Goal: Transaction & Acquisition: Purchase product/service

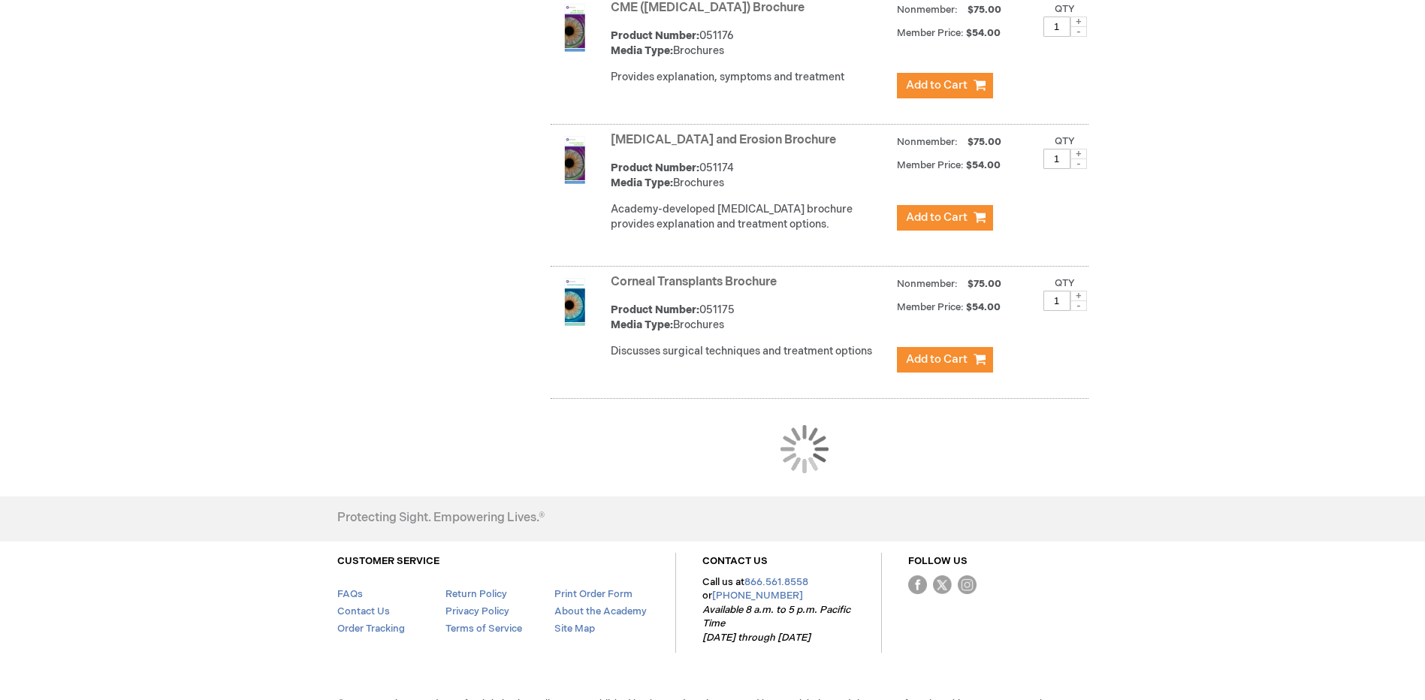
scroll to position [1404, 0]
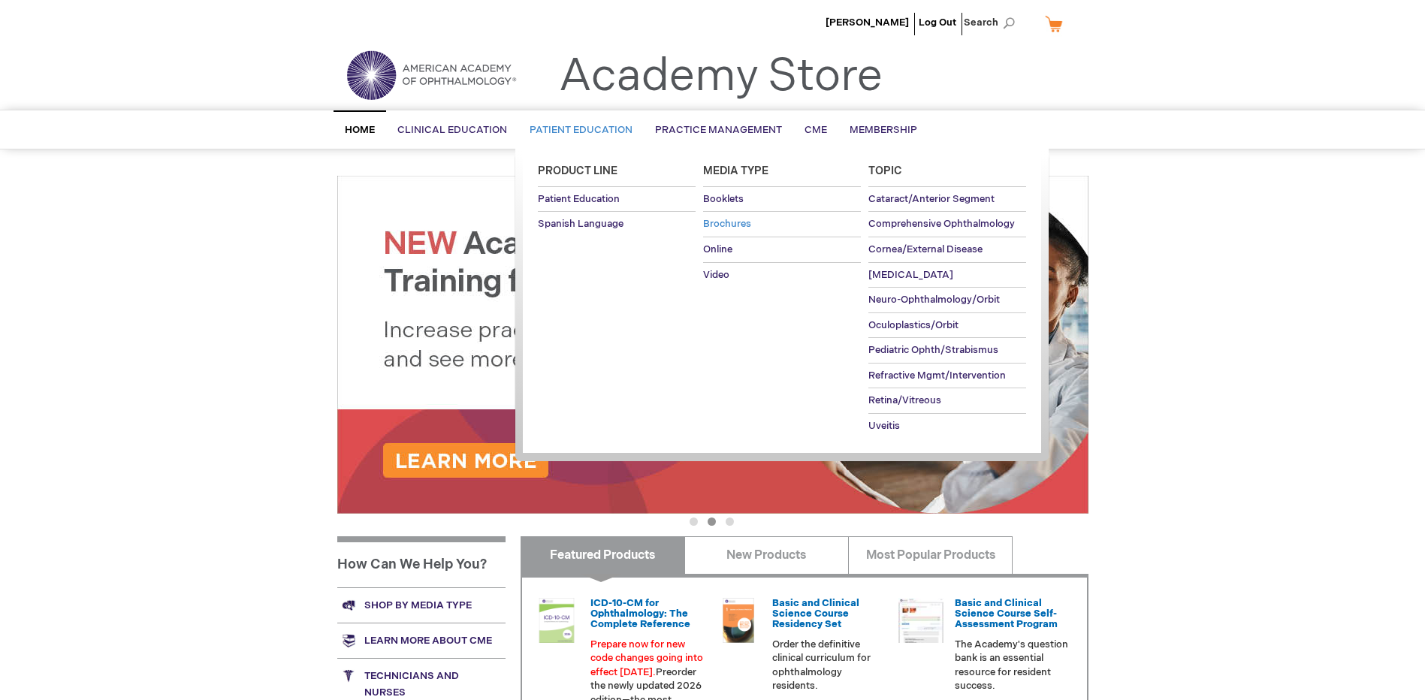
click at [728, 222] on span "Brochures" at bounding box center [727, 224] width 48 height 12
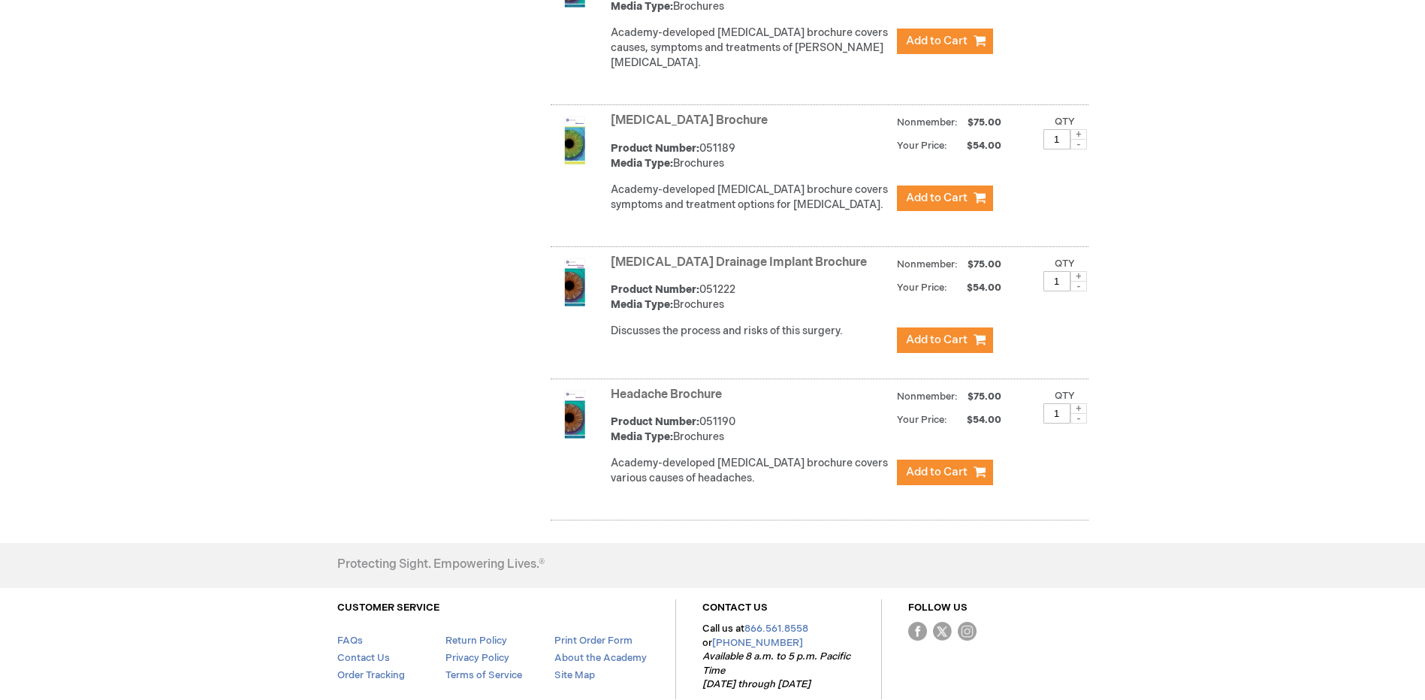
scroll to position [2704, 0]
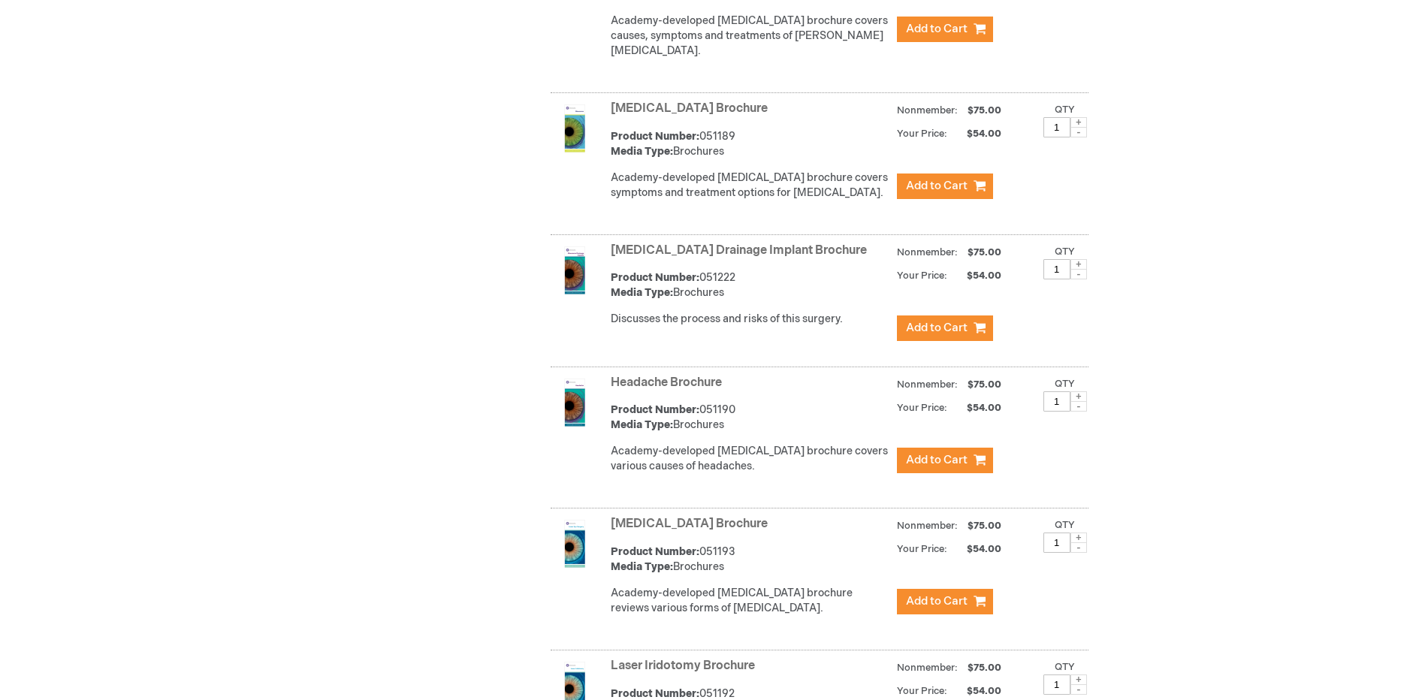
click at [566, 116] on img at bounding box center [574, 128] width 48 height 48
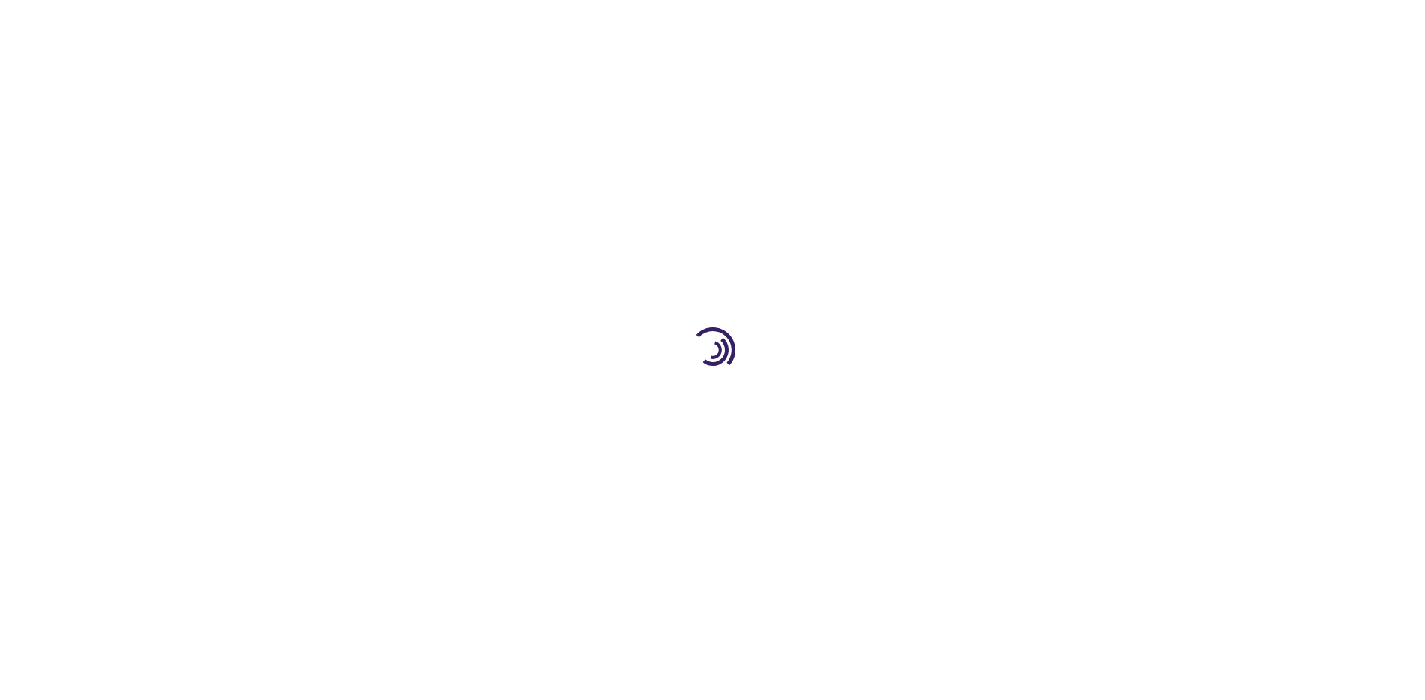
type input "1"
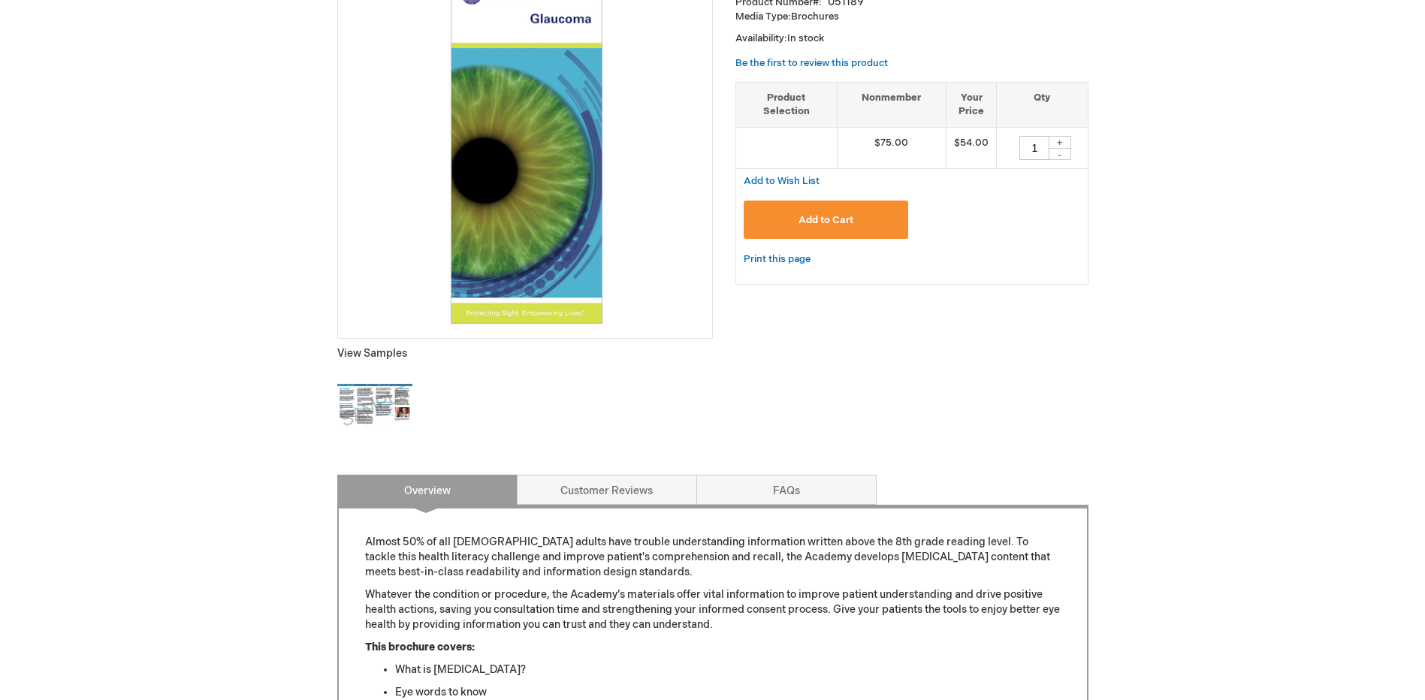
scroll to position [300, 0]
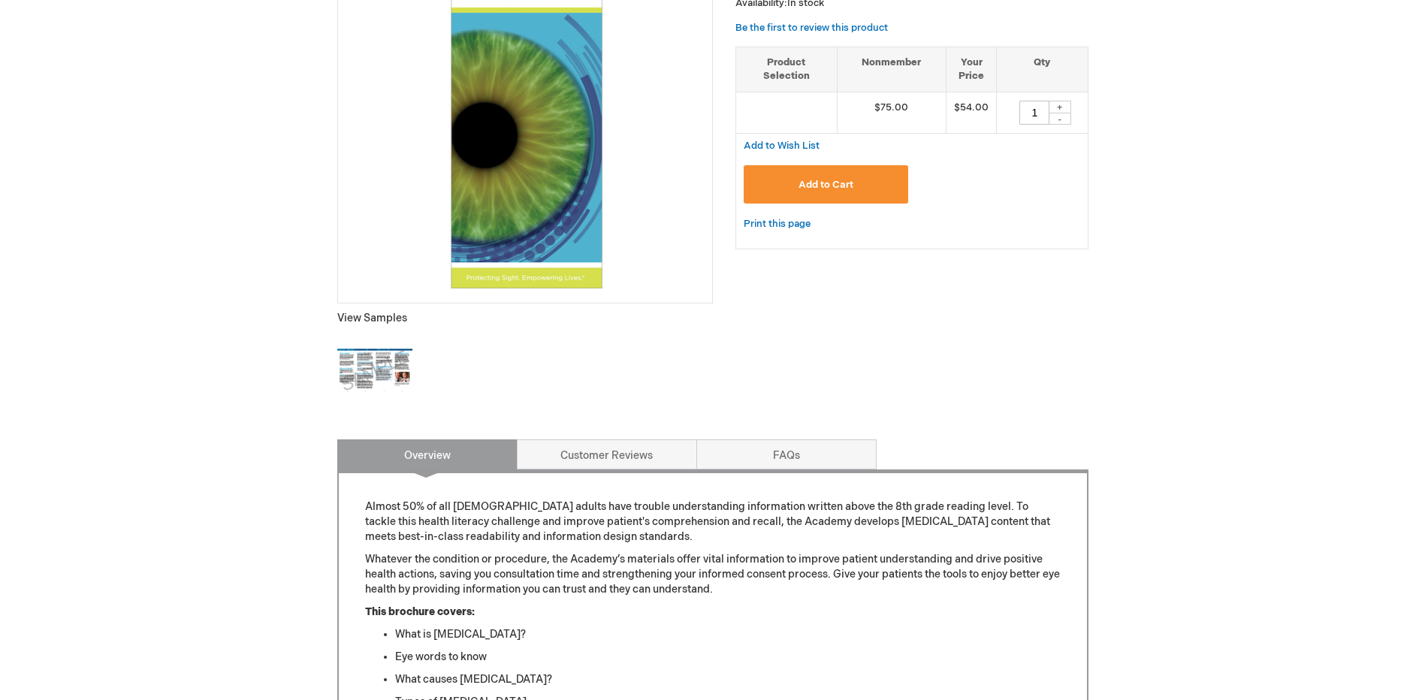
click at [373, 373] on img at bounding box center [374, 370] width 75 height 75
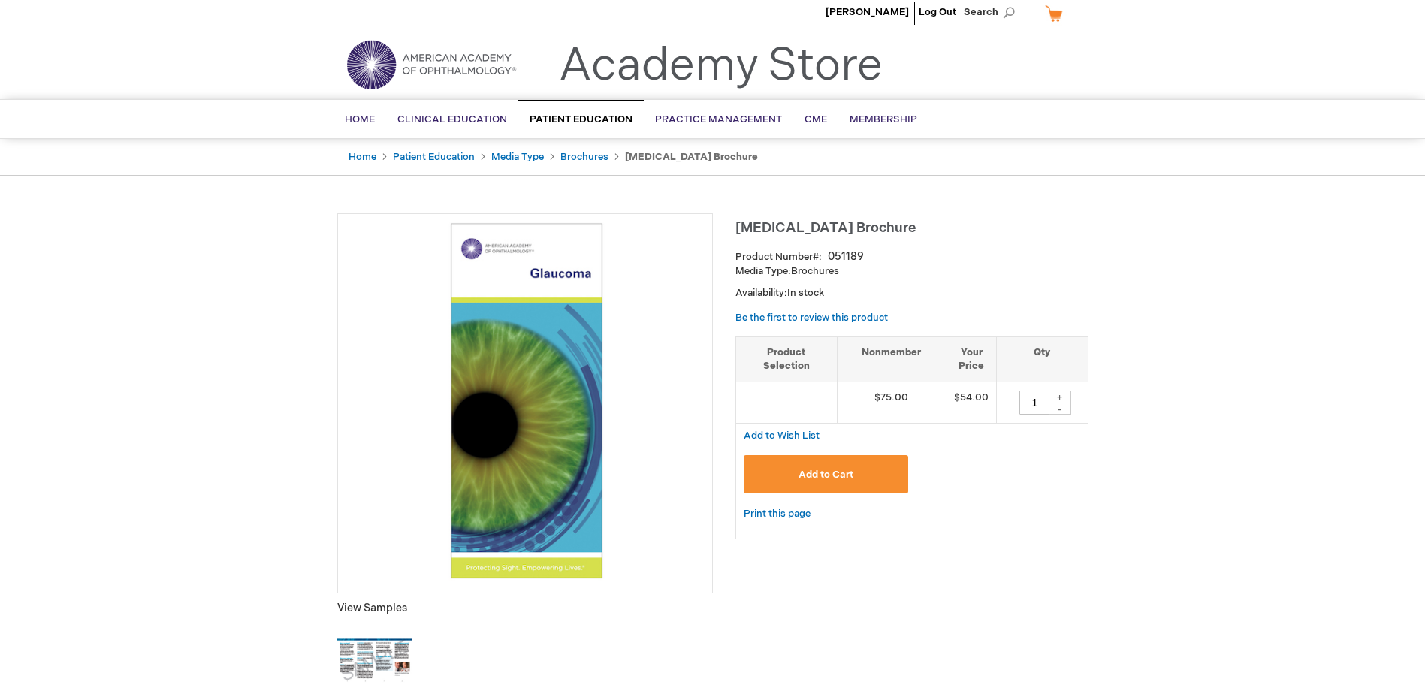
scroll to position [0, 0]
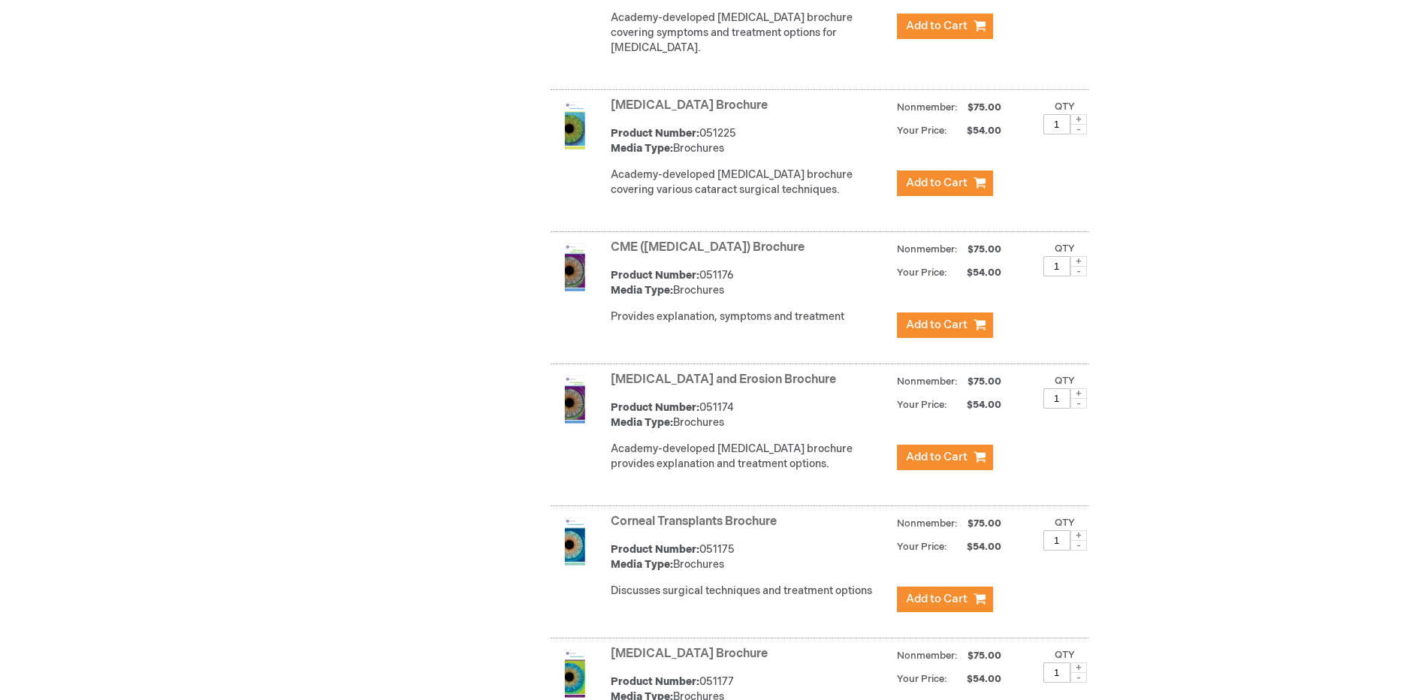
scroll to position [1079, 0]
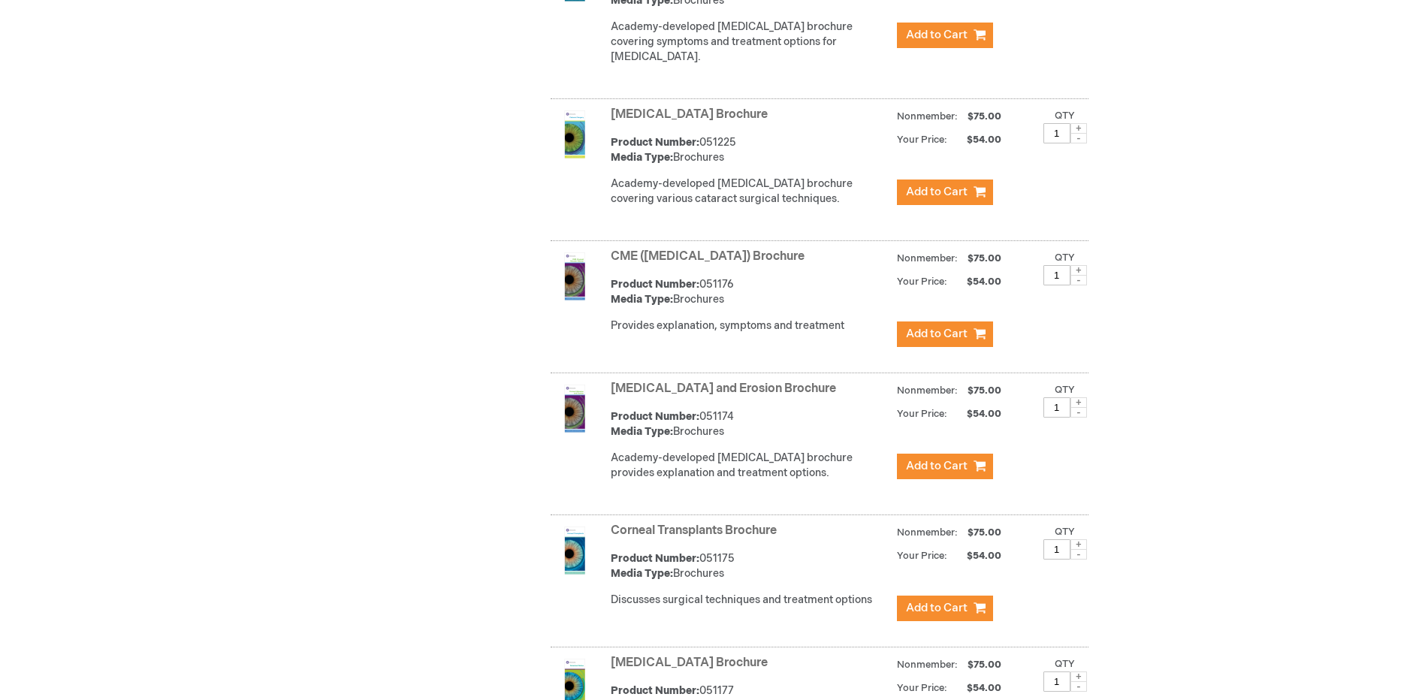
click at [742, 264] on link "CME ([MEDICAL_DATA]) Brochure" at bounding box center [708, 256] width 194 height 14
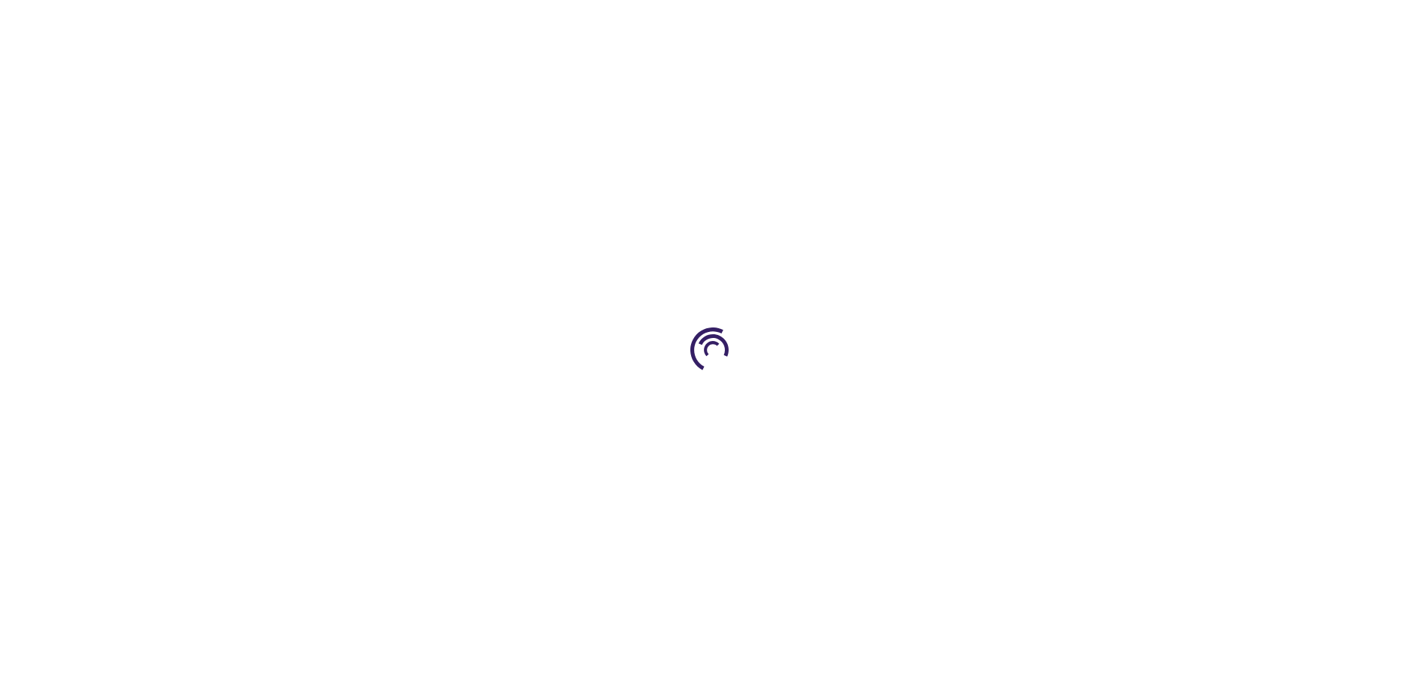
type input "1"
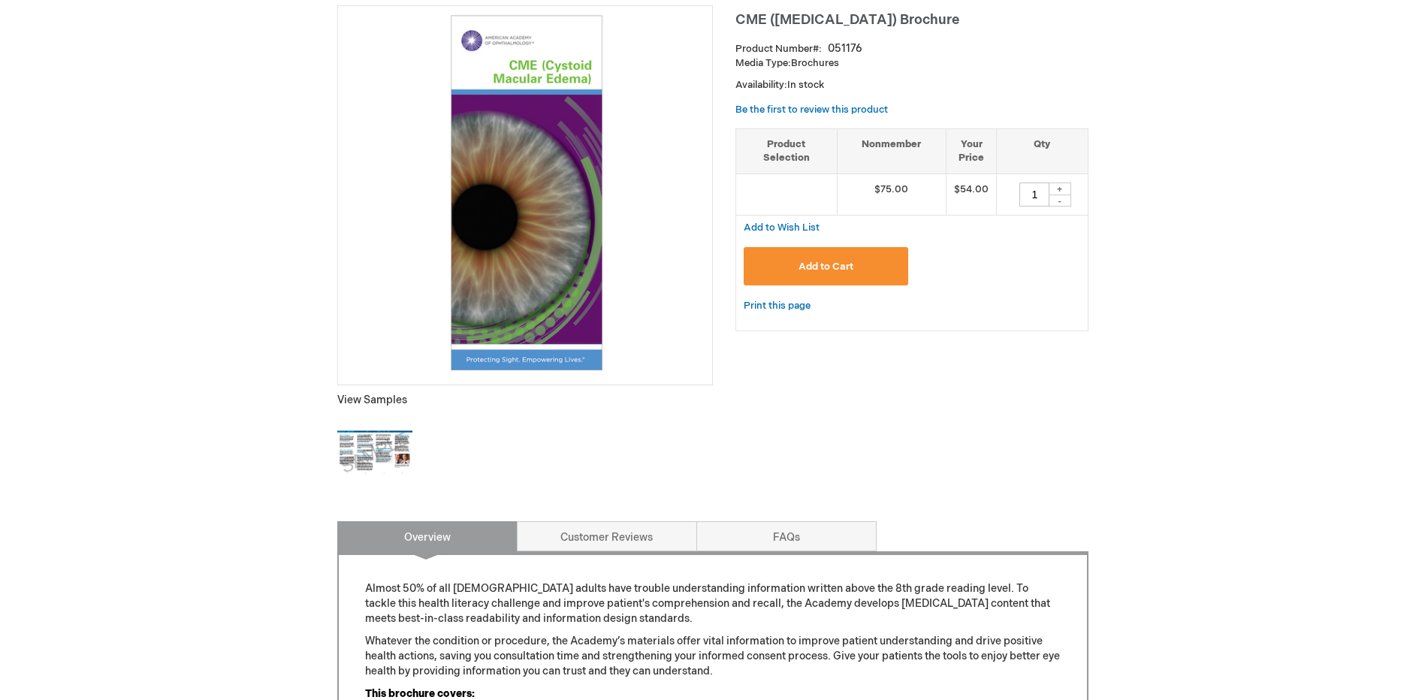
scroll to position [225, 0]
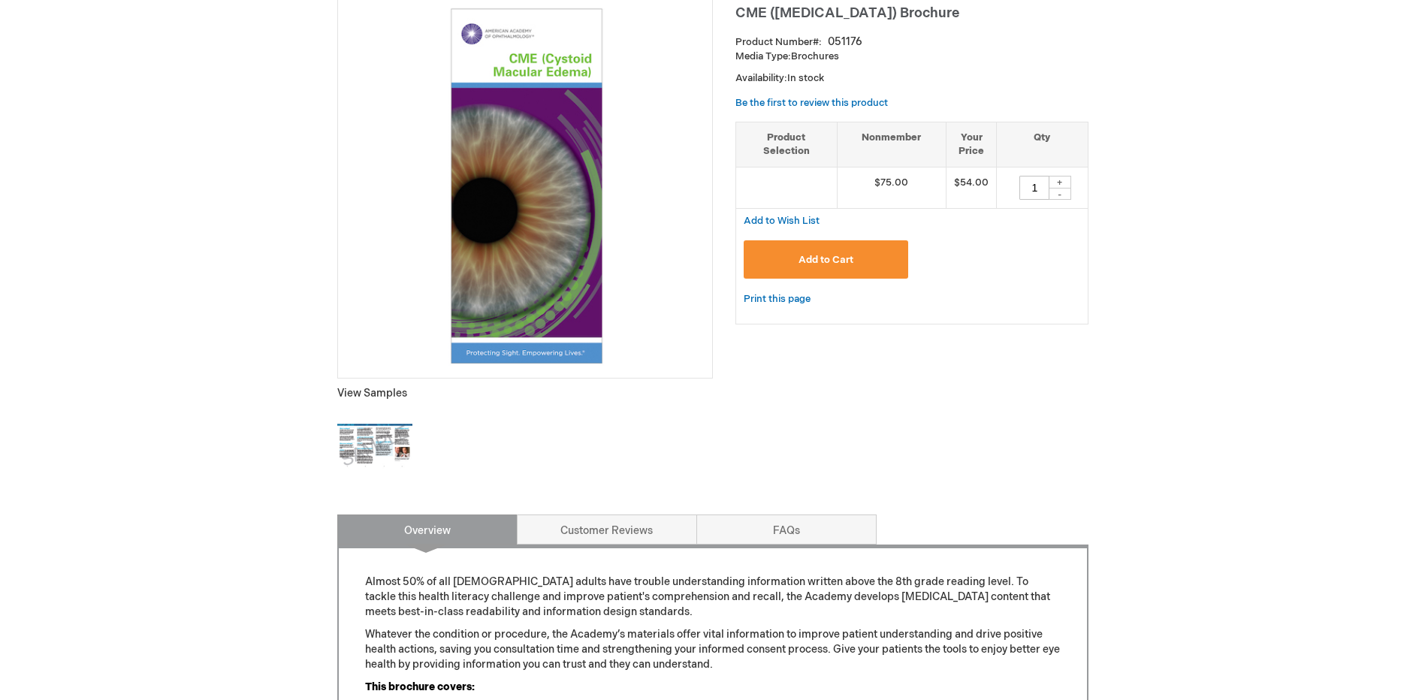
click at [378, 440] on img at bounding box center [374, 446] width 75 height 75
click at [843, 258] on span "Add to Cart" at bounding box center [825, 260] width 55 height 12
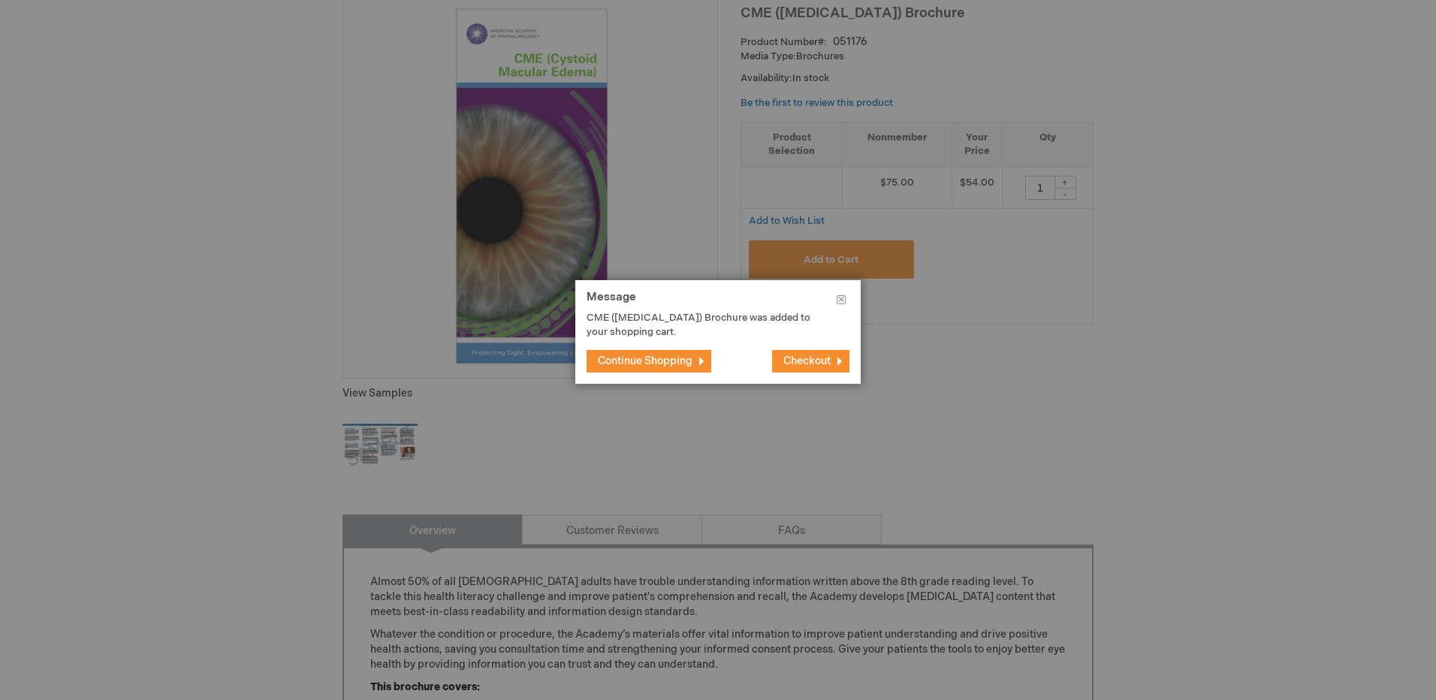
click at [646, 359] on span "Continue Shopping" at bounding box center [645, 360] width 95 height 13
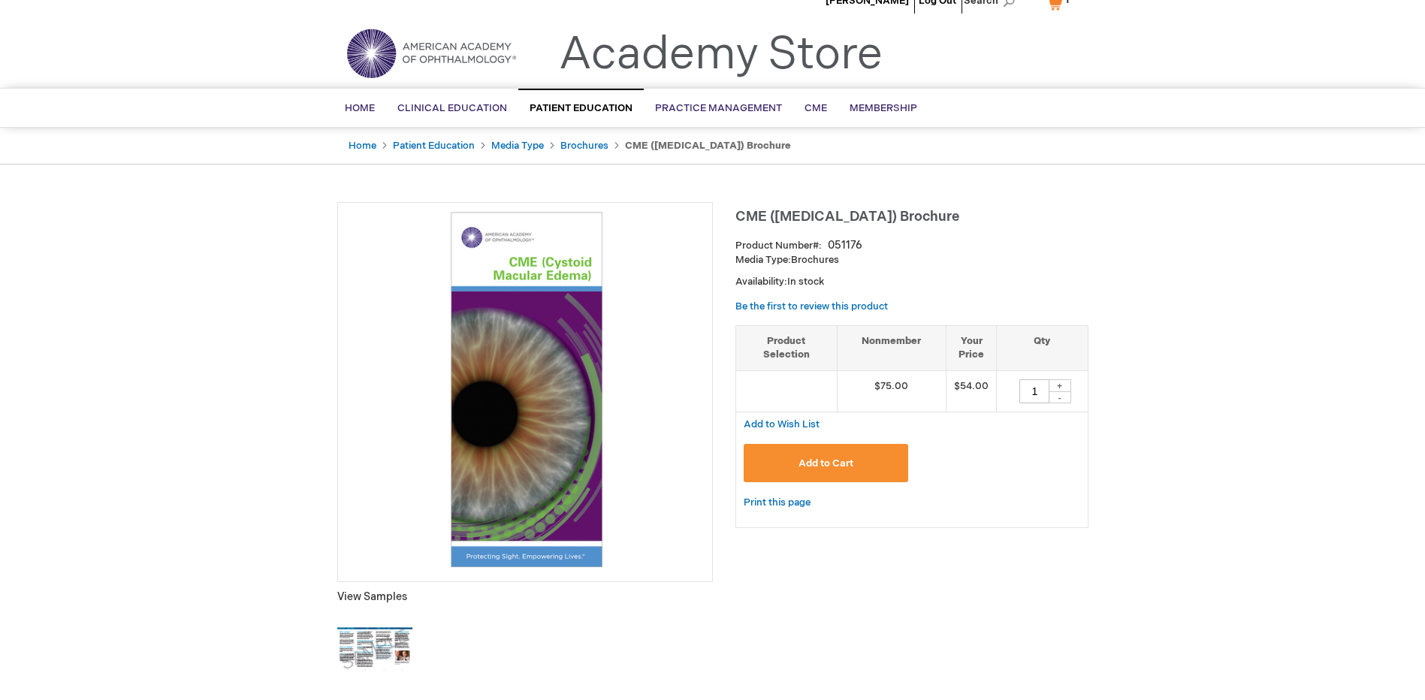
scroll to position [0, 0]
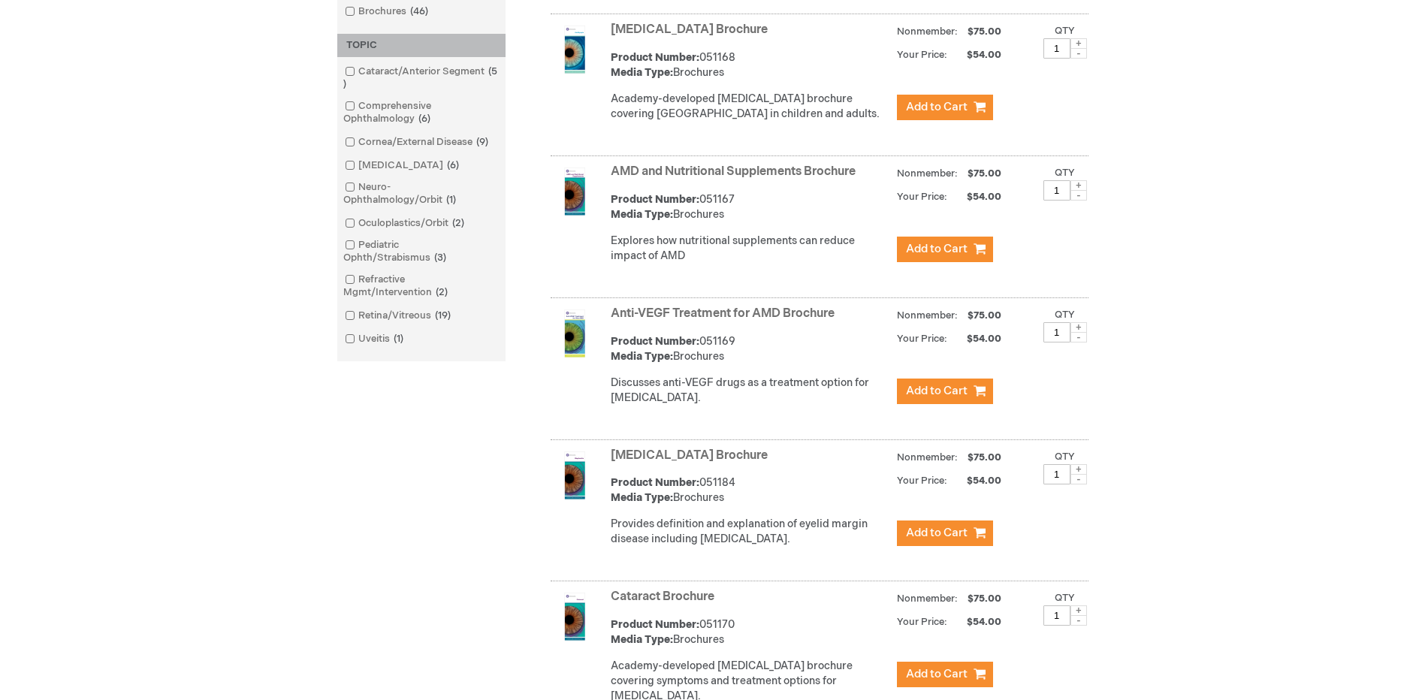
scroll to position [264, 0]
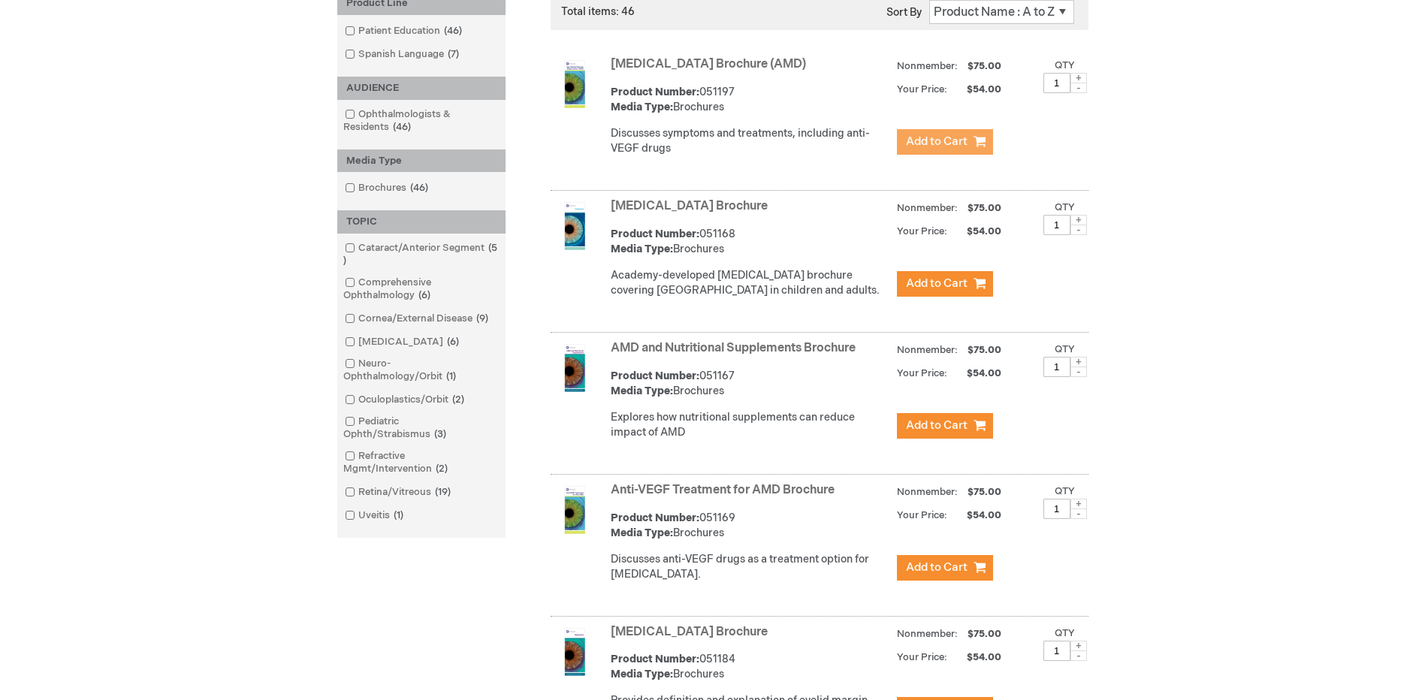
click at [906, 143] on span "Add to Cart" at bounding box center [937, 141] width 62 height 14
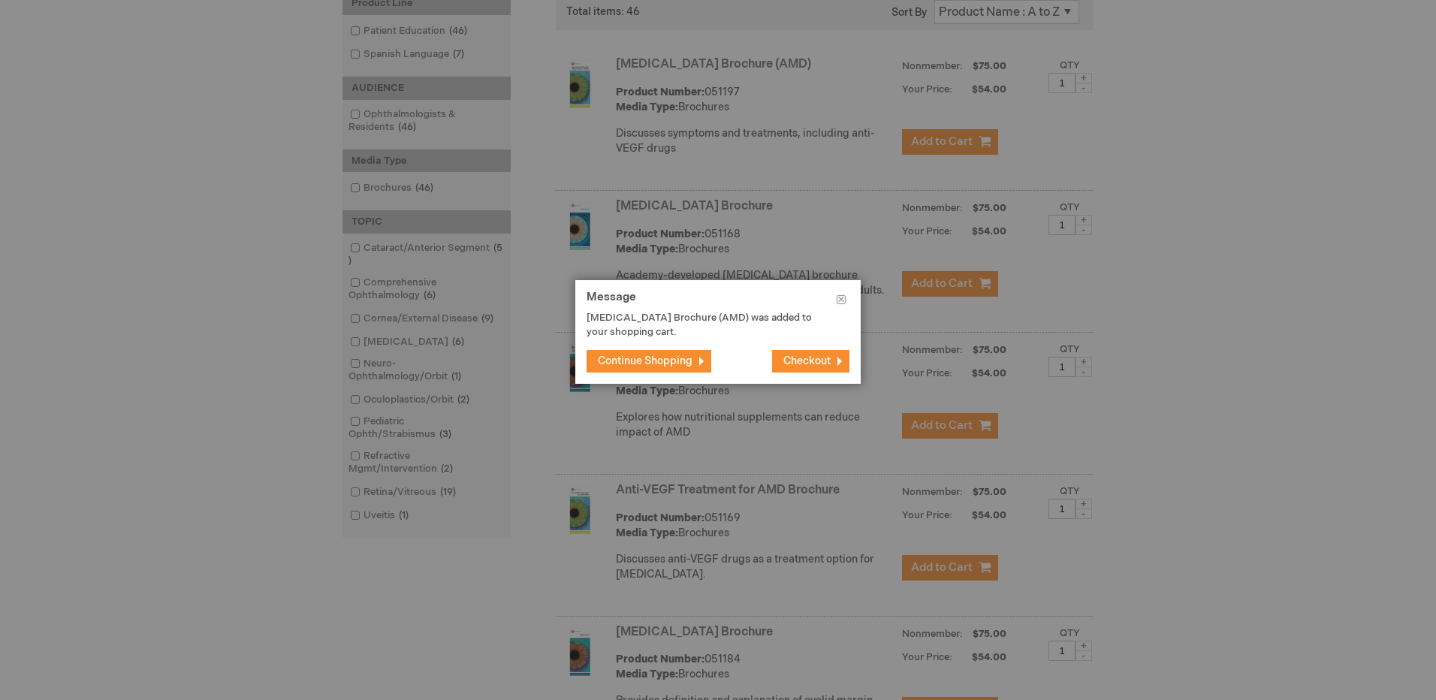
click at [681, 366] on span "Continue Shopping" at bounding box center [645, 360] width 95 height 13
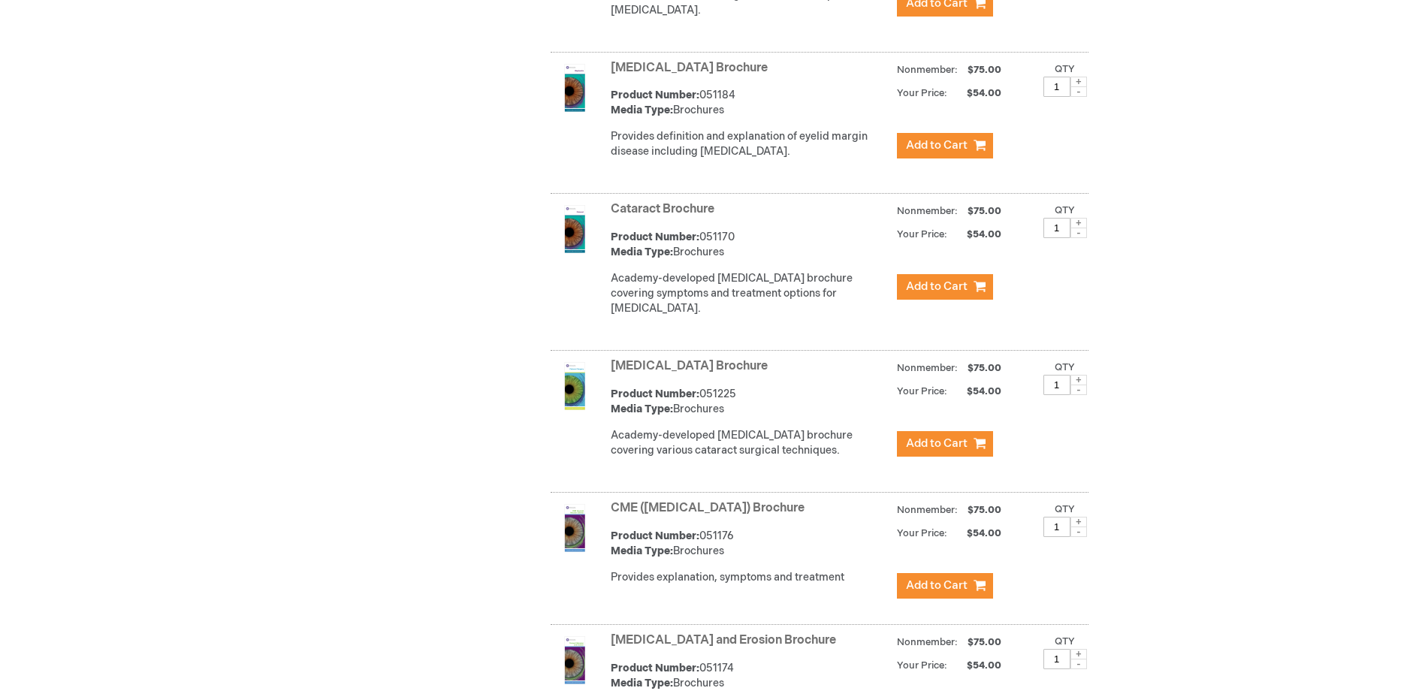
scroll to position [862, 0]
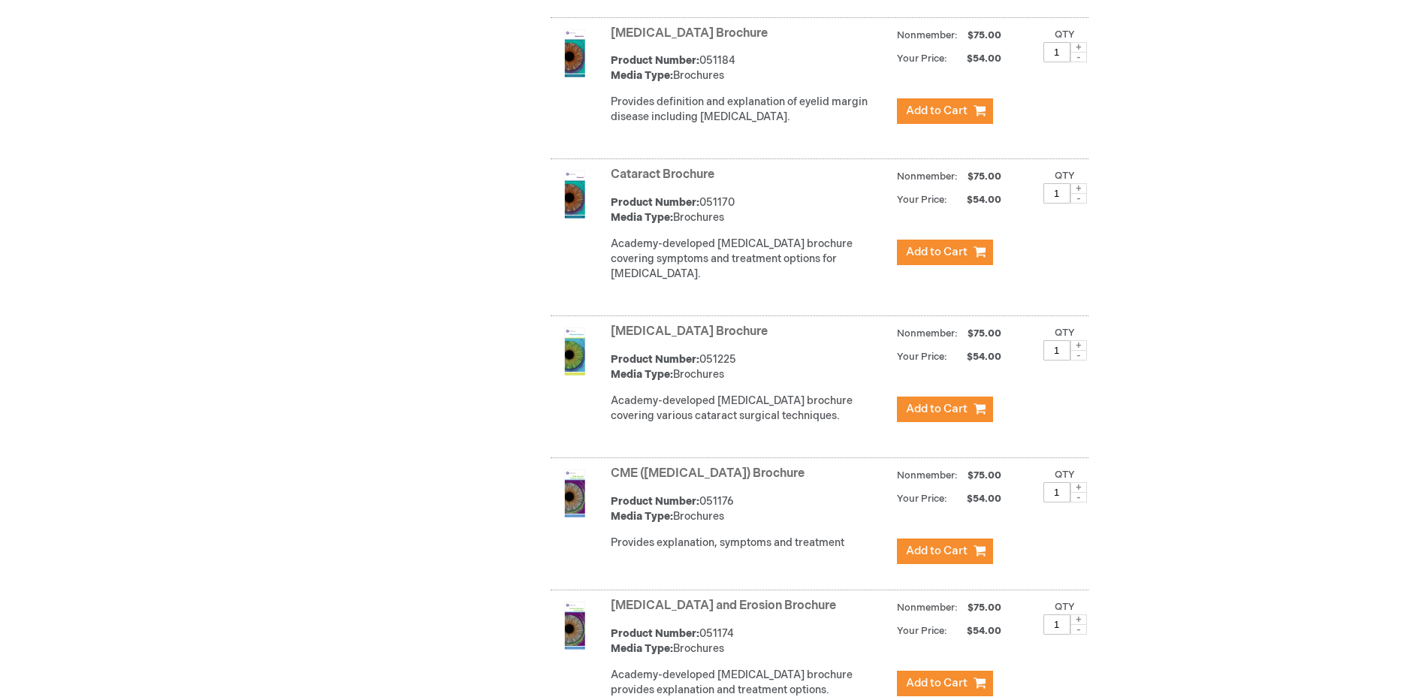
click at [673, 182] on link "Cataract Brochure" at bounding box center [663, 174] width 104 height 14
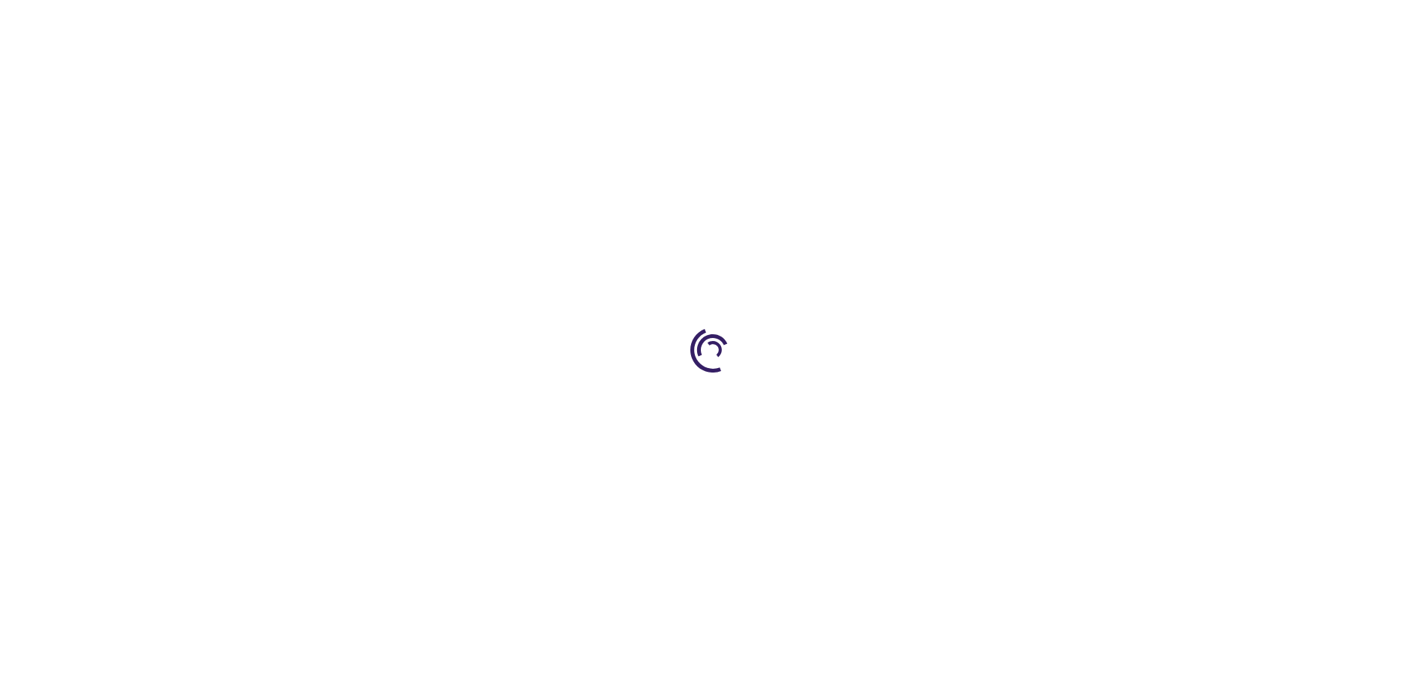
type input "1"
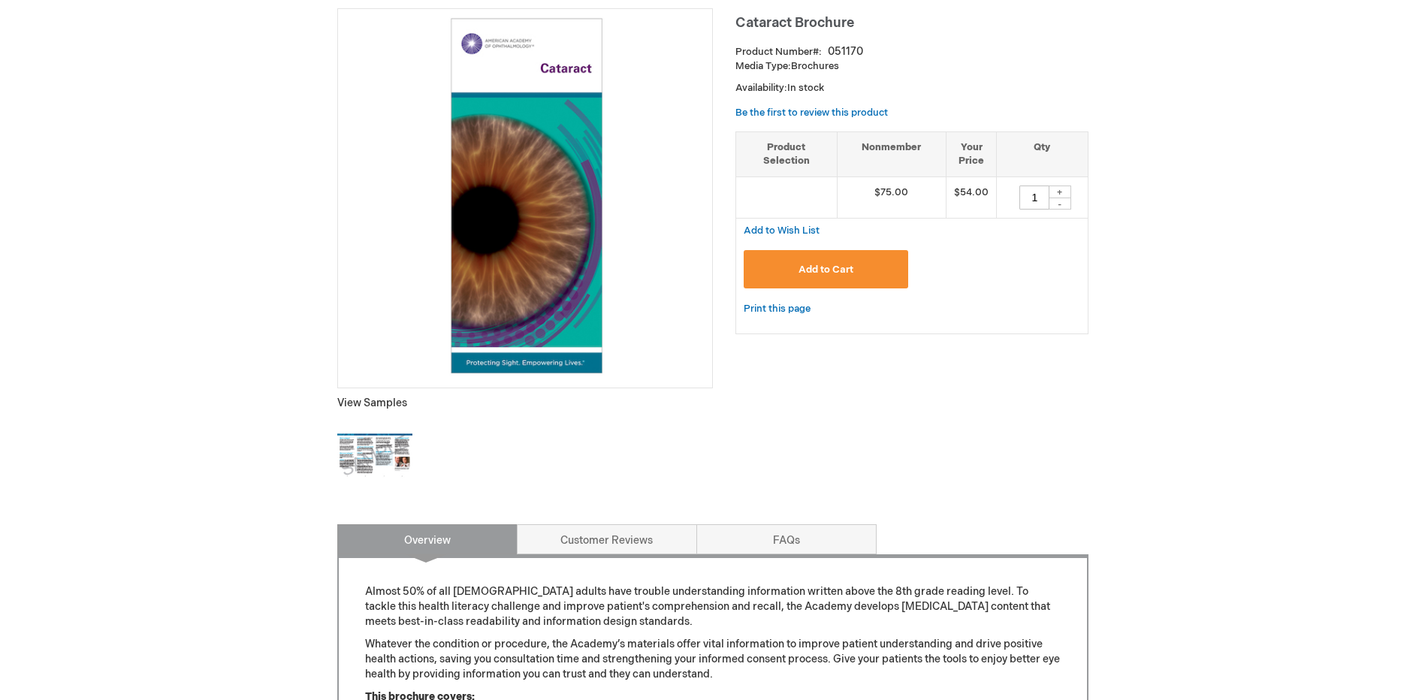
scroll to position [225, 0]
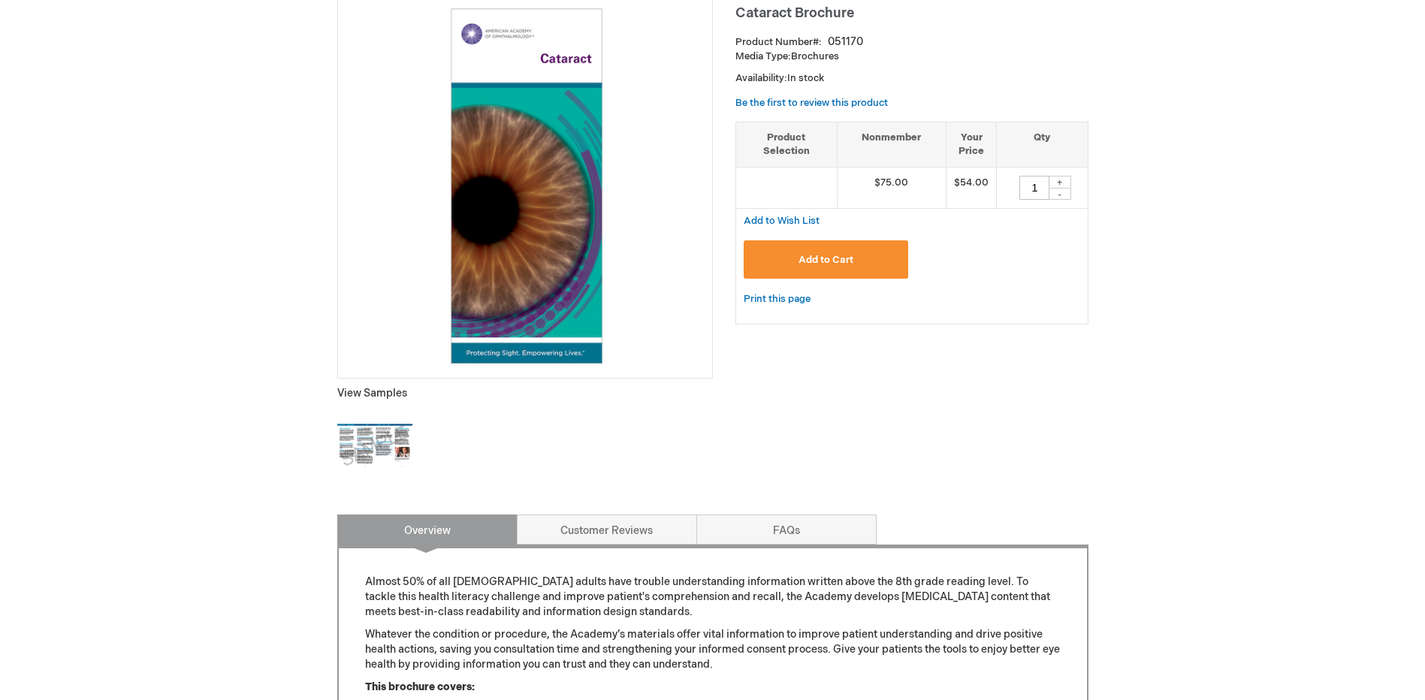
click at [389, 425] on img at bounding box center [374, 446] width 75 height 75
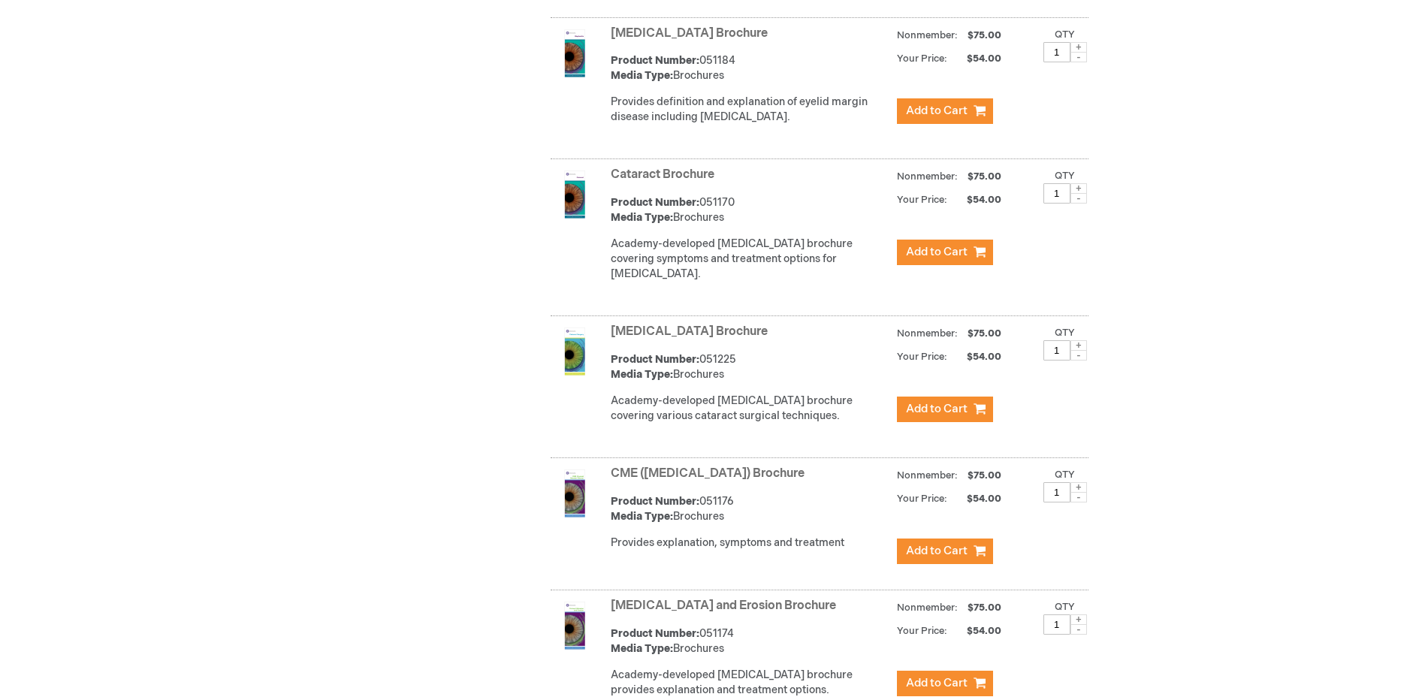
click at [687, 339] on link "Cataract Surgery Brochure" at bounding box center [689, 331] width 157 height 14
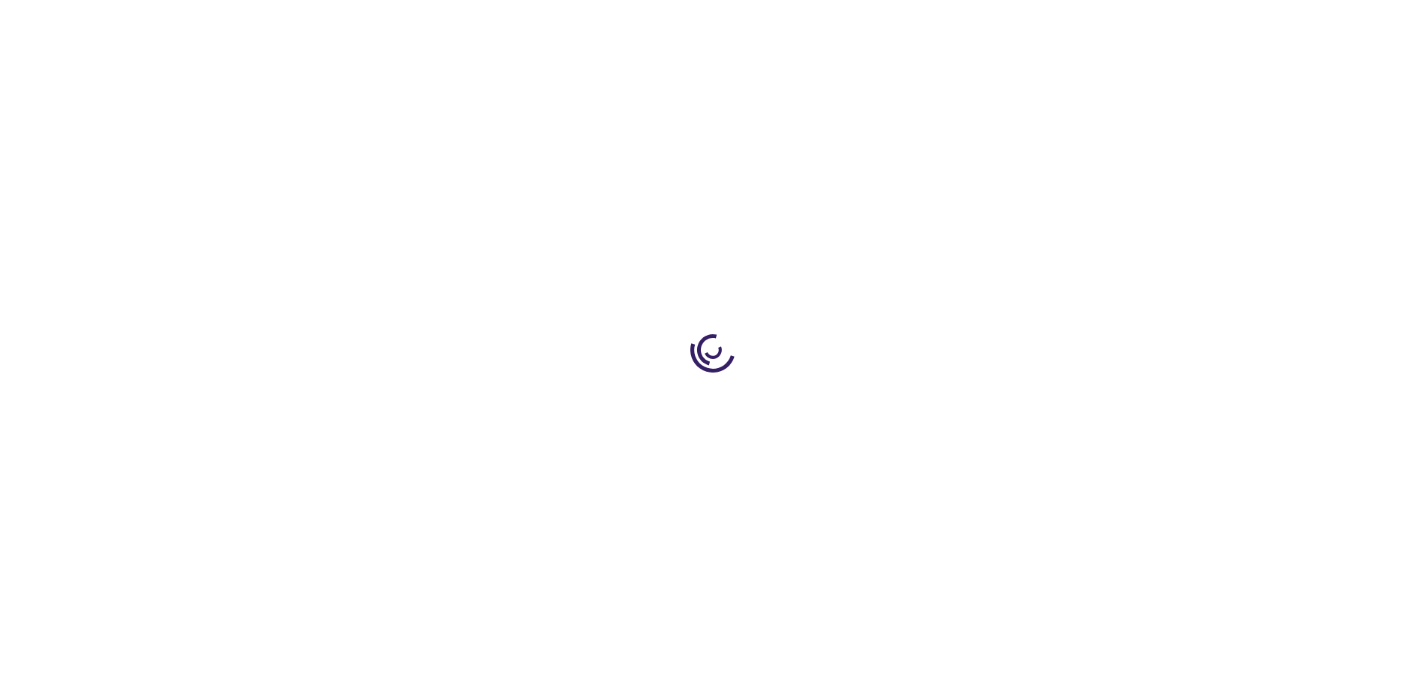
type input "1"
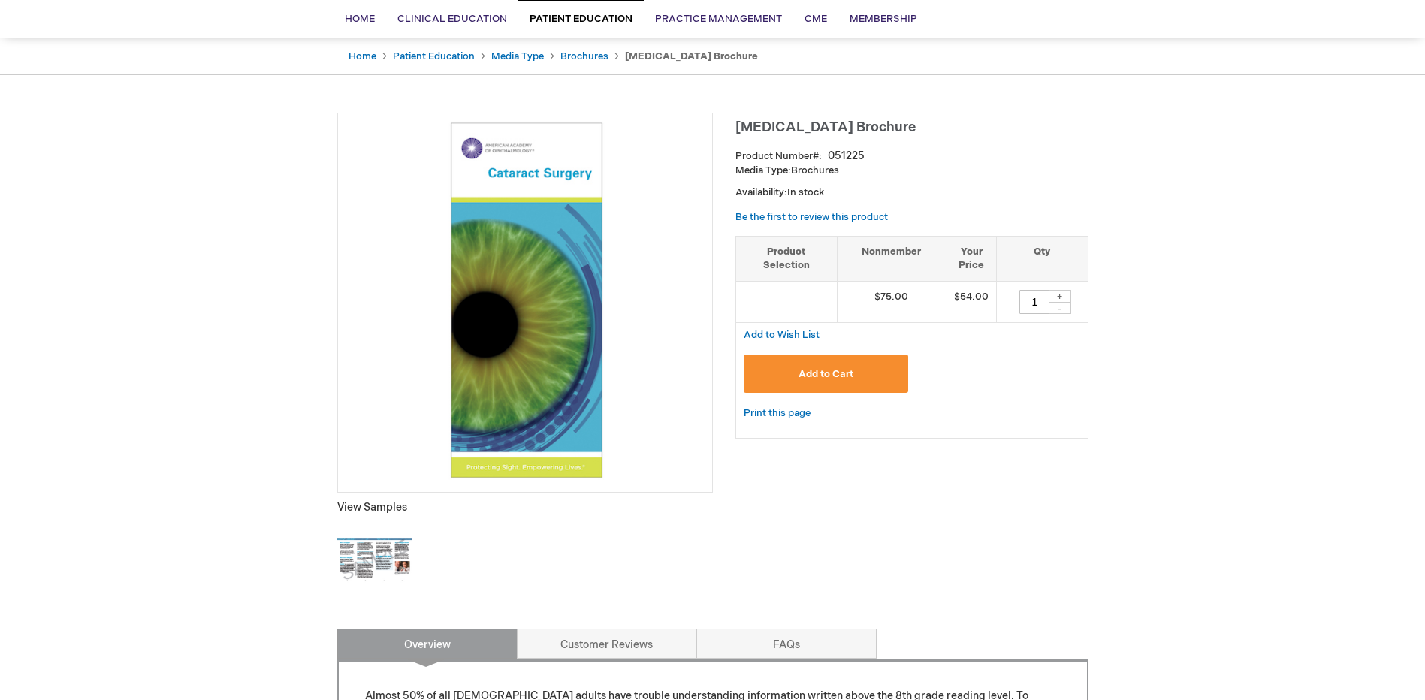
scroll to position [150, 0]
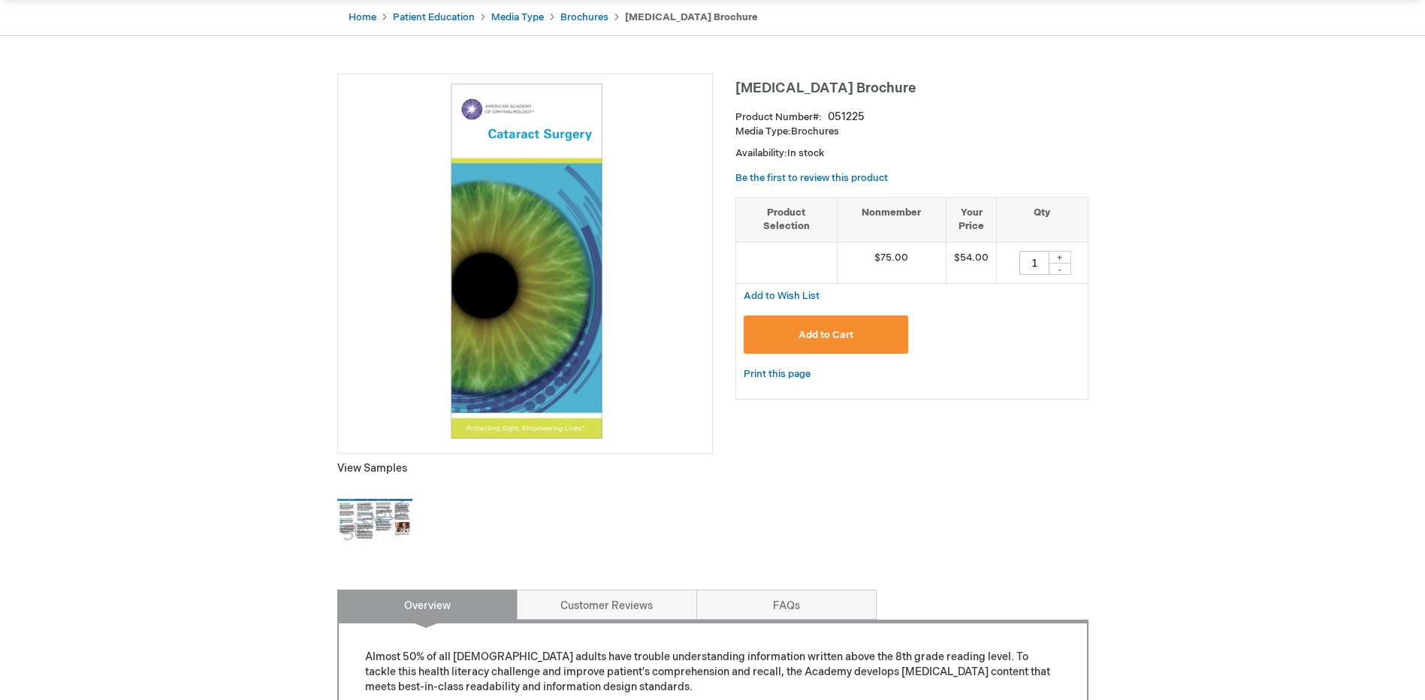
click at [385, 521] on img at bounding box center [374, 521] width 75 height 75
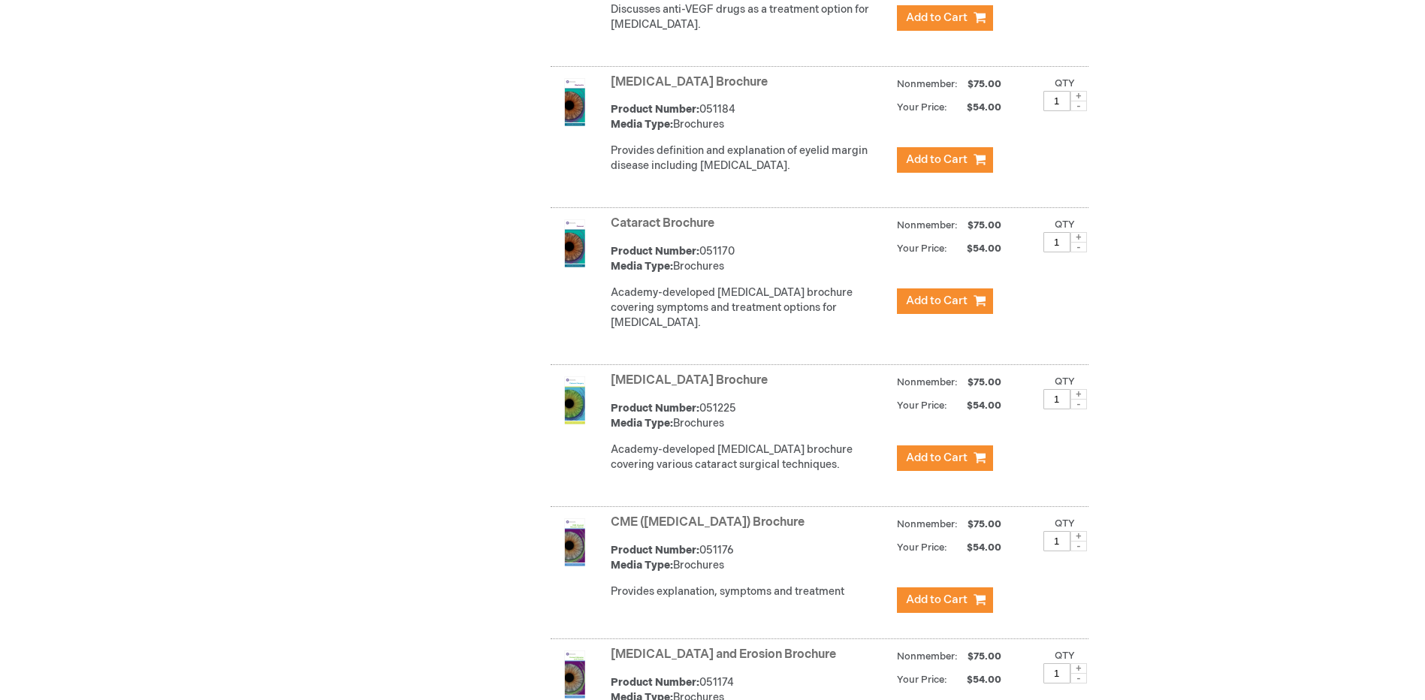
scroll to position [787, 0]
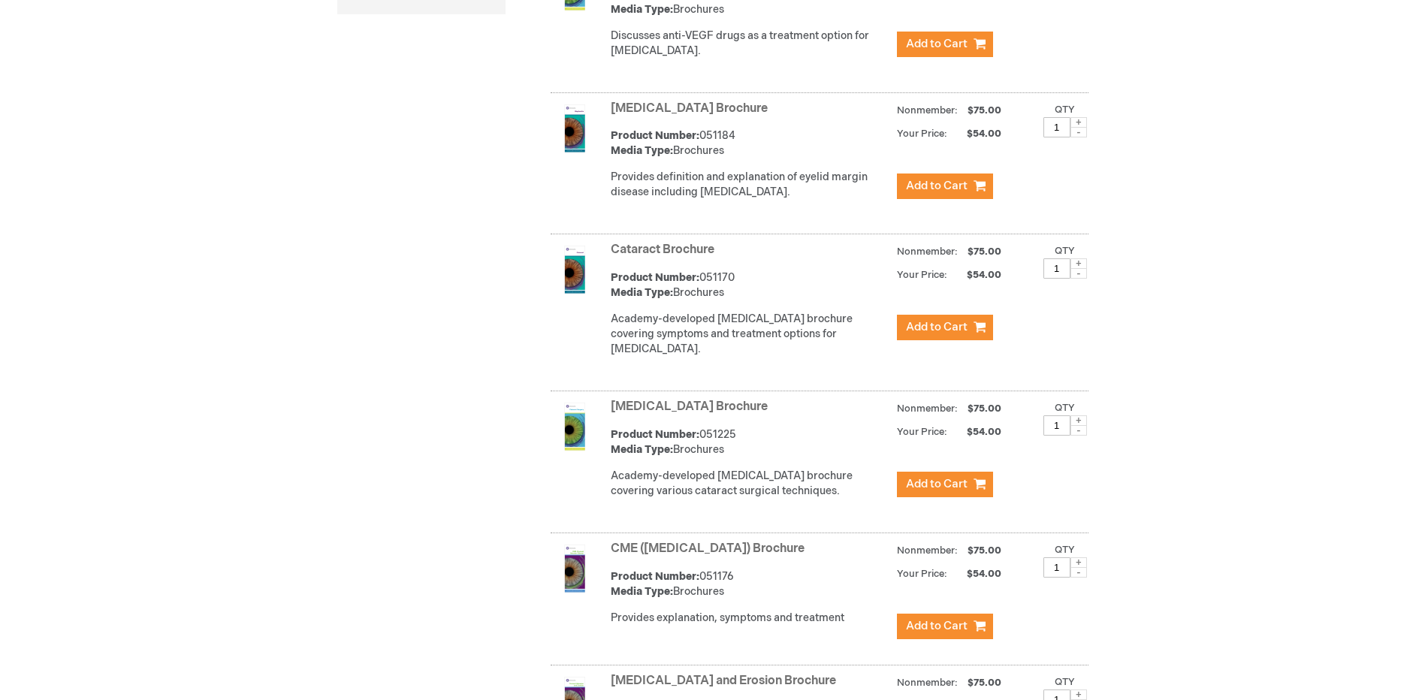
click at [669, 257] on link "Cataract Brochure" at bounding box center [663, 250] width 104 height 14
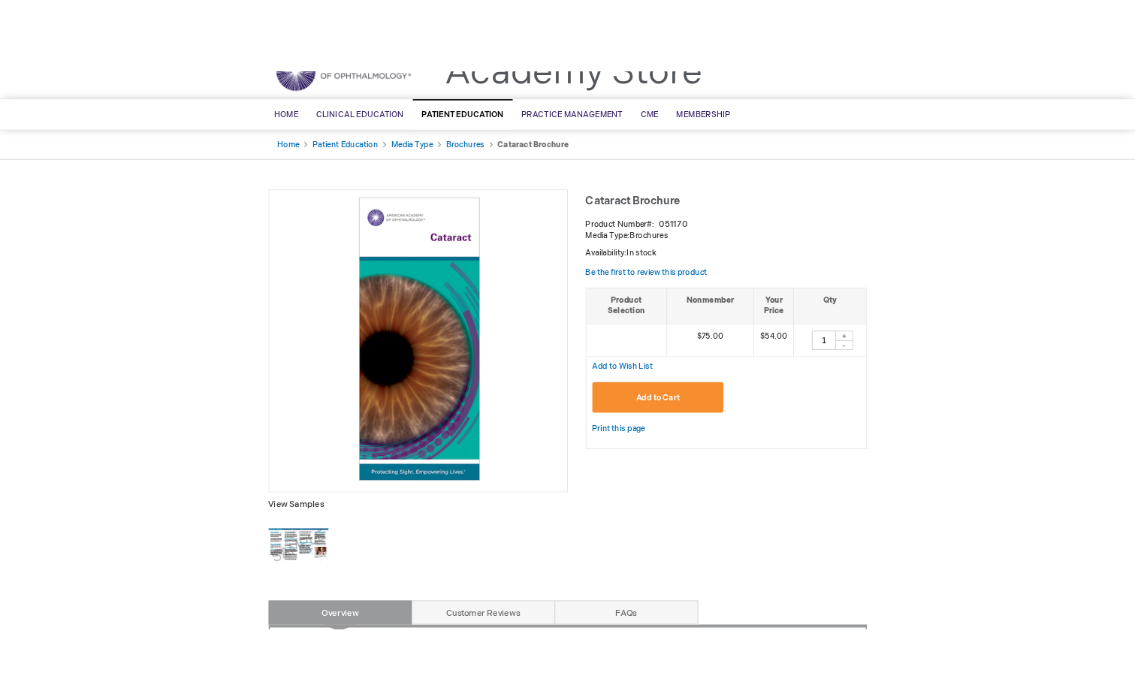
scroll to position [75, 0]
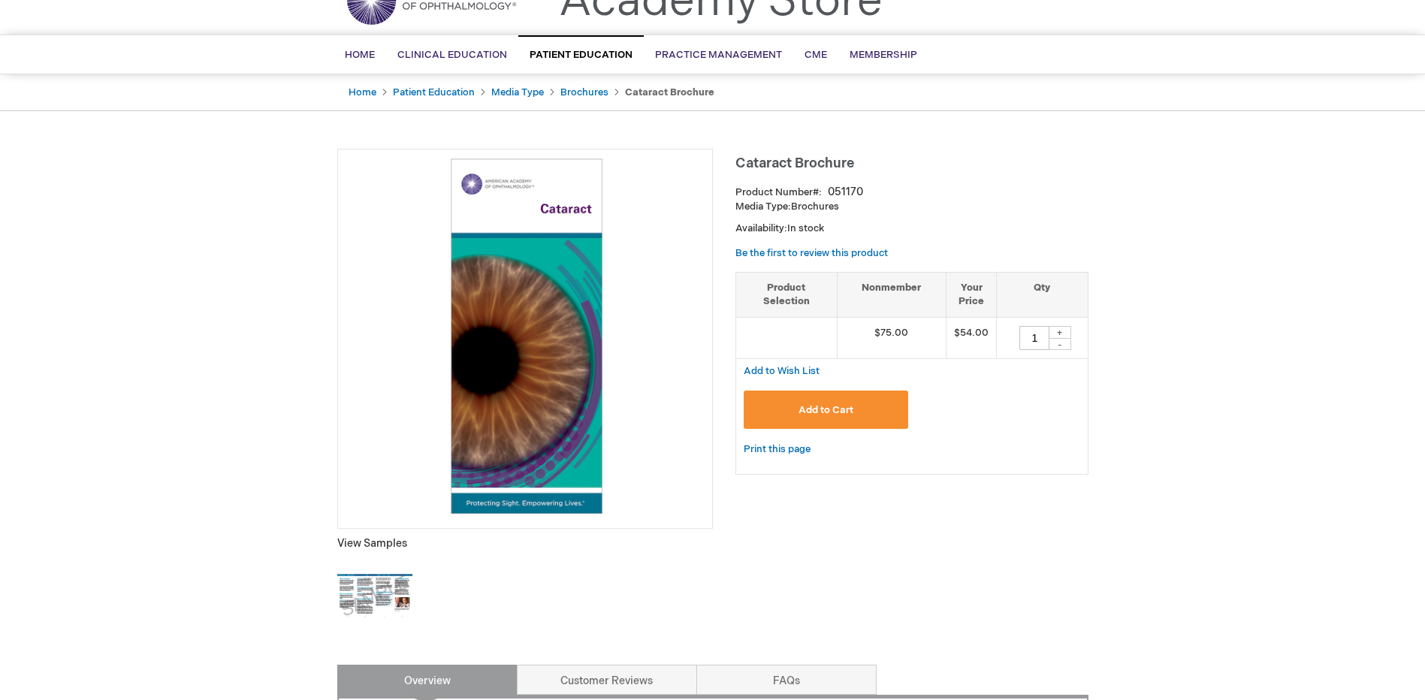
click at [365, 610] on img at bounding box center [374, 596] width 75 height 75
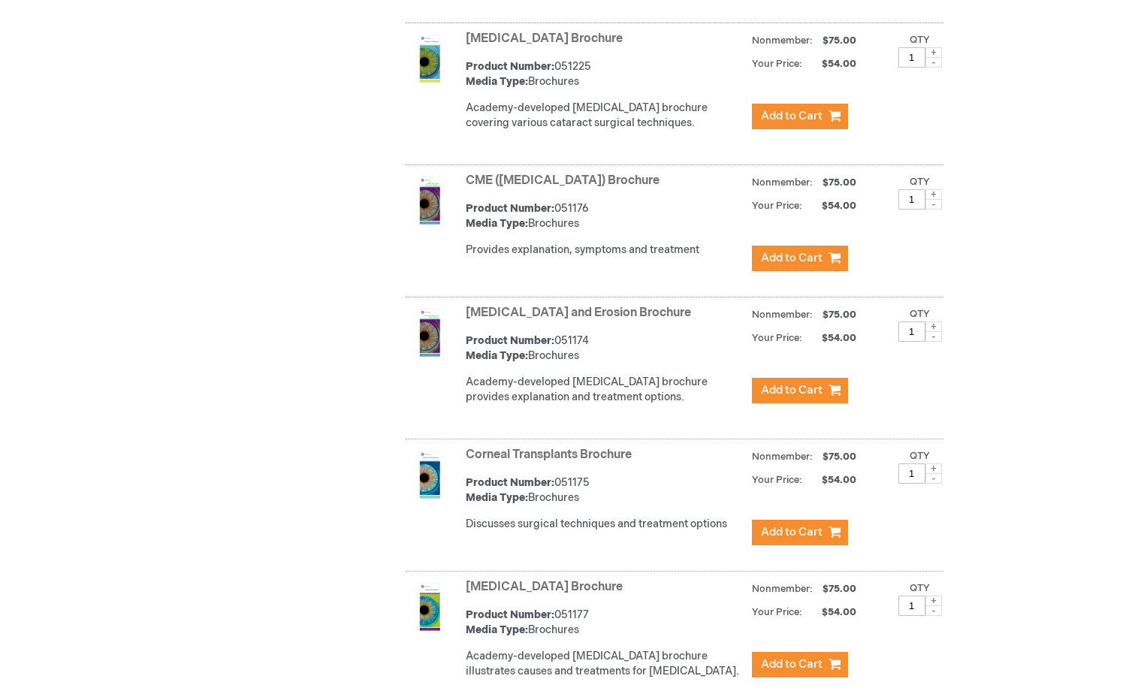
scroll to position [1154, 0]
click at [593, 189] on link "CME ([MEDICAL_DATA]) Brochure" at bounding box center [563, 181] width 194 height 14
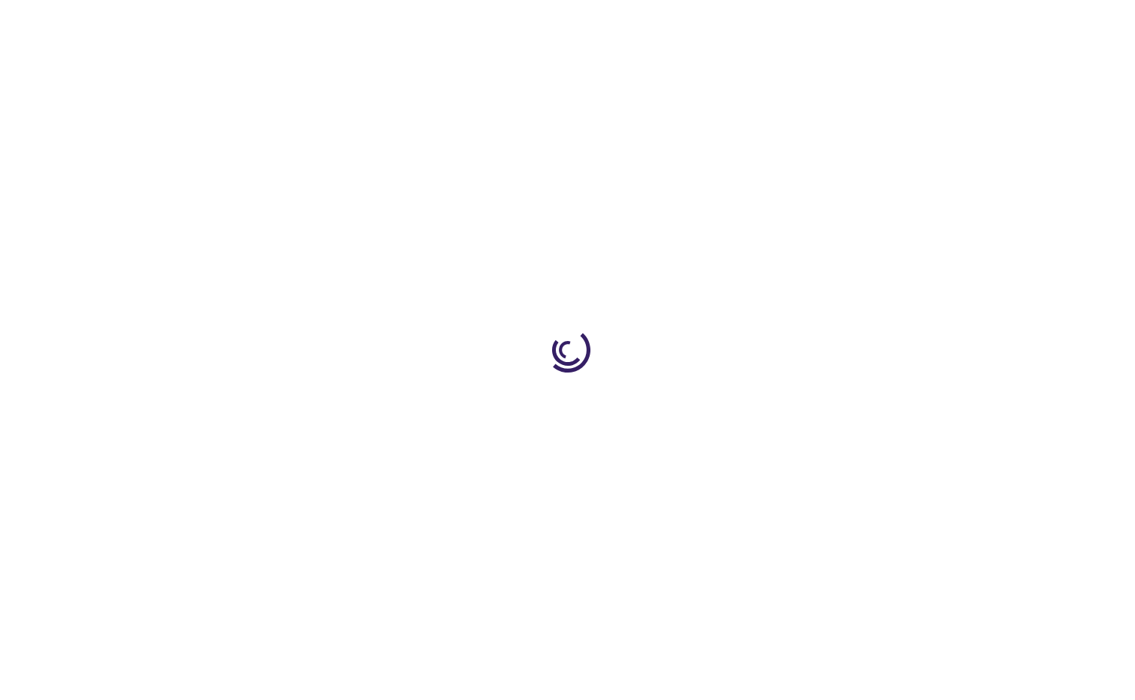
type input "1"
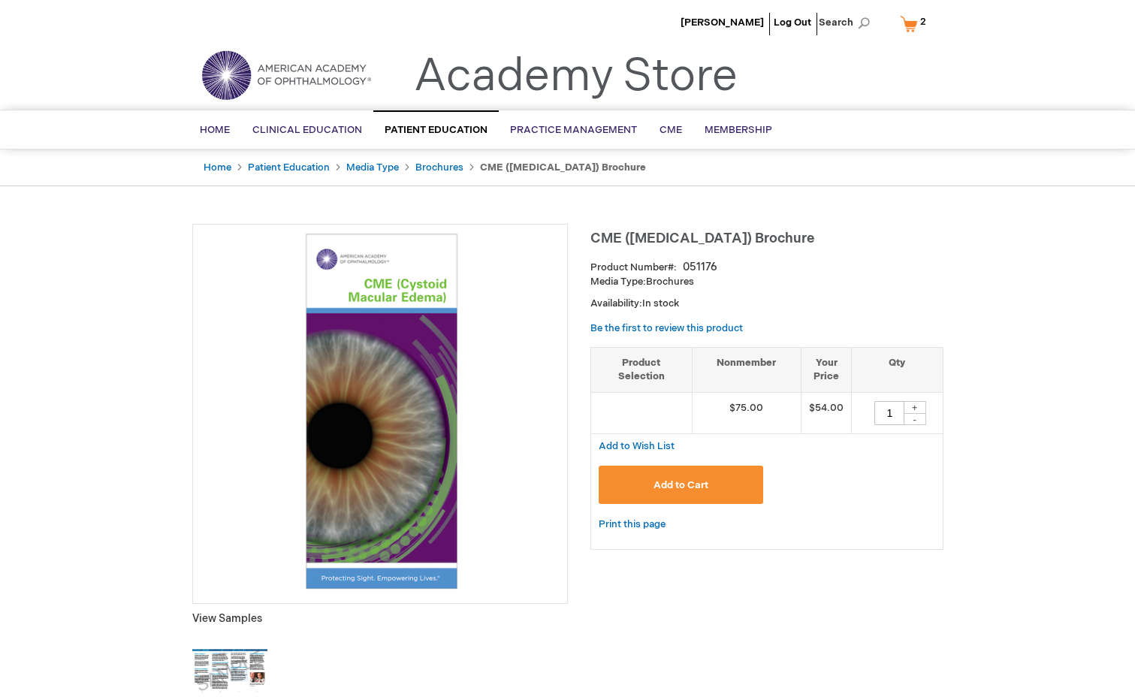
scroll to position [75, 0]
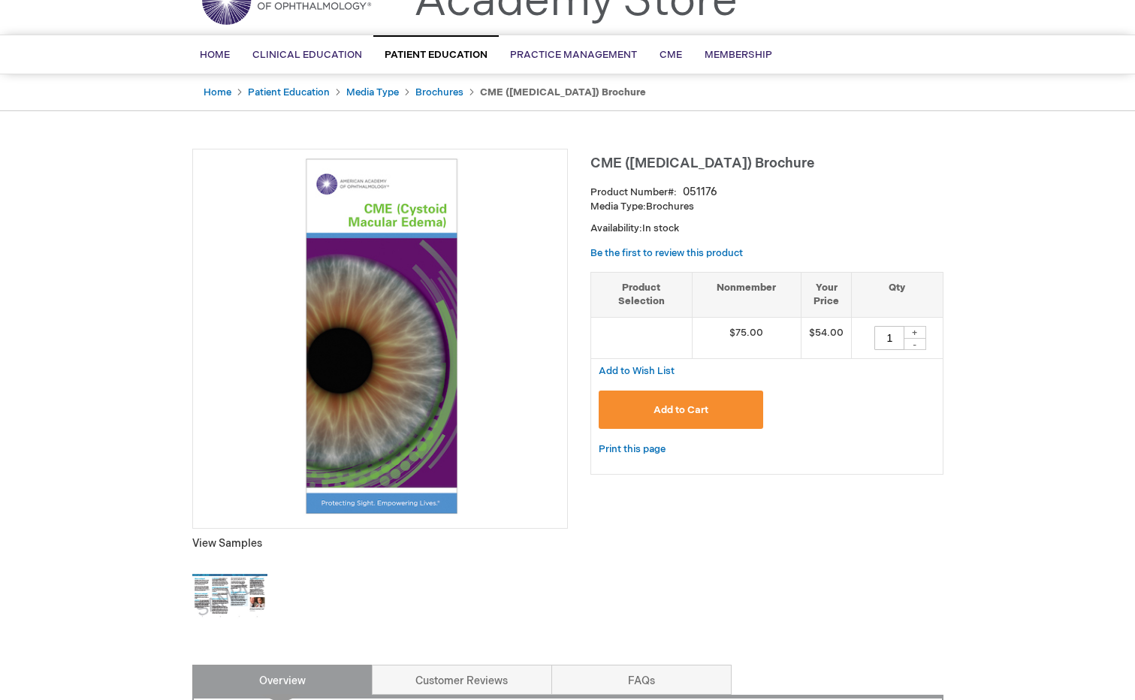
click at [214, 578] on img at bounding box center [229, 596] width 75 height 75
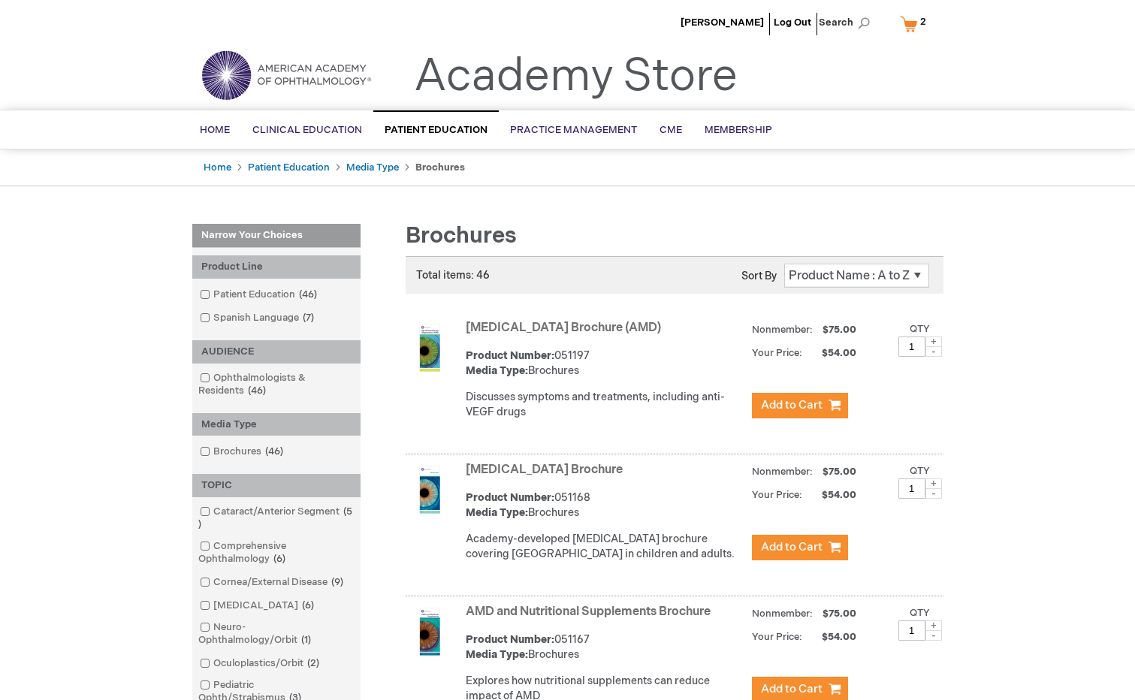
click at [617, 327] on link "[MEDICAL_DATA] Brochure (AMD)" at bounding box center [563, 328] width 195 height 14
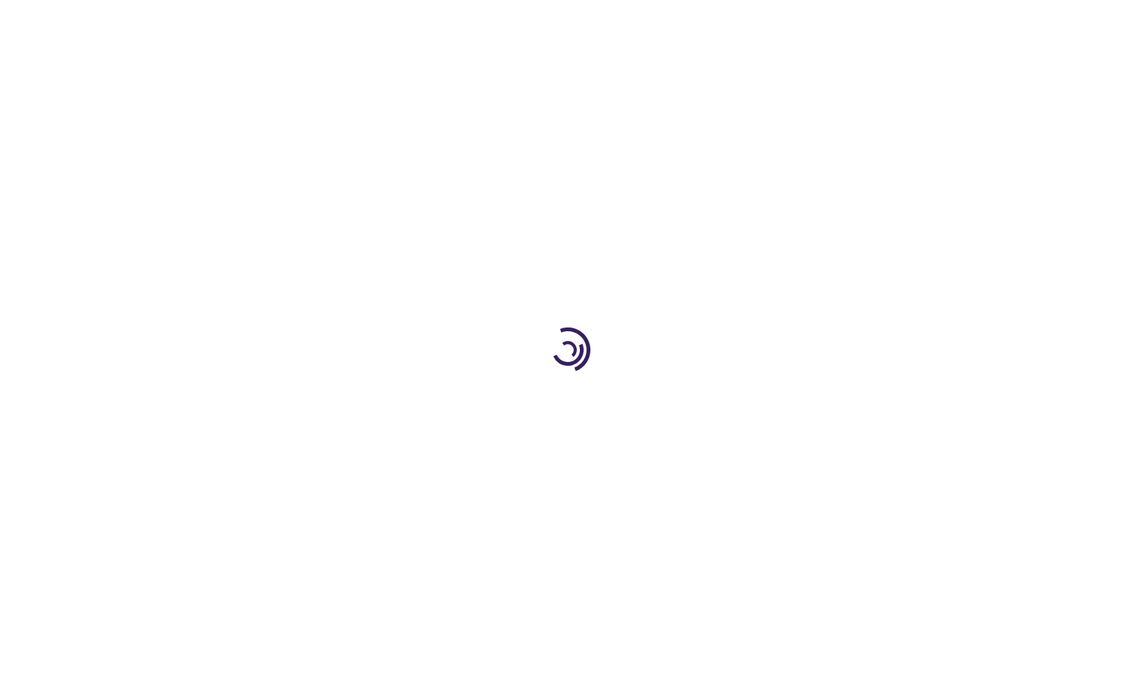
type input "1"
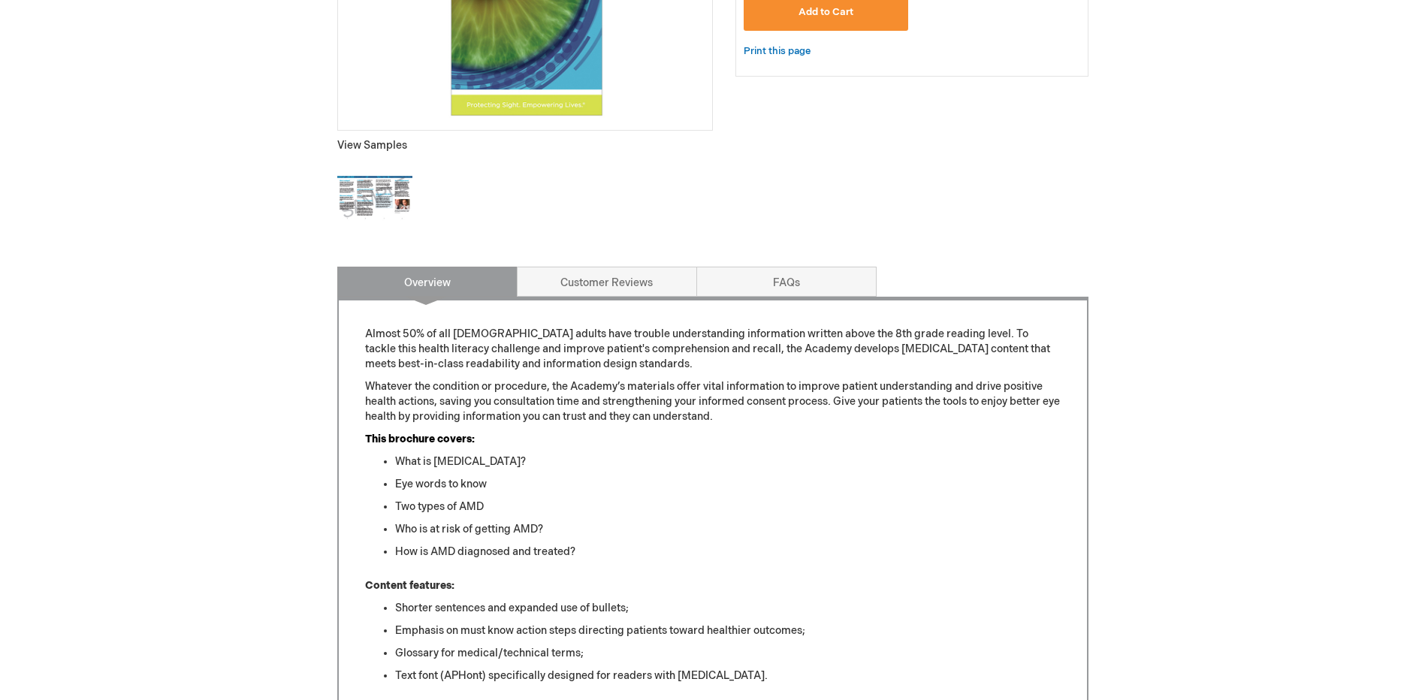
scroll to position [288, 0]
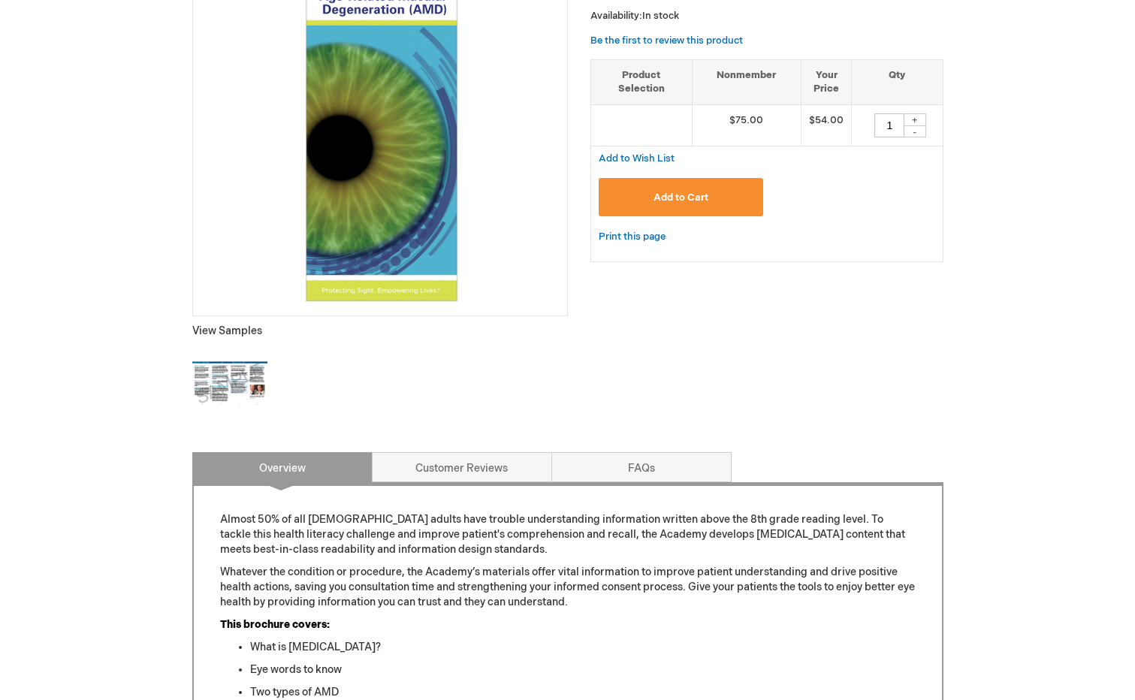
click at [215, 377] on img at bounding box center [229, 383] width 75 height 75
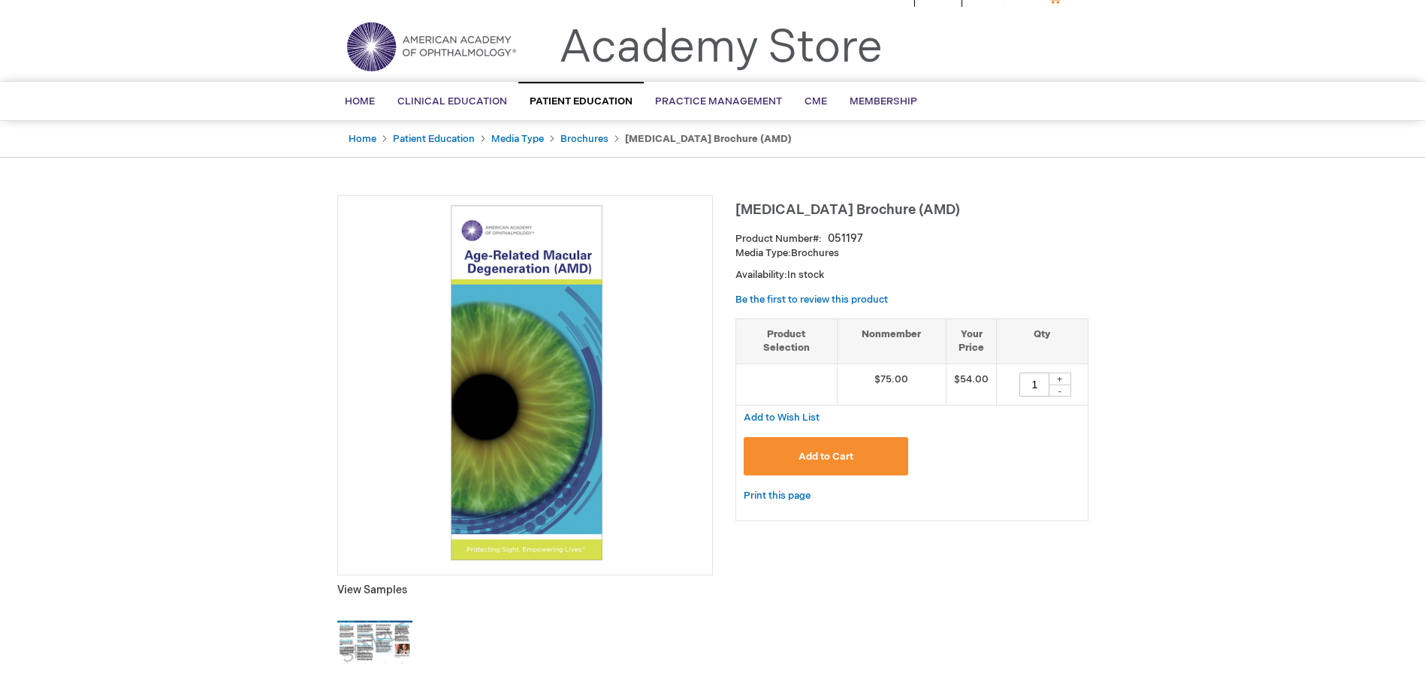
scroll to position [0, 0]
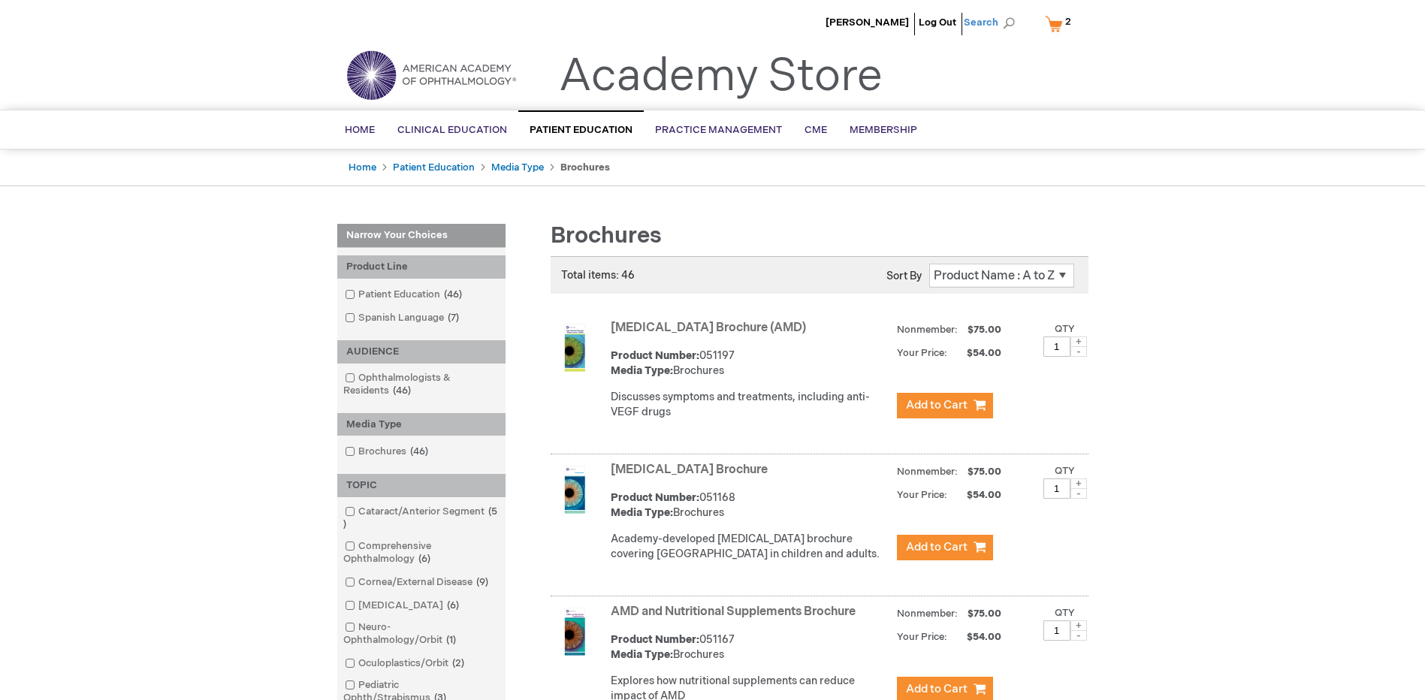
click at [982, 20] on span "Search" at bounding box center [992, 23] width 57 height 30
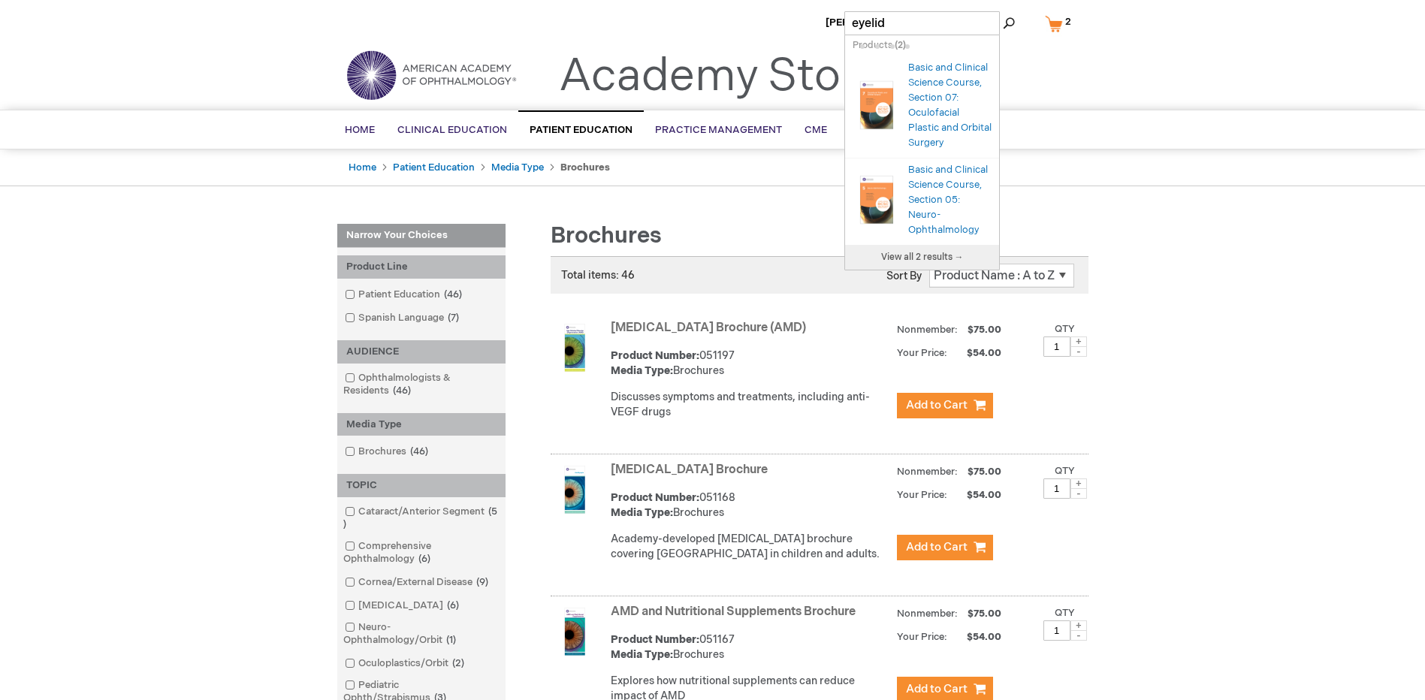
type input "eyelid s"
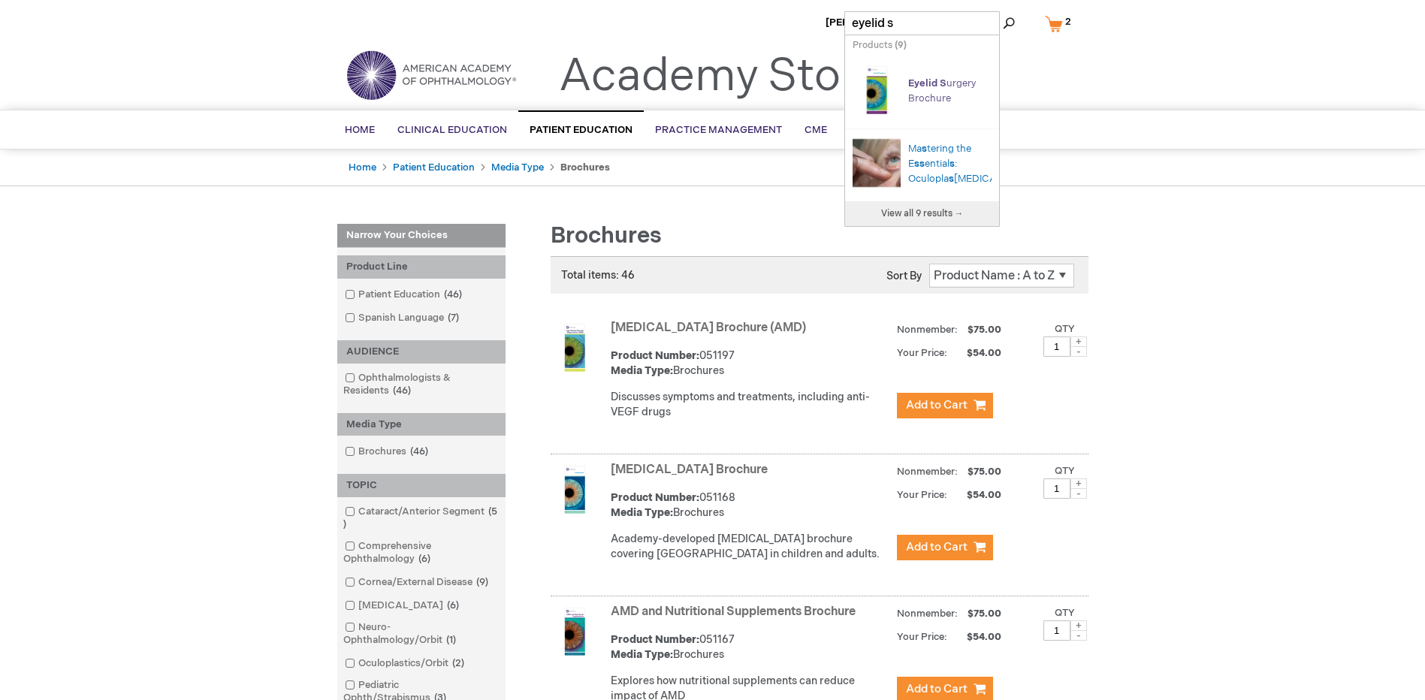
click at [943, 92] on link "Eyelid S urgery Brochure" at bounding box center [942, 90] width 68 height 27
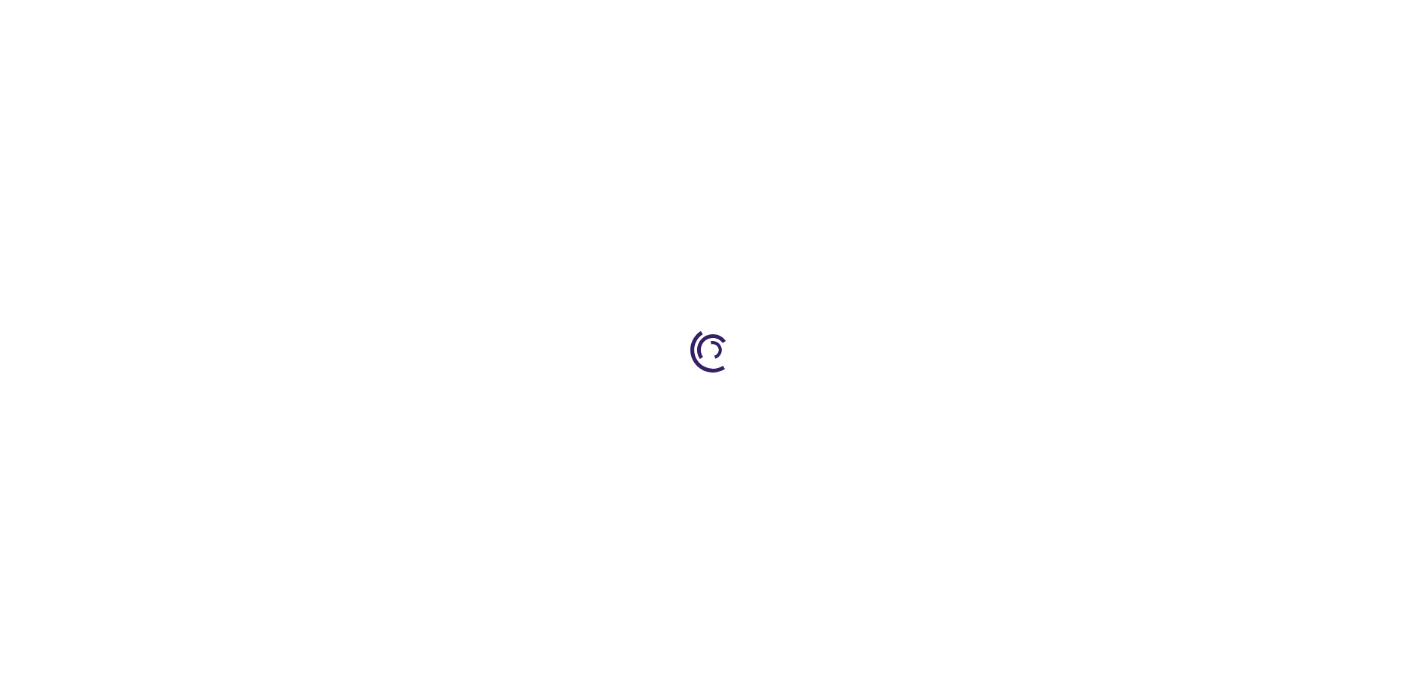
type input "1"
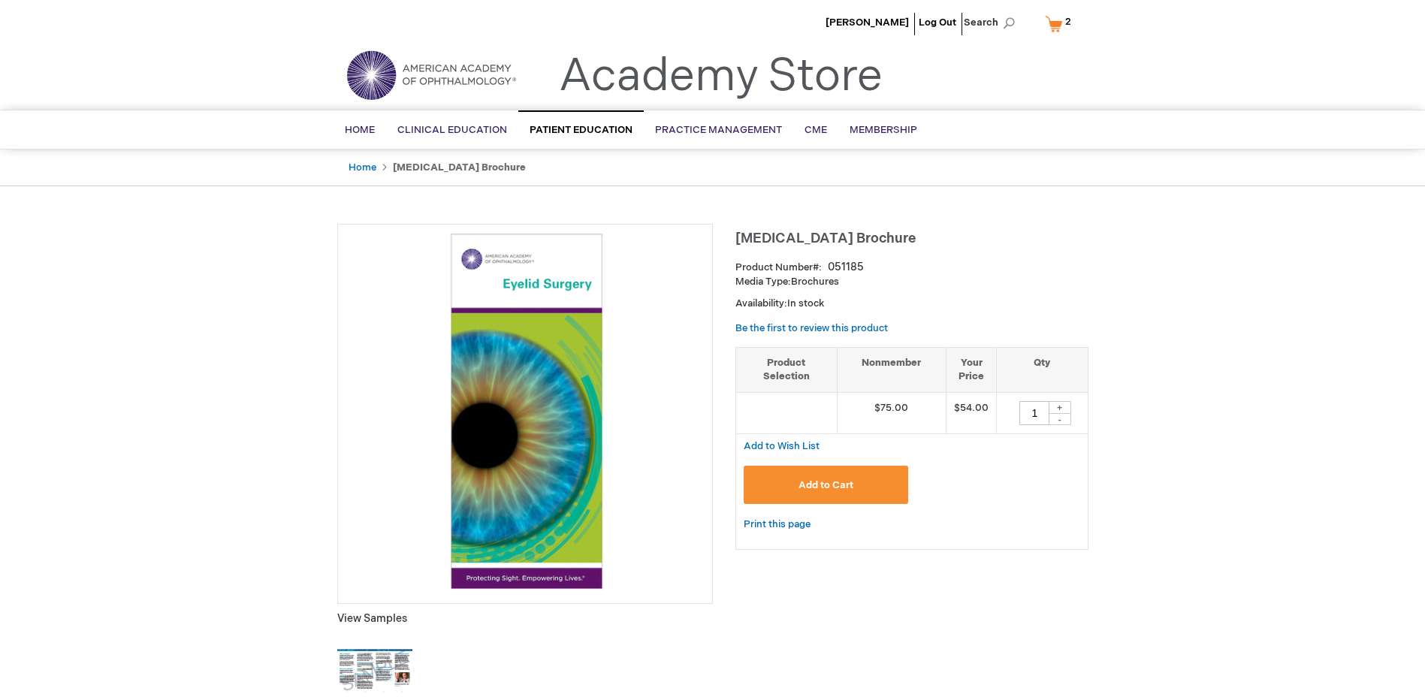
click at [837, 488] on span "Add to Cart" at bounding box center [825, 485] width 55 height 12
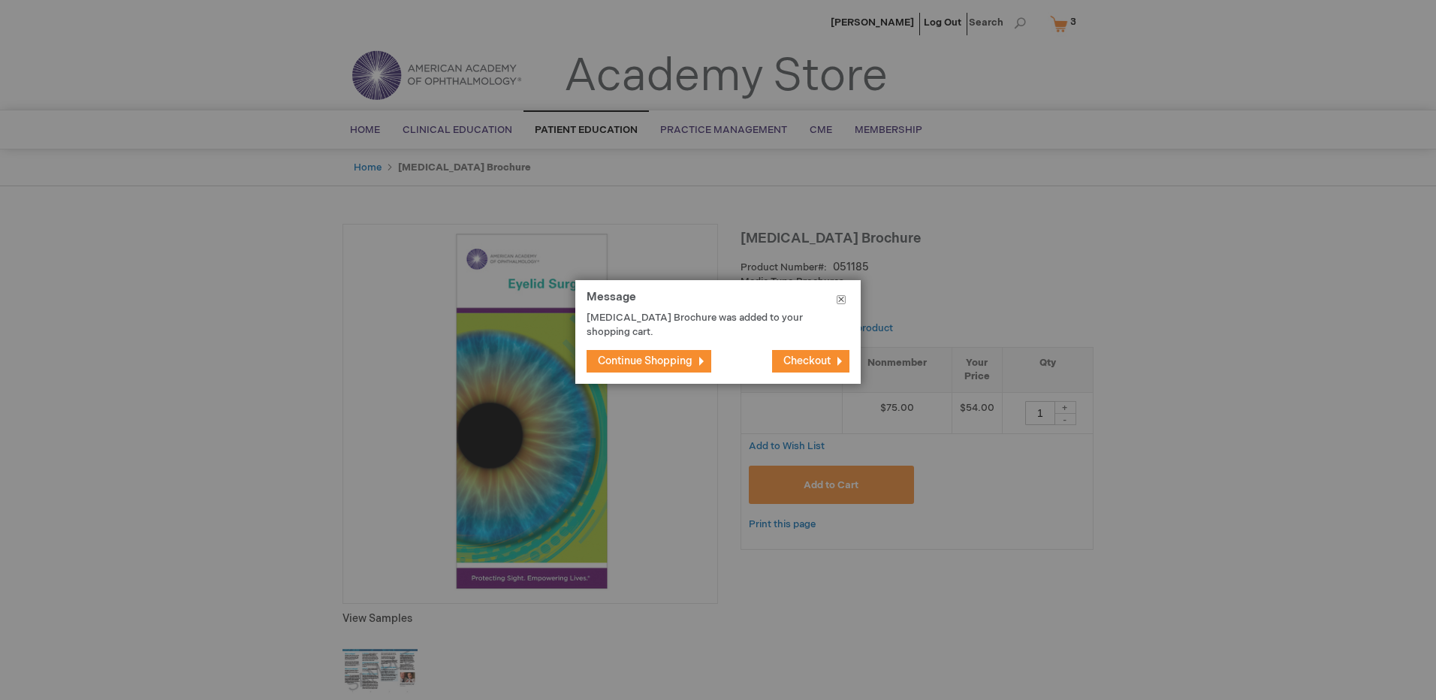
click at [844, 297] on button "Close" at bounding box center [841, 302] width 39 height 45
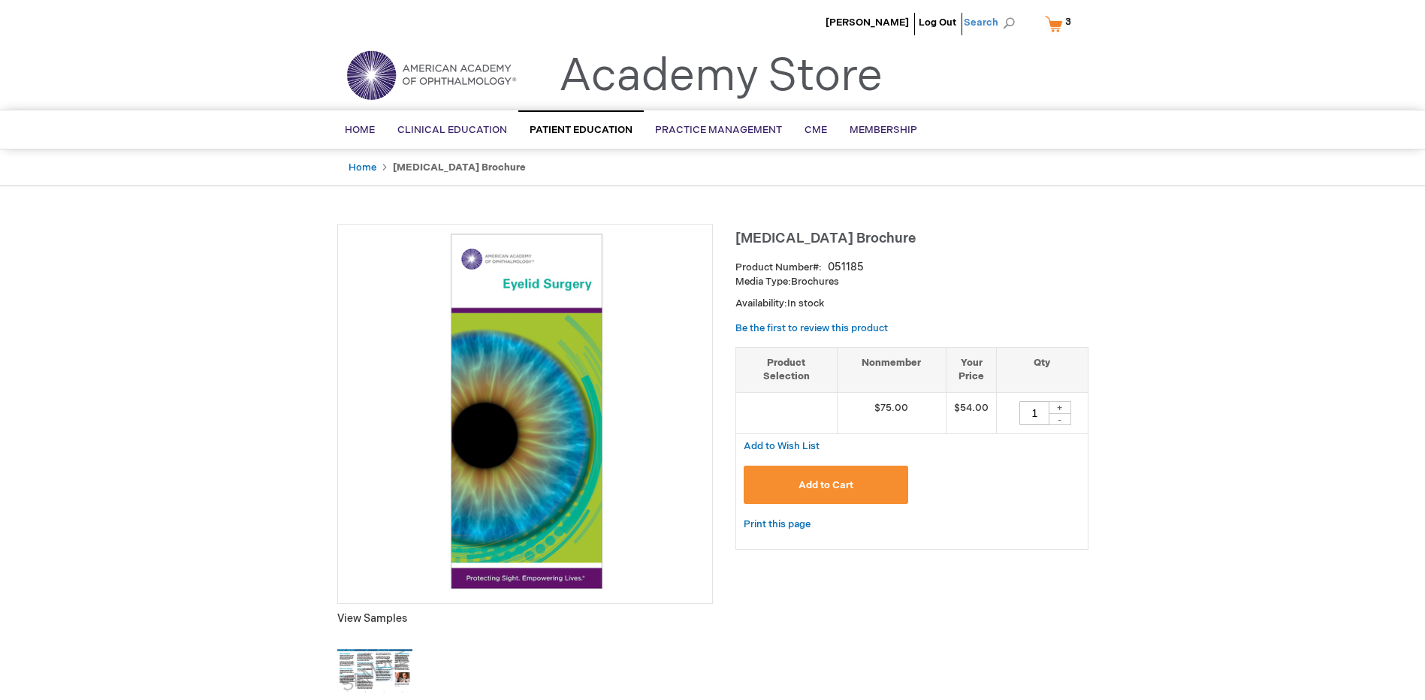
click at [994, 19] on span "Search" at bounding box center [992, 23] width 57 height 30
type input "s"
type input "SLT Brochure"
click at [1003, 11] on button "Search" at bounding box center [1009, 23] width 12 height 24
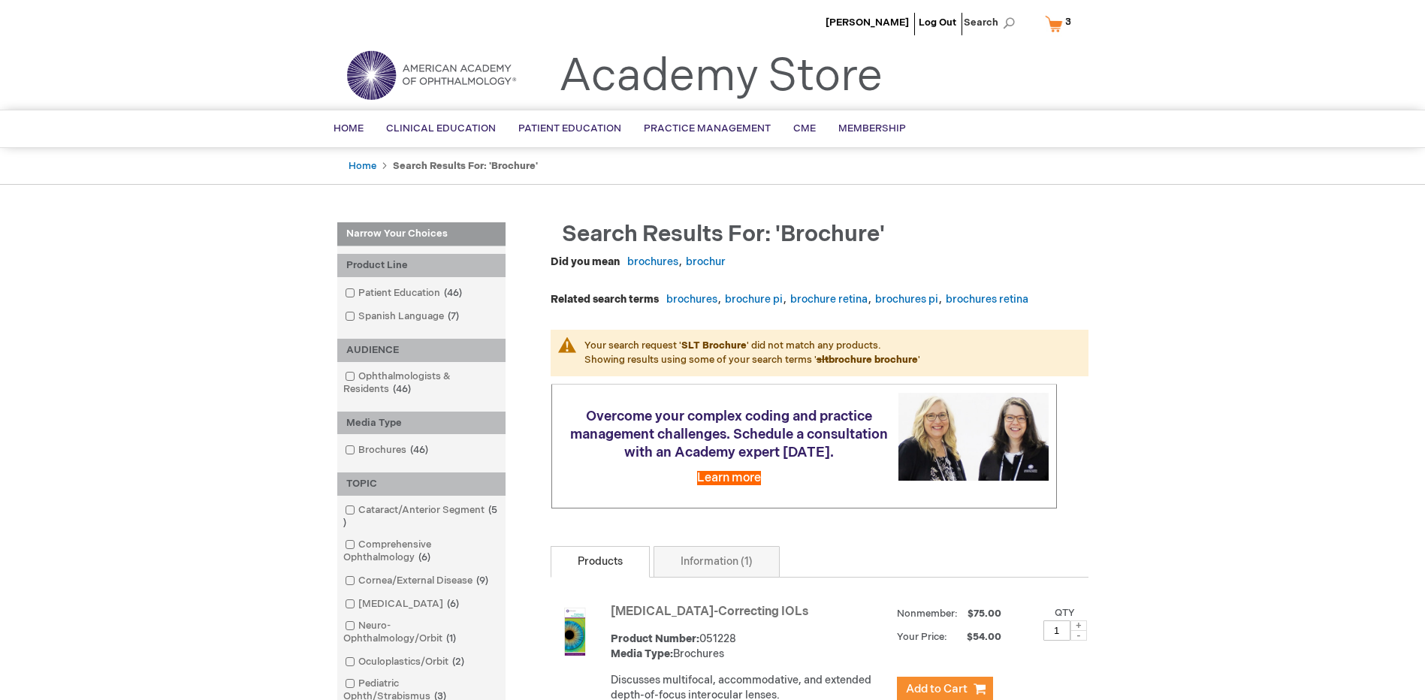
click at [1065, 26] on span "3" at bounding box center [1068, 22] width 6 height 12
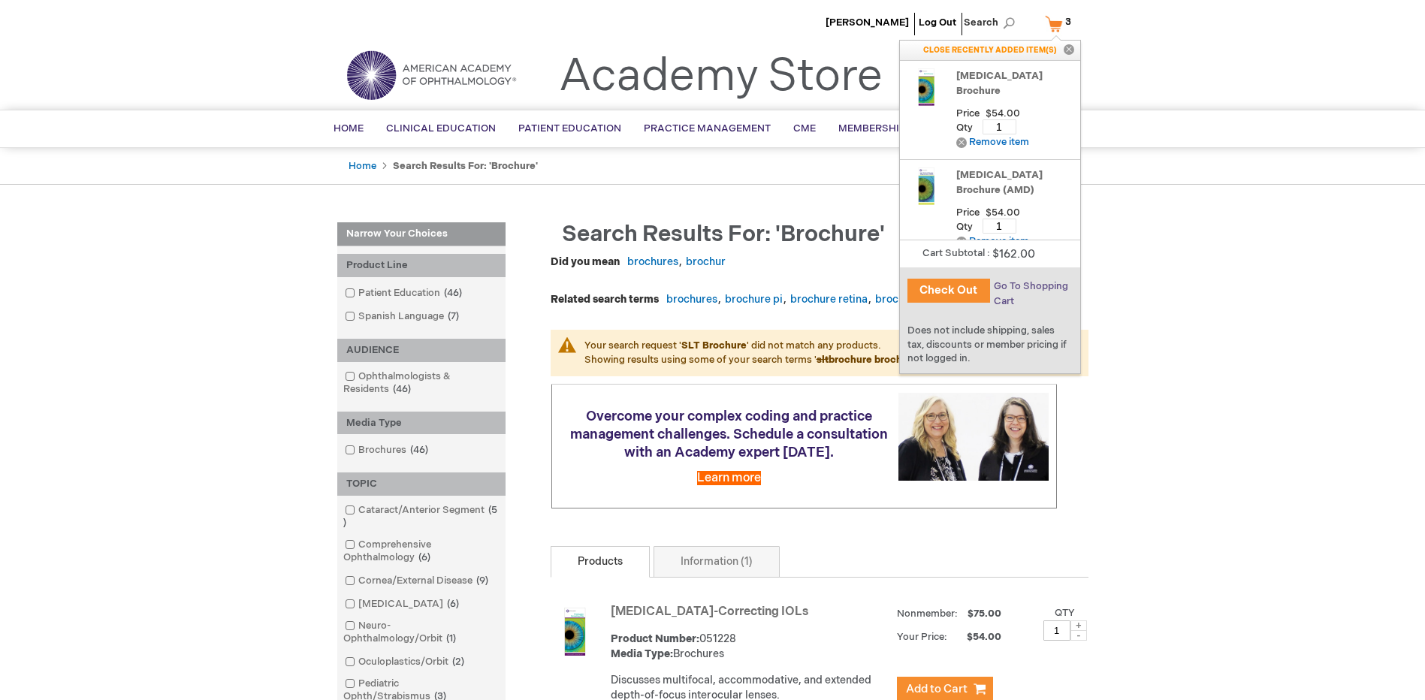
click at [1035, 285] on span "Go To Shopping Cart" at bounding box center [1031, 293] width 74 height 27
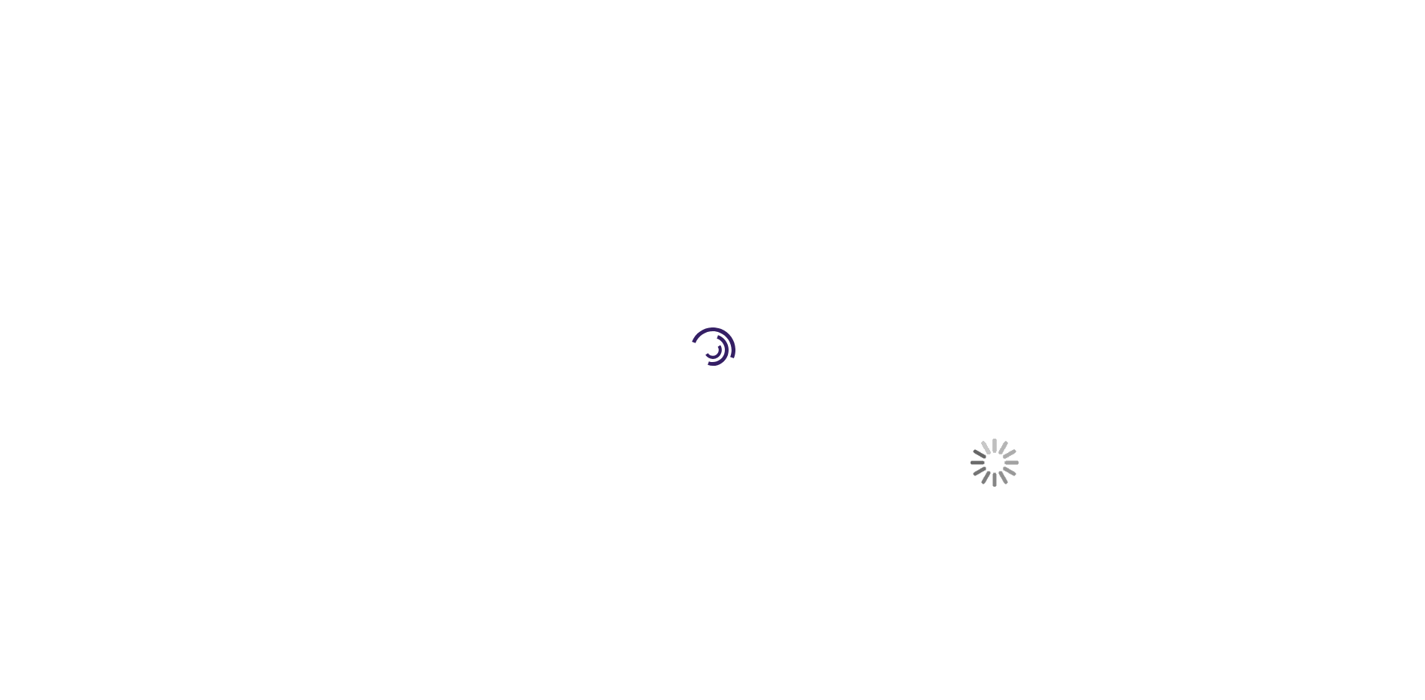
select select "US"
select select "23"
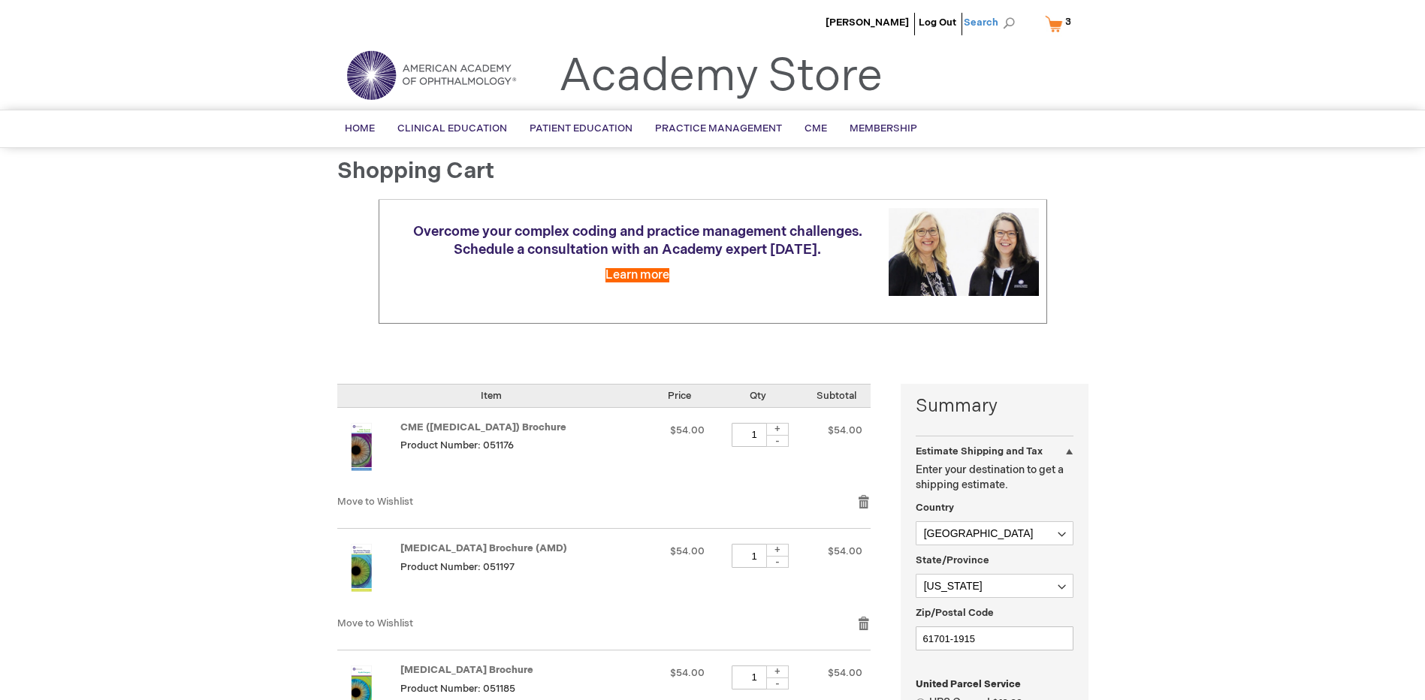
click at [1006, 24] on span "Search" at bounding box center [992, 23] width 57 height 30
type input "cataract"
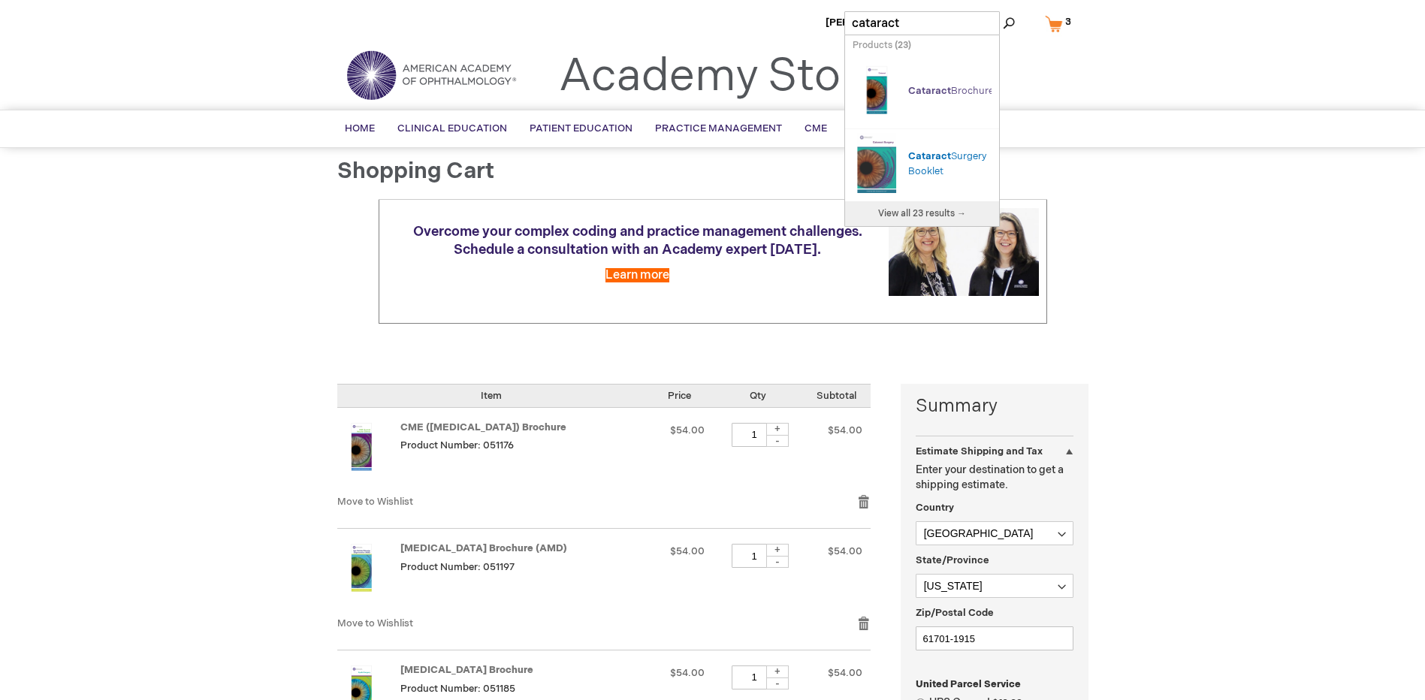
click at [923, 85] on span "Cataract" at bounding box center [929, 91] width 43 height 12
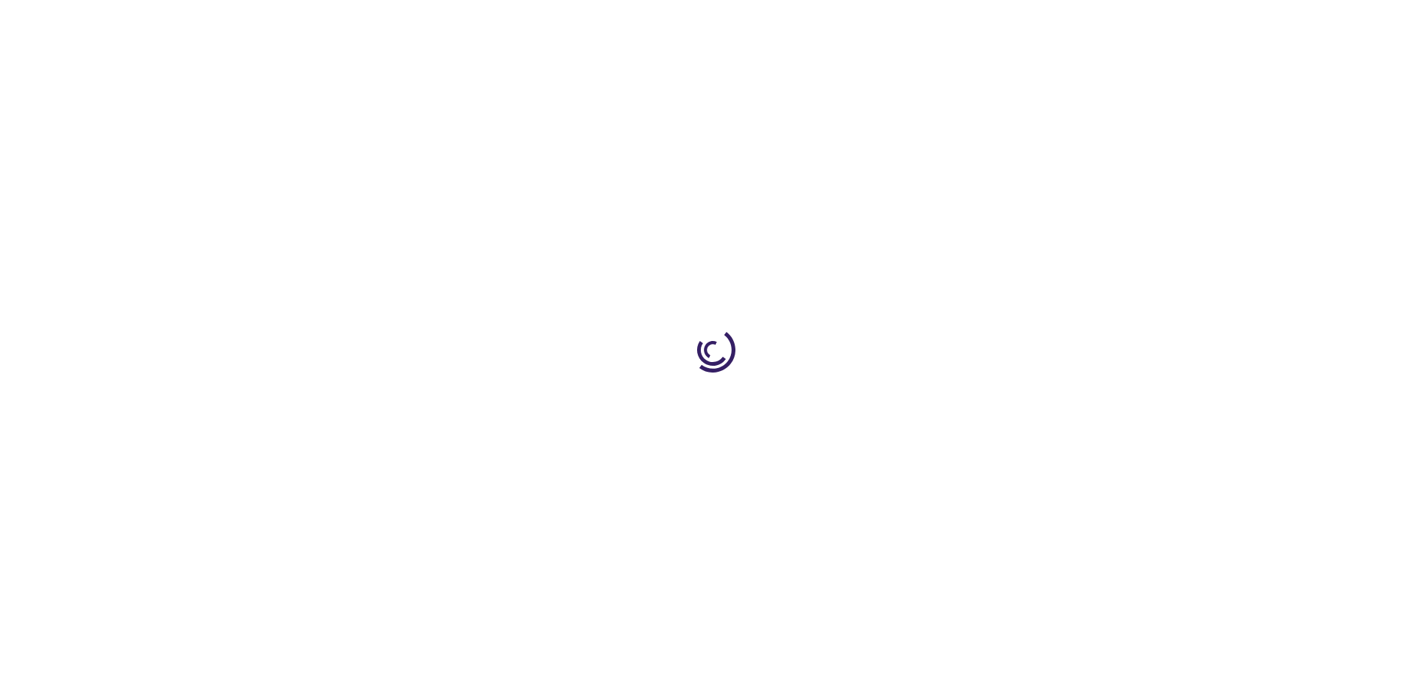
type input "1"
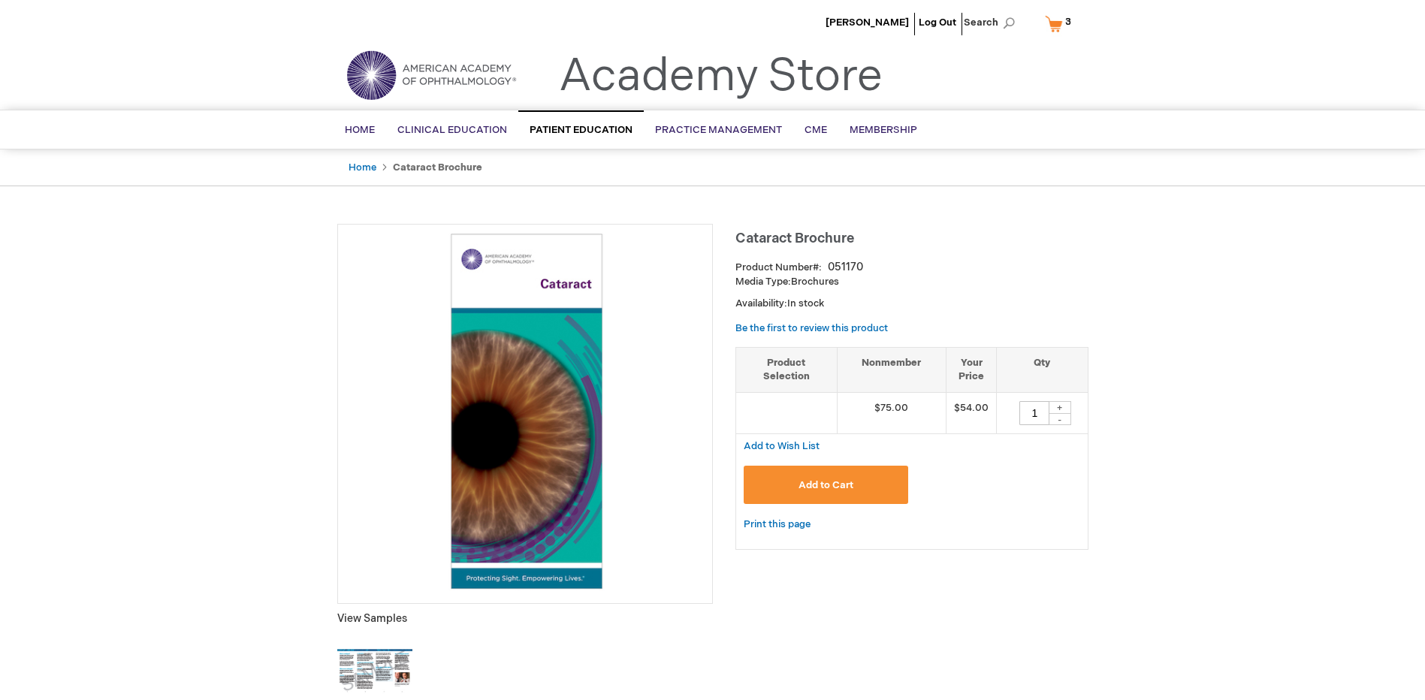
click at [874, 499] on button "Add to Cart" at bounding box center [826, 485] width 165 height 38
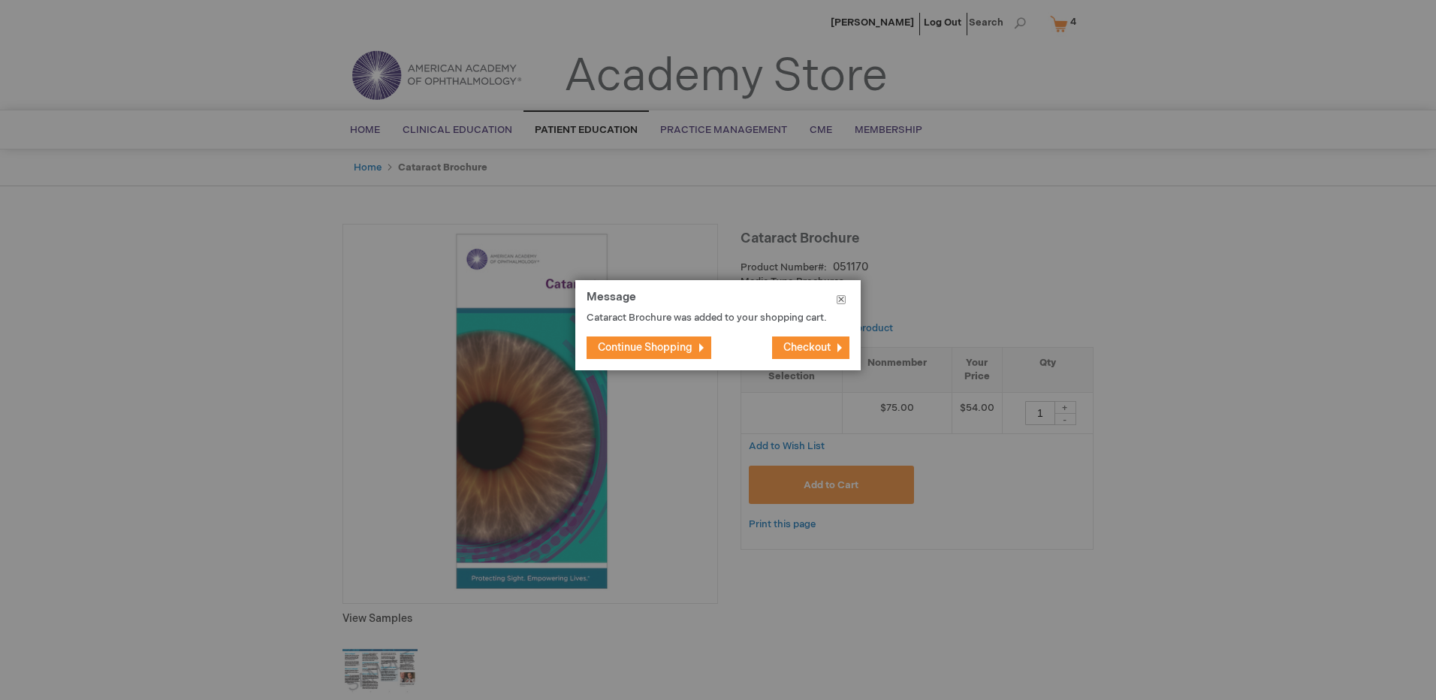
click at [842, 301] on button "Close" at bounding box center [841, 302] width 39 height 45
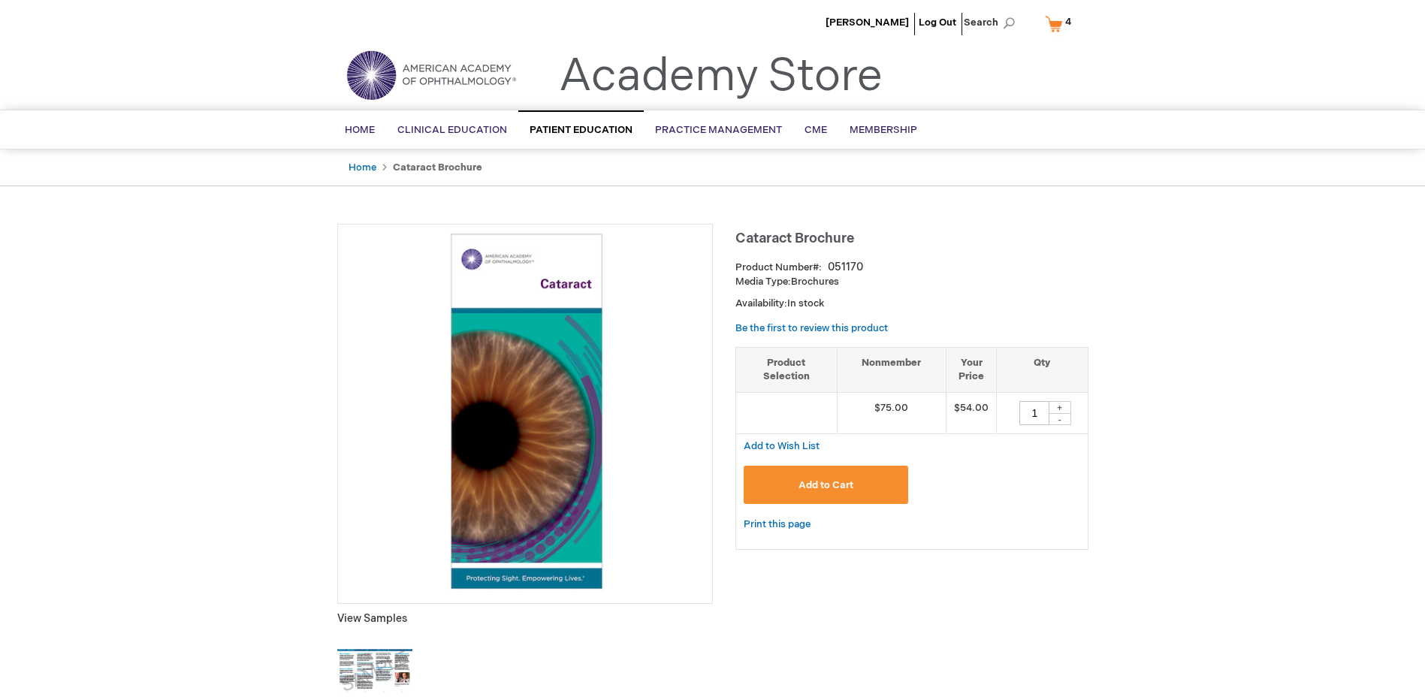
click at [1063, 18] on span "4 4 items" at bounding box center [1068, 22] width 11 height 18
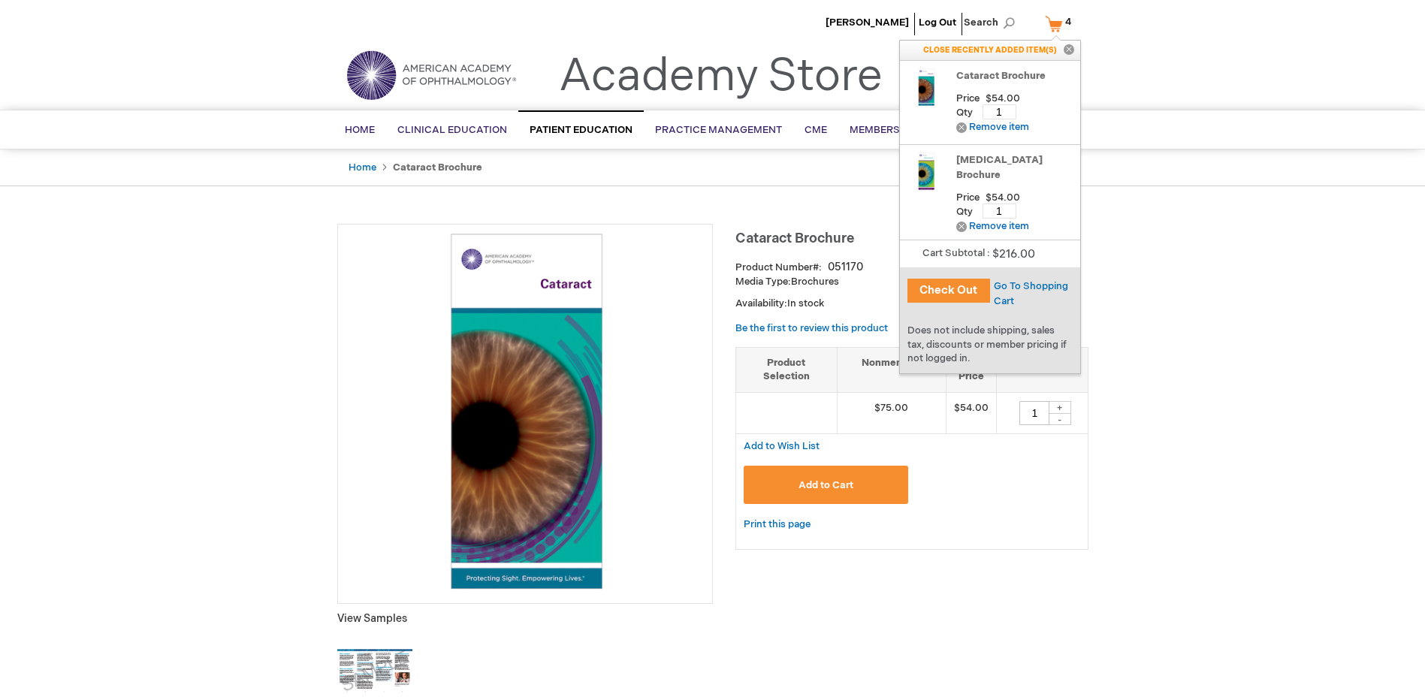
click at [979, 155] on link "[MEDICAL_DATA] Brochure" at bounding box center [1014, 167] width 116 height 30
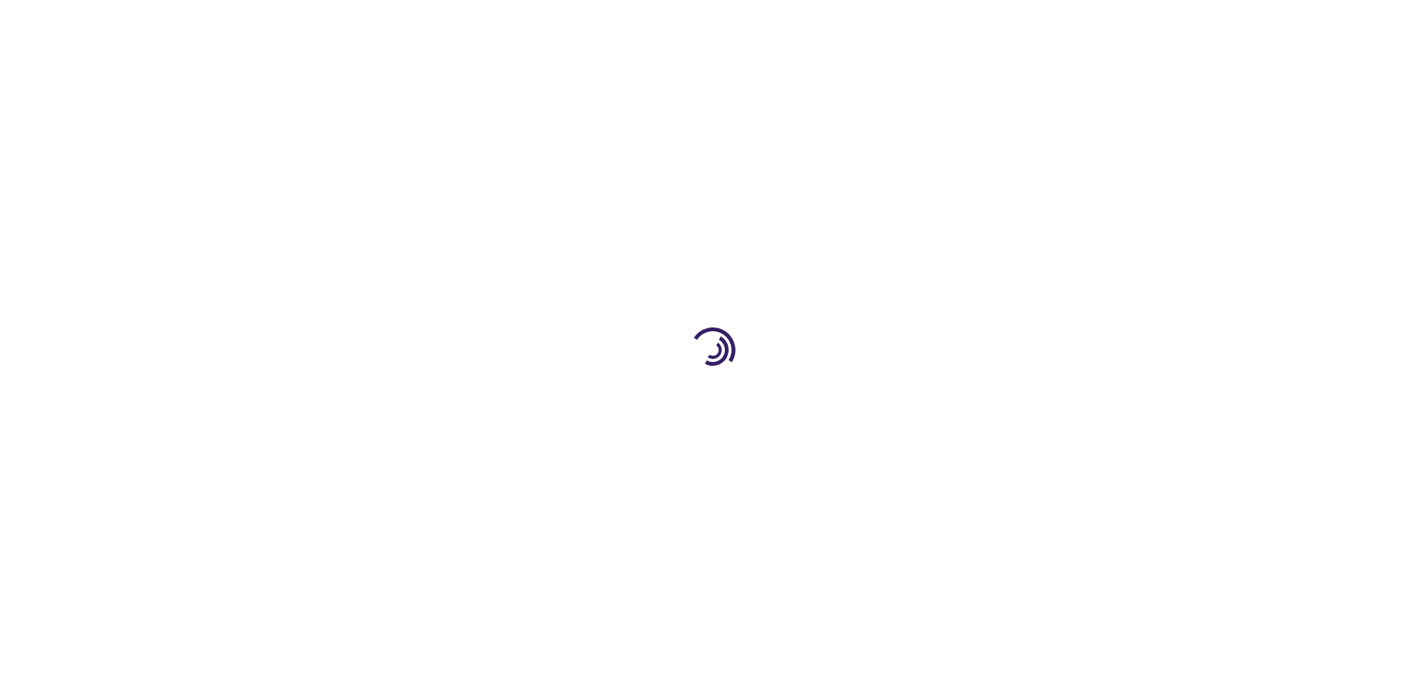
type input "1"
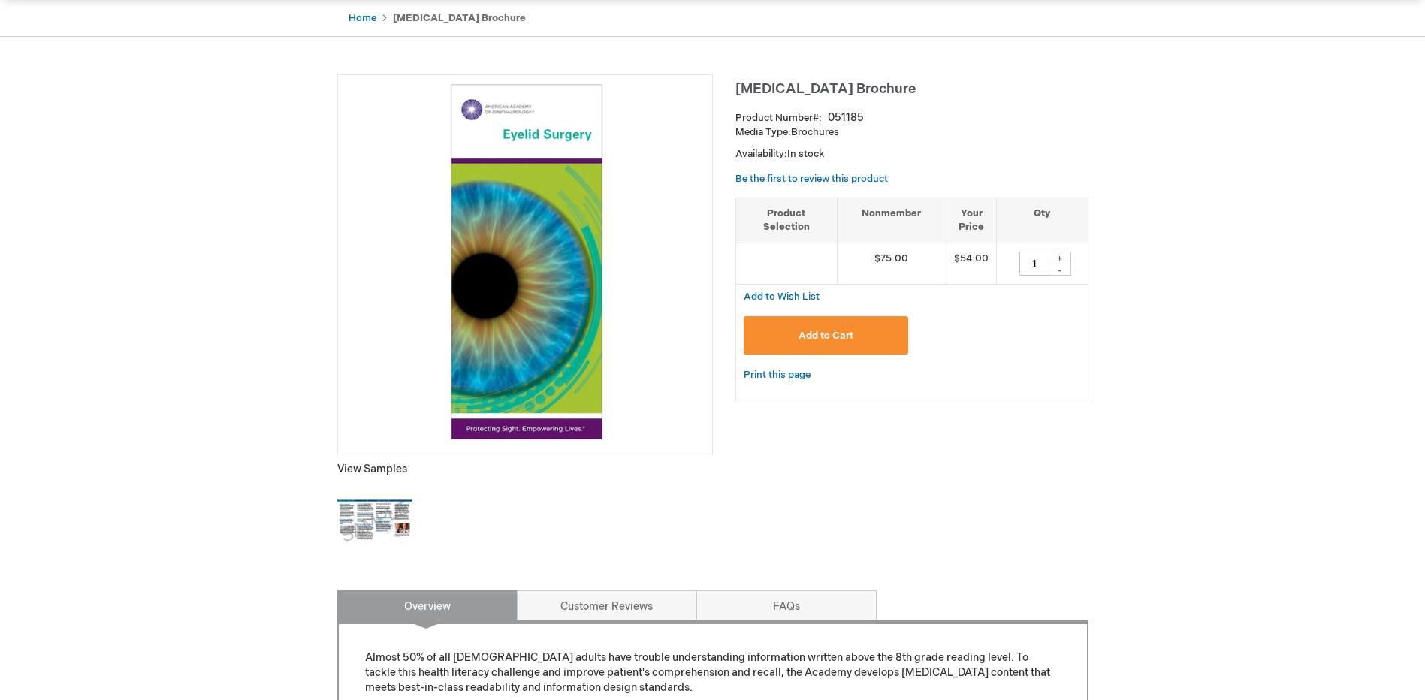
scroll to position [150, 0]
click at [378, 522] on img at bounding box center [374, 521] width 75 height 75
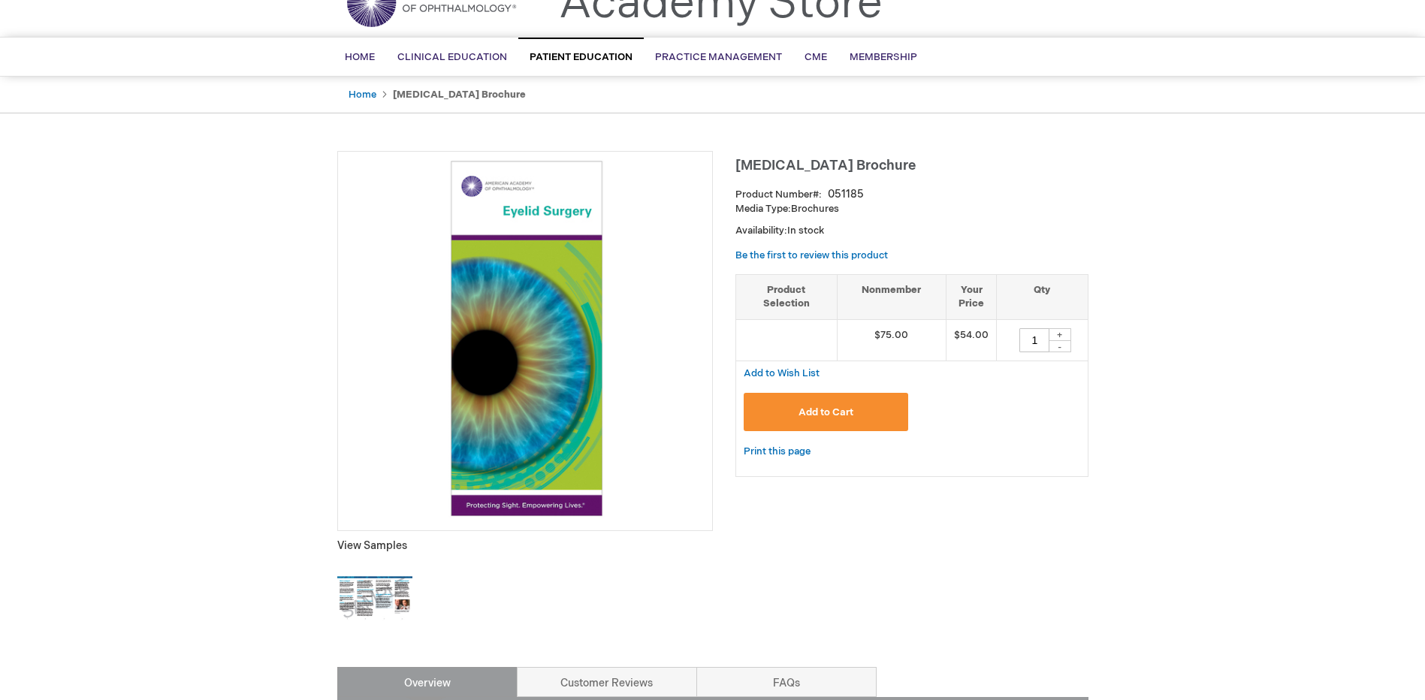
scroll to position [0, 0]
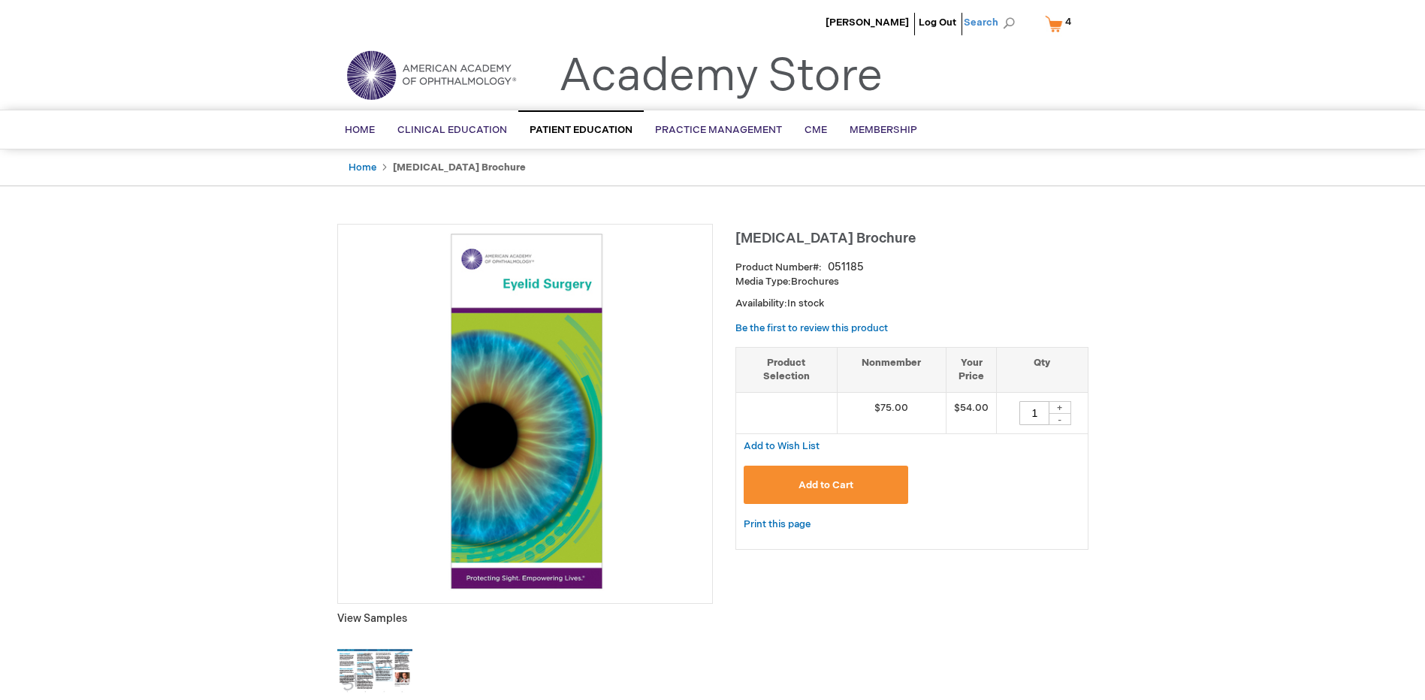
click at [984, 16] on span "Search" at bounding box center [992, 23] width 57 height 30
type input "l"
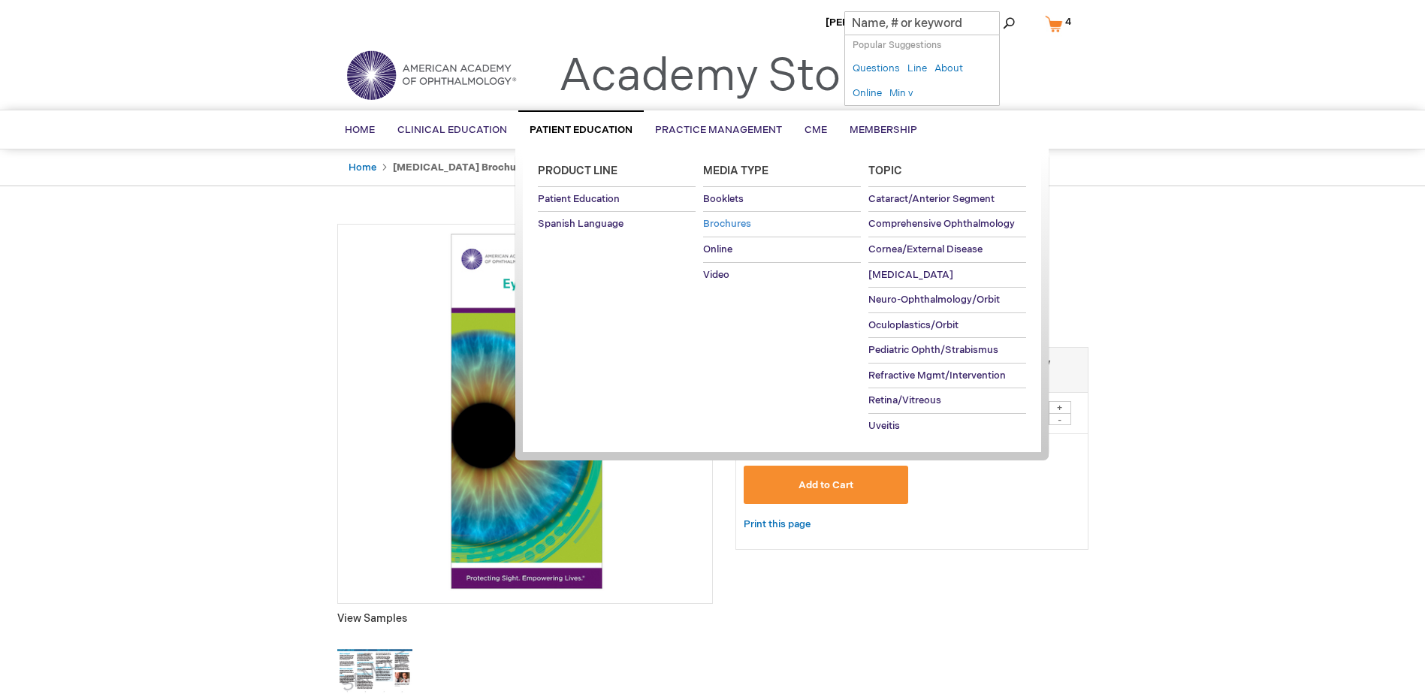
click at [731, 222] on span "Brochures" at bounding box center [727, 224] width 48 height 12
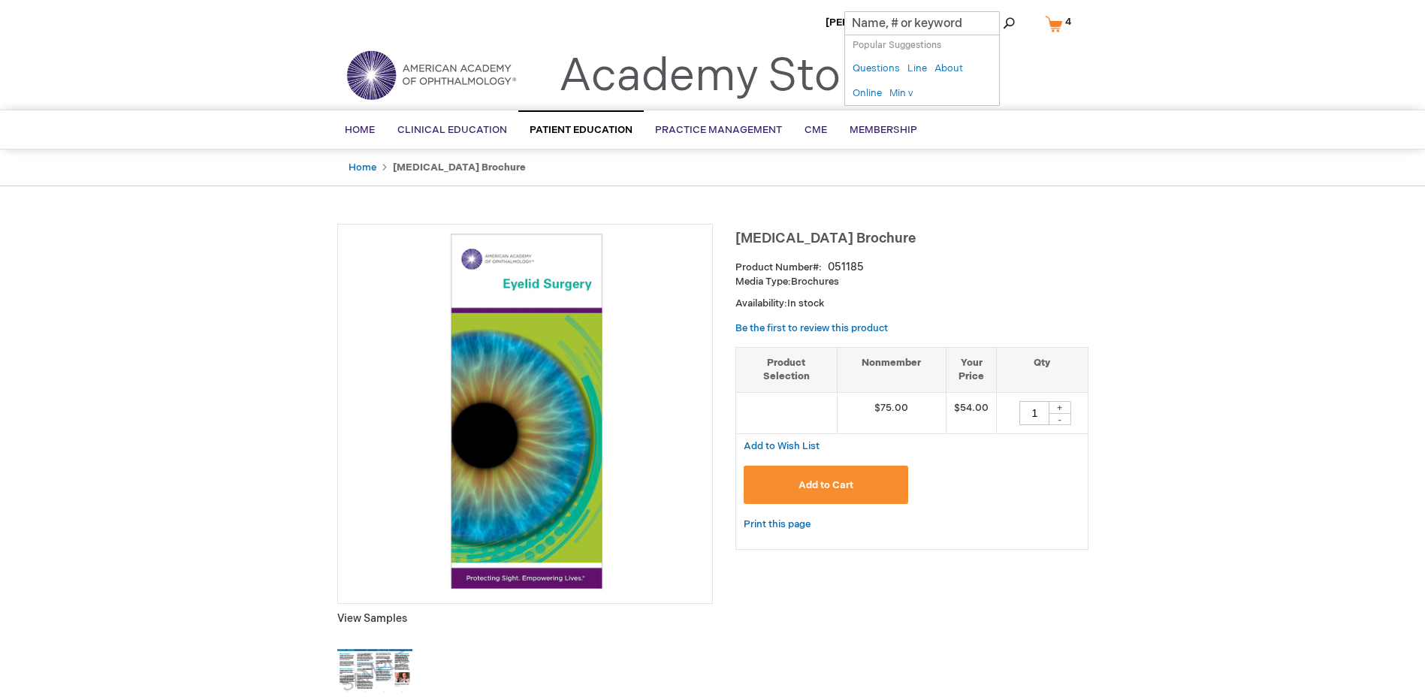
click at [1266, 65] on header "Kenneth Barba Log Out Search My Cart 4 4 items CLOSE RECENTLY ADDED ITEM(S) Clo…" at bounding box center [712, 55] width 1425 height 110
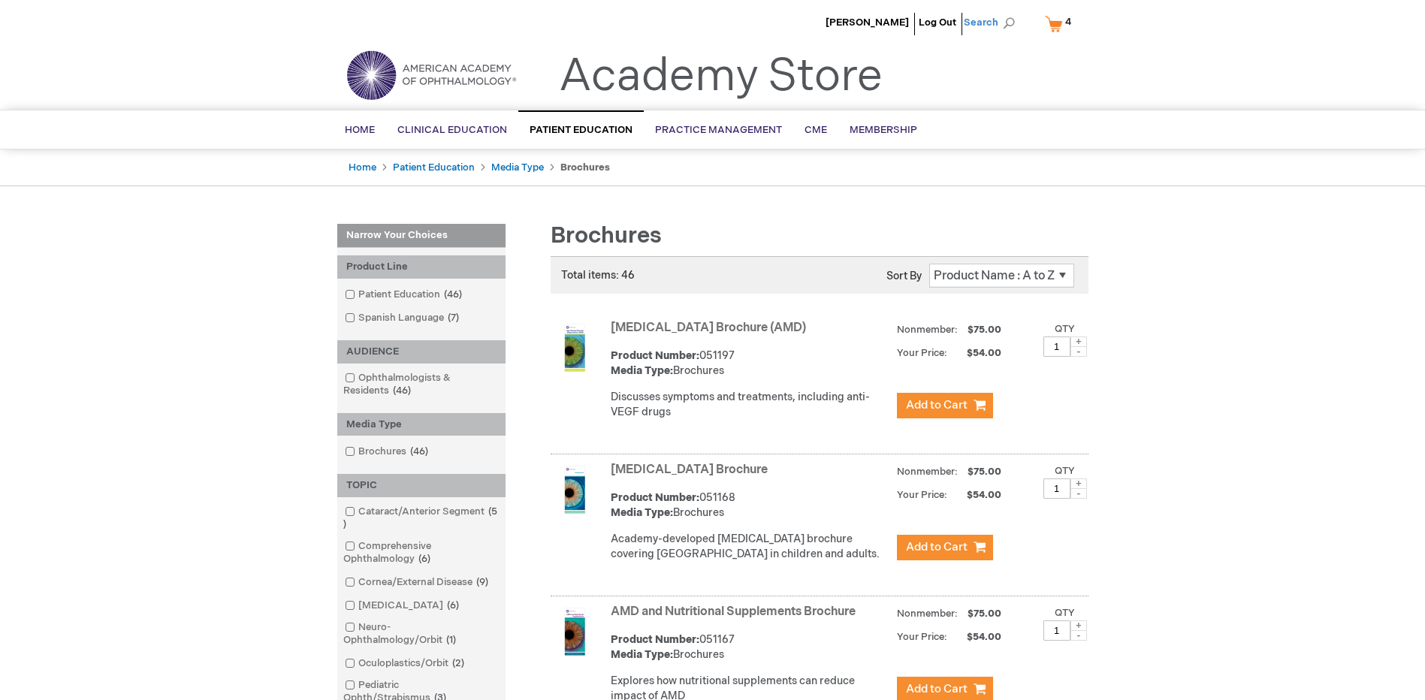
click at [979, 18] on span "Search" at bounding box center [992, 23] width 57 height 30
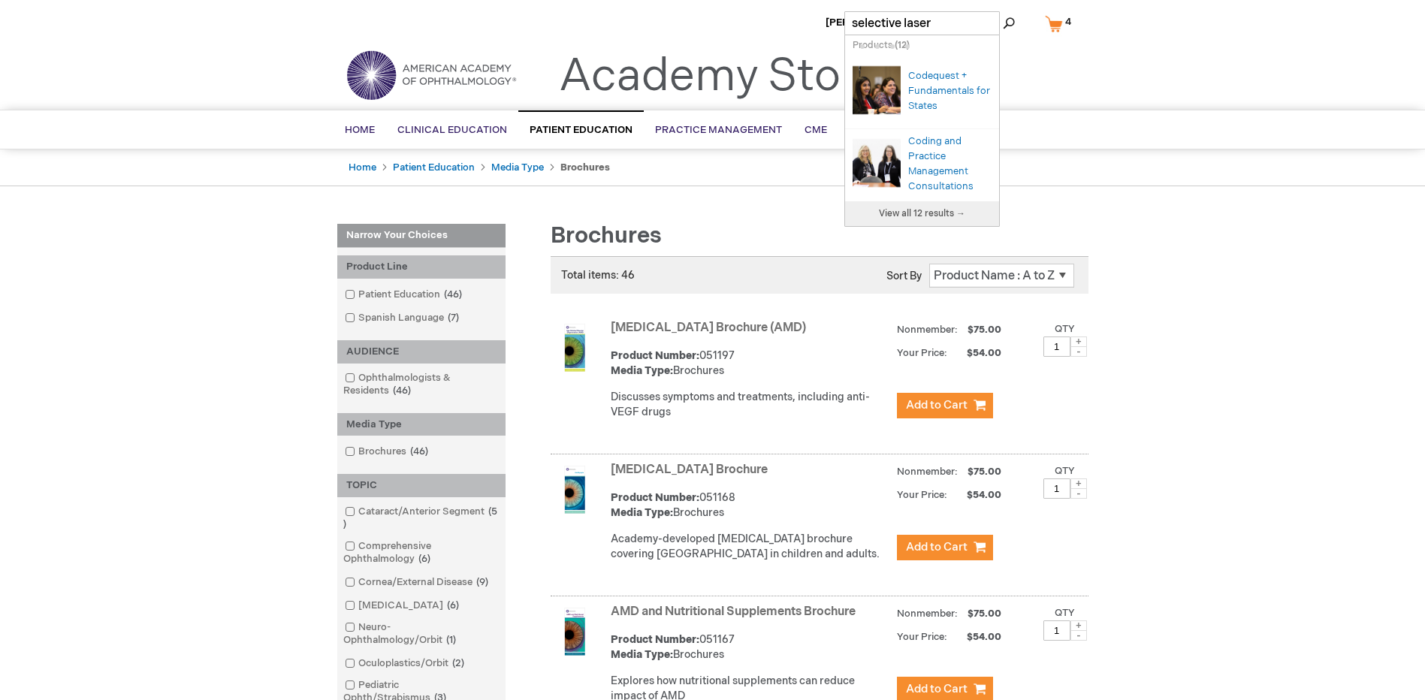
type input "selective laser"
click at [1003, 11] on button "Search" at bounding box center [1009, 23] width 12 height 24
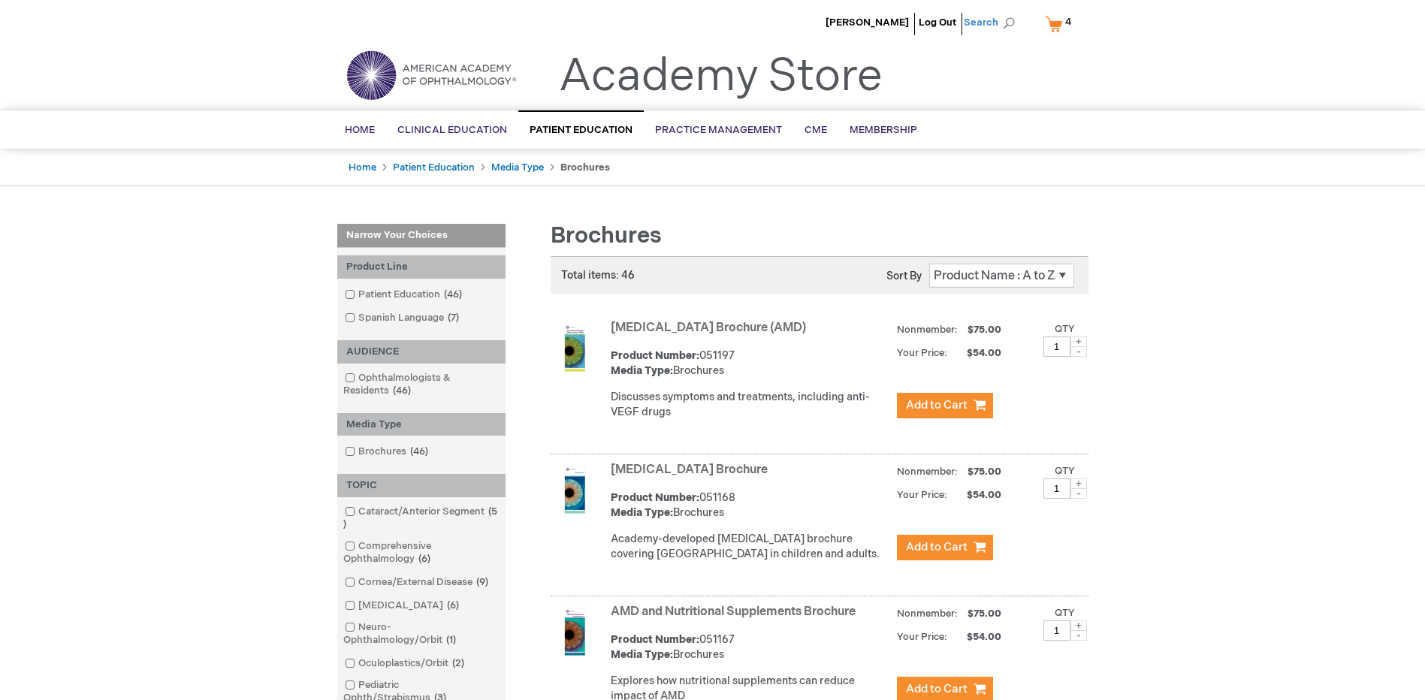
click at [1004, 16] on span "Search" at bounding box center [992, 23] width 57 height 30
type input "selective"
click at [1003, 11] on button "Search" at bounding box center [1009, 23] width 12 height 24
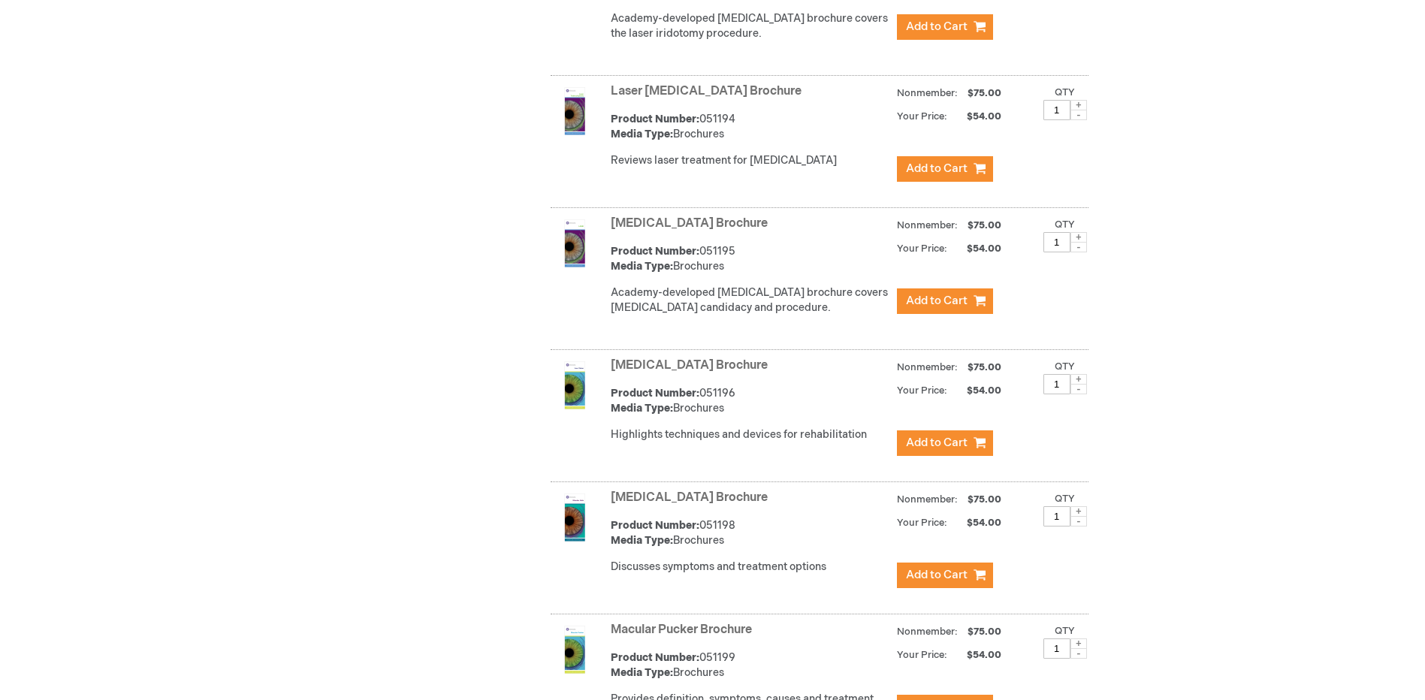
scroll to position [3394, 0]
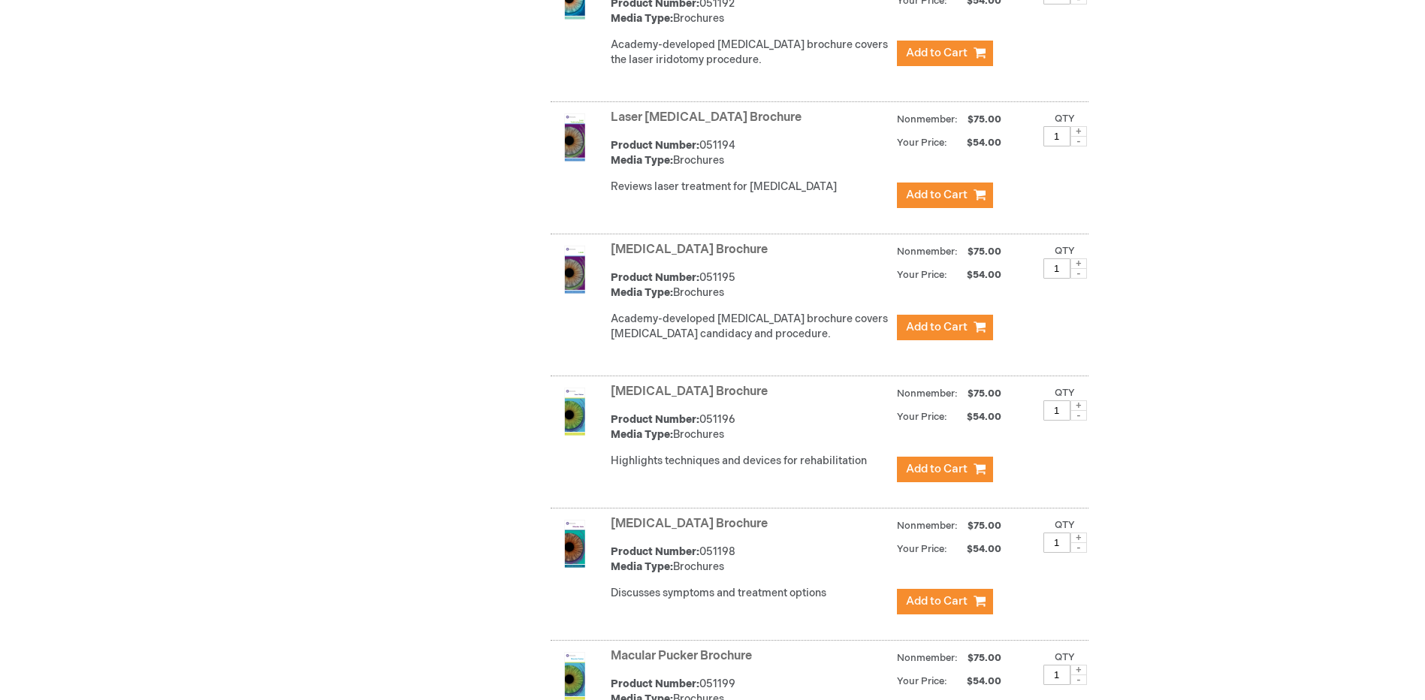
click at [750, 110] on link "Laser Trabeculoplasty Brochure" at bounding box center [706, 117] width 191 height 14
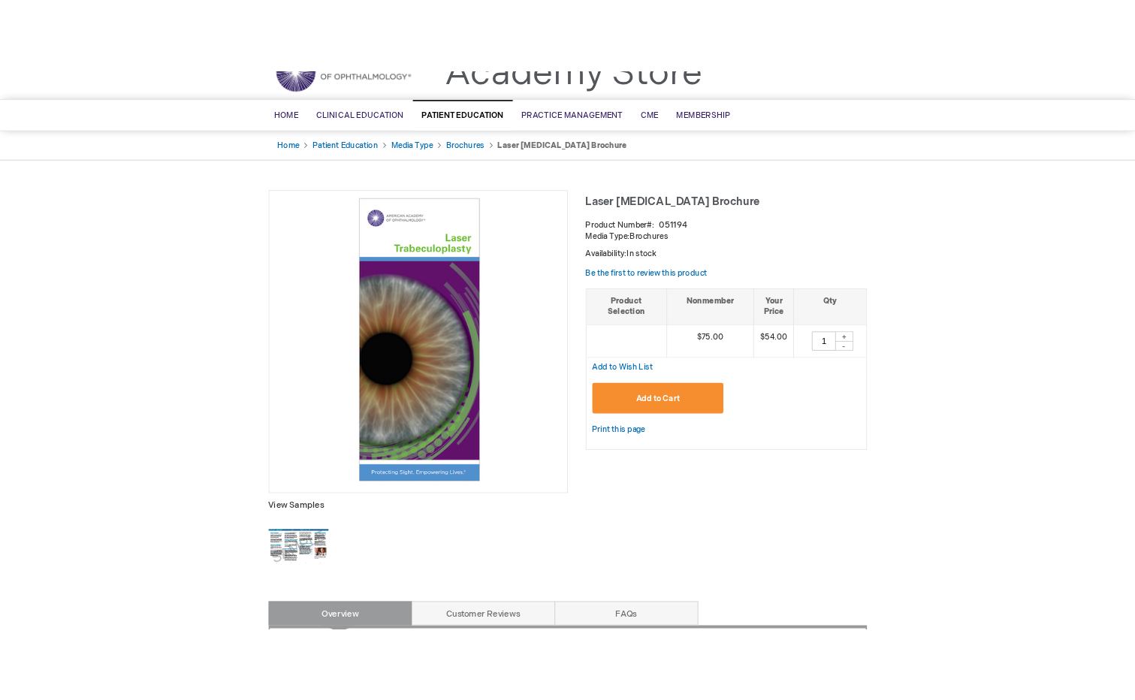
scroll to position [225, 0]
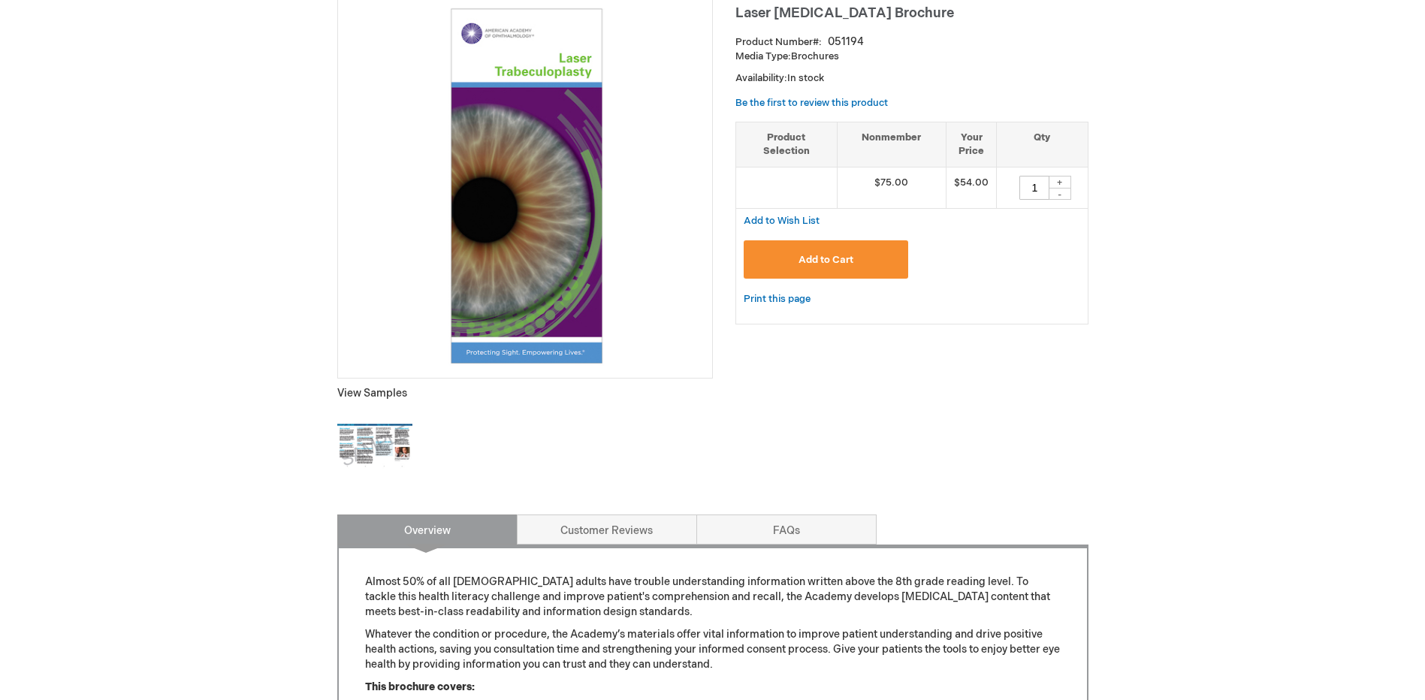
click at [357, 464] on img at bounding box center [374, 446] width 75 height 75
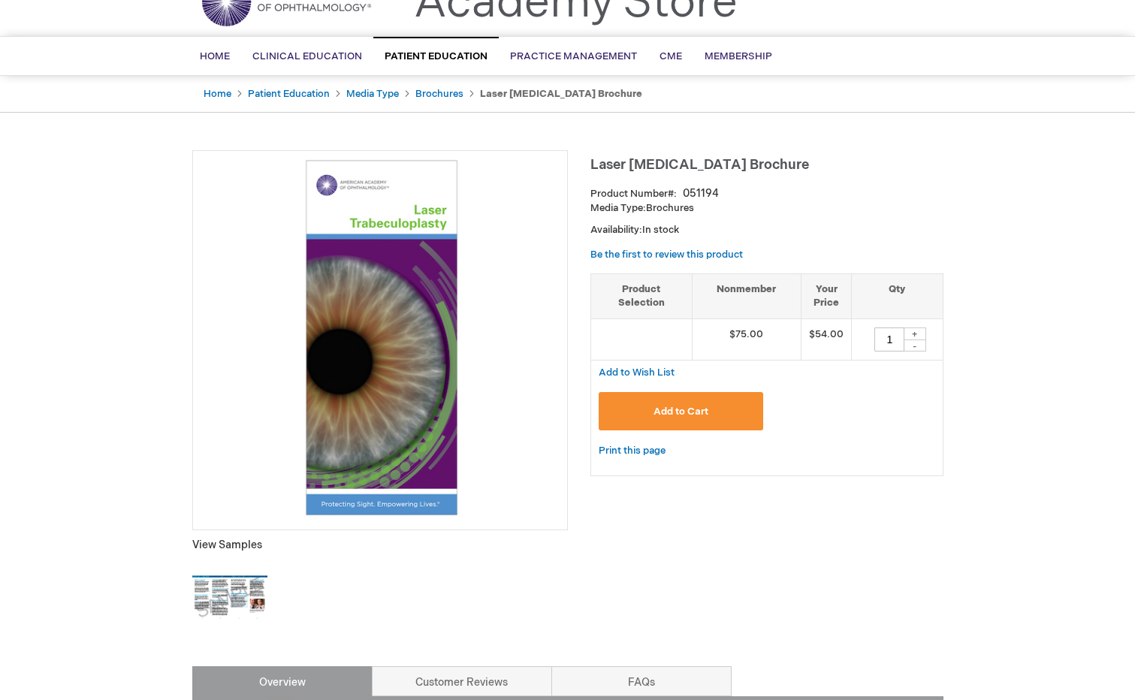
scroll to position [0, 0]
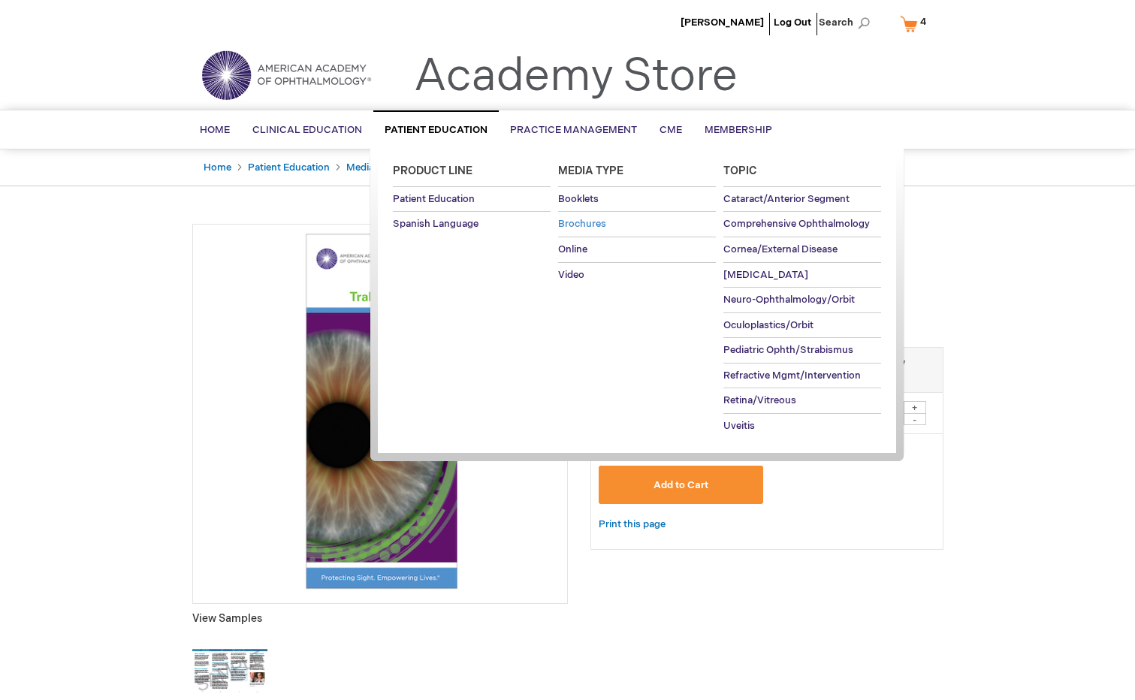
click at [595, 224] on span "Brochures" at bounding box center [582, 224] width 48 height 12
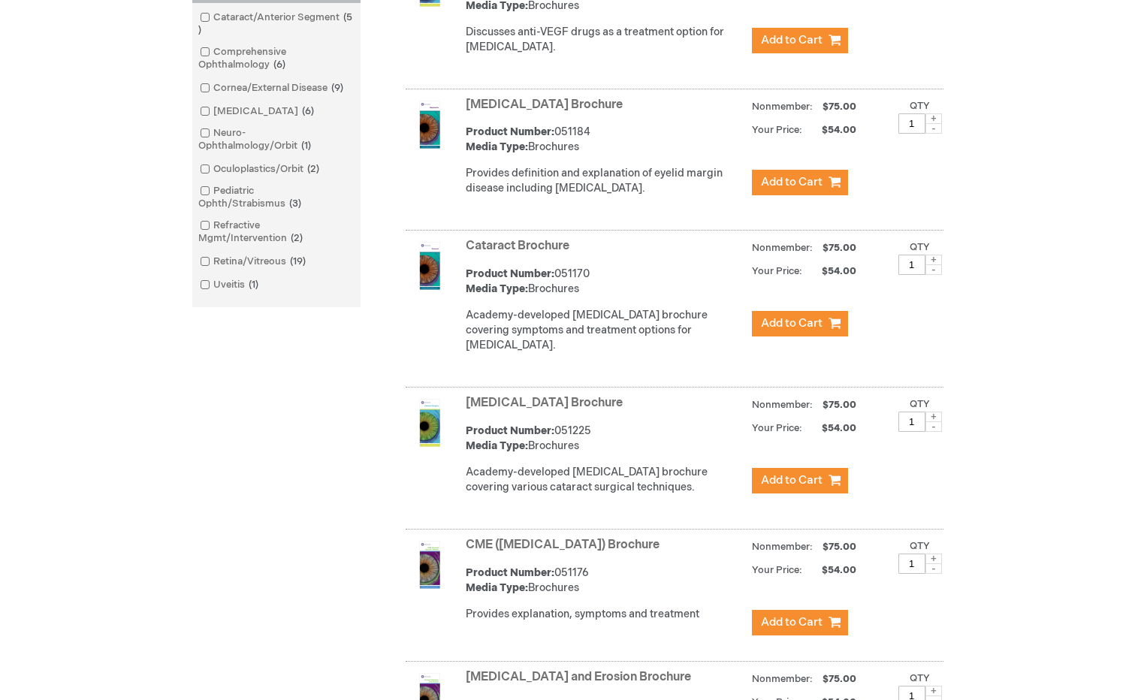
scroll to position [826, 0]
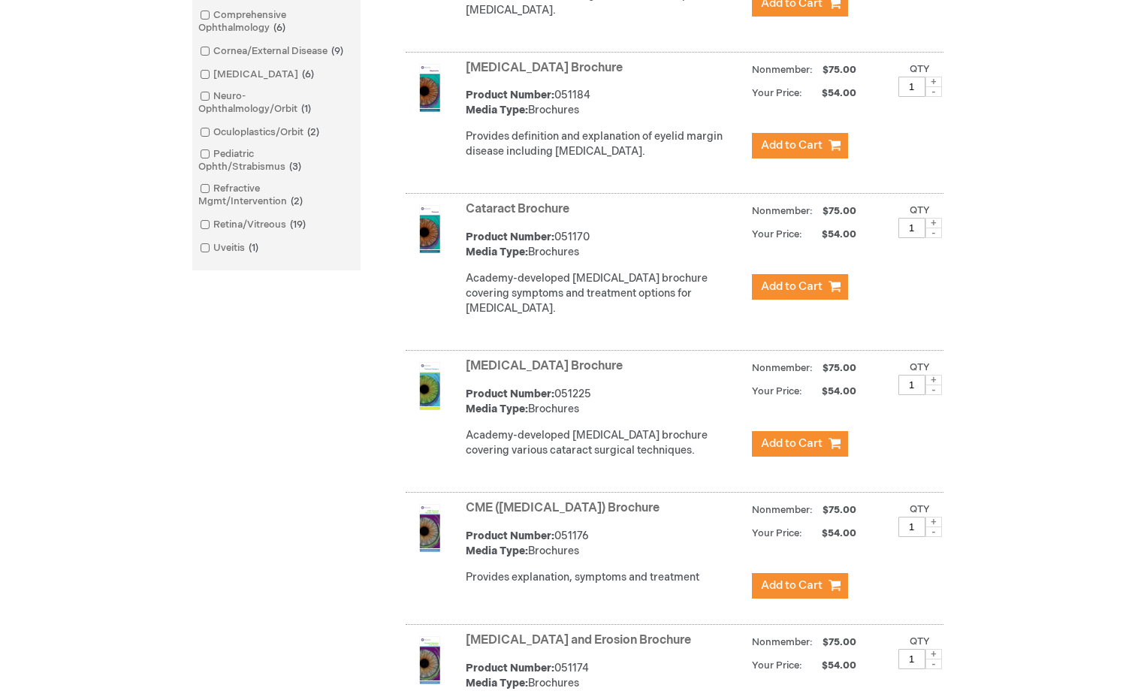
click at [557, 373] on link "[MEDICAL_DATA] Brochure" at bounding box center [544, 366] width 157 height 14
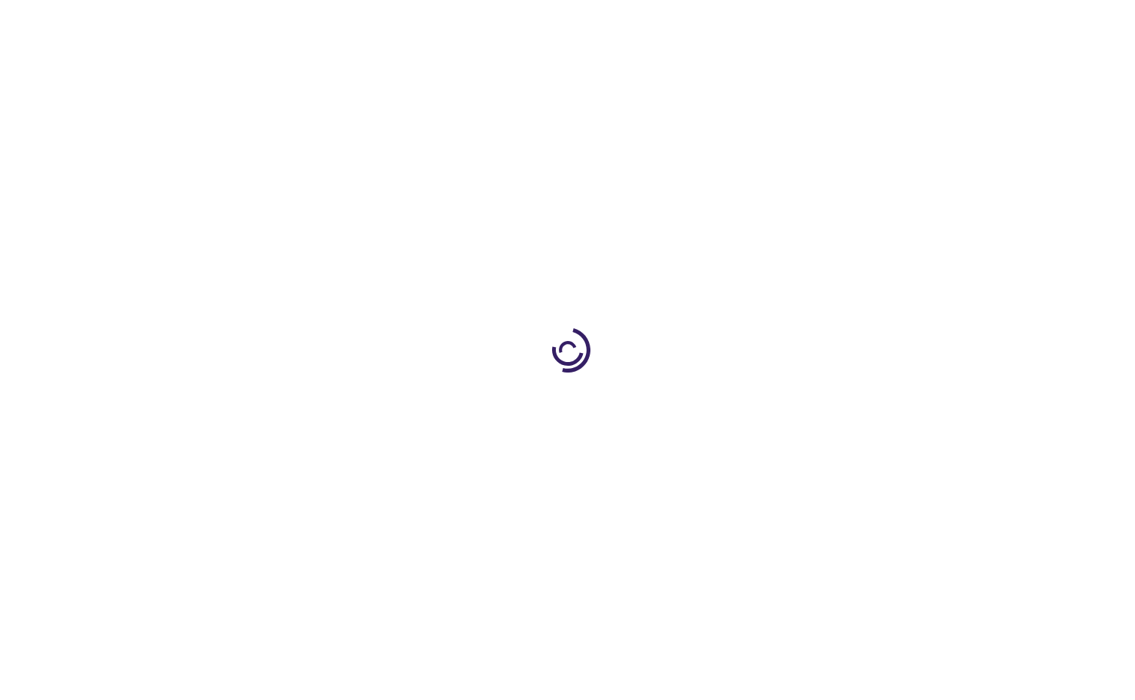
type input "1"
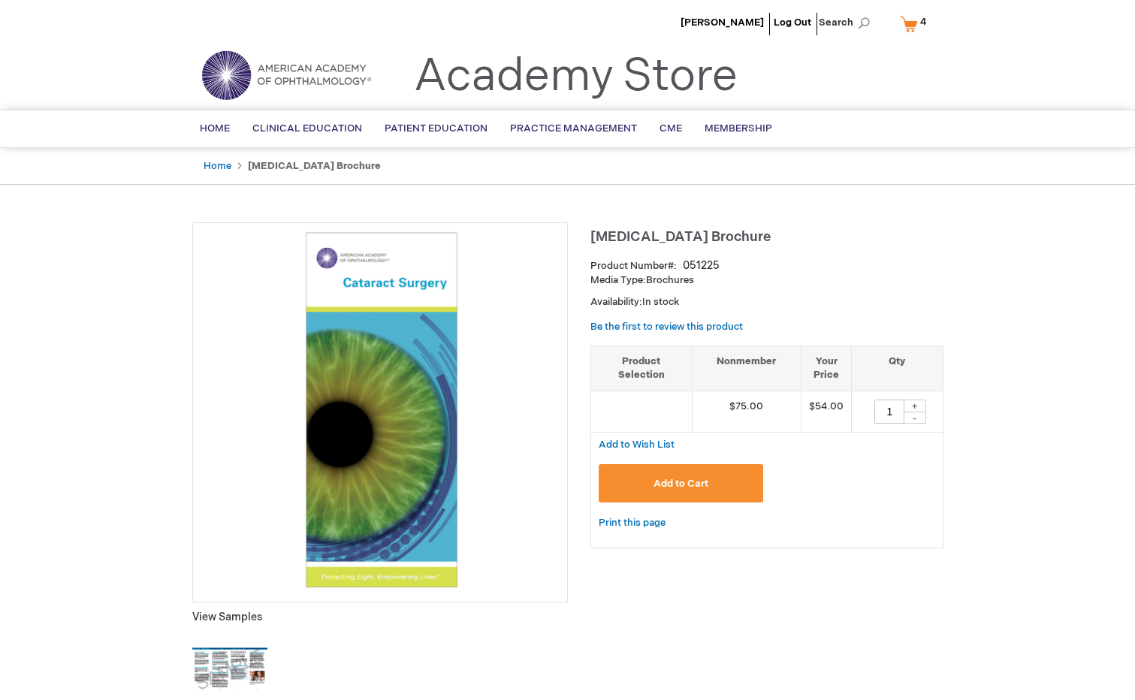
click at [239, 649] on img at bounding box center [229, 669] width 75 height 75
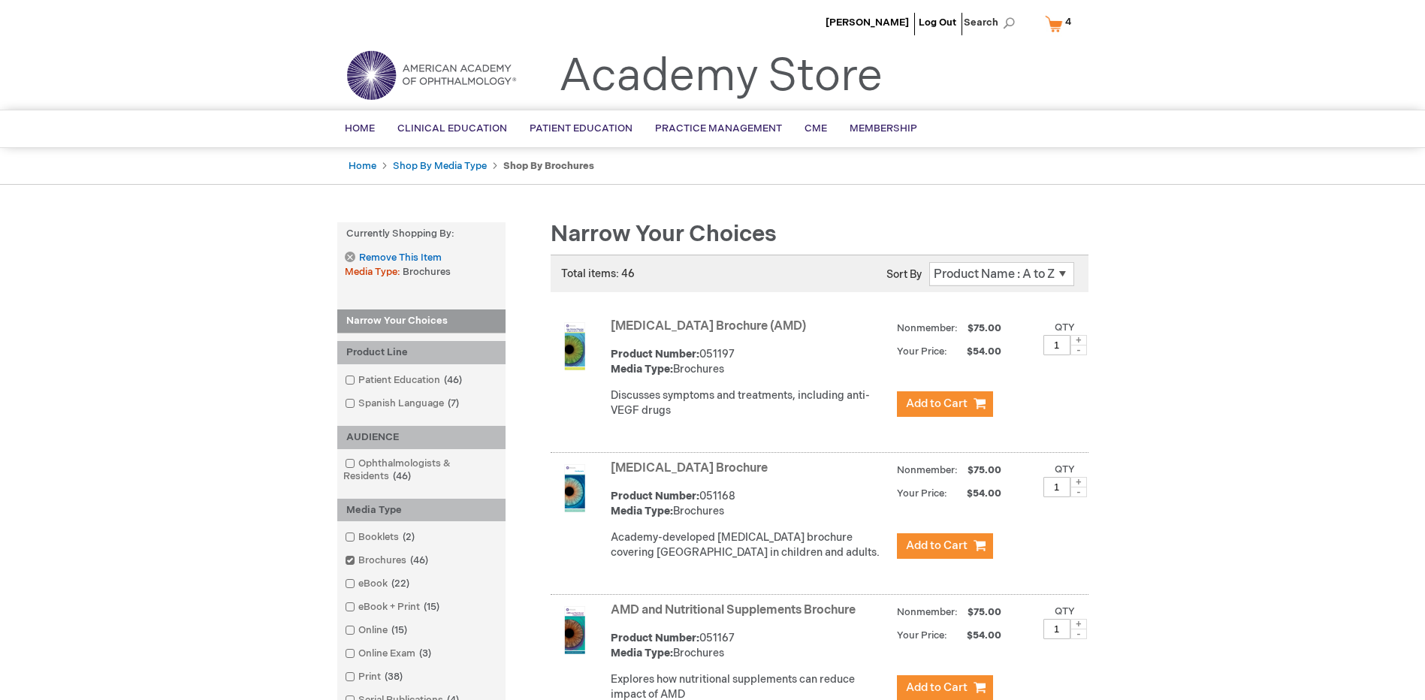
click at [1060, 22] on link "My Cart 4 4 items" at bounding box center [1061, 24] width 39 height 26
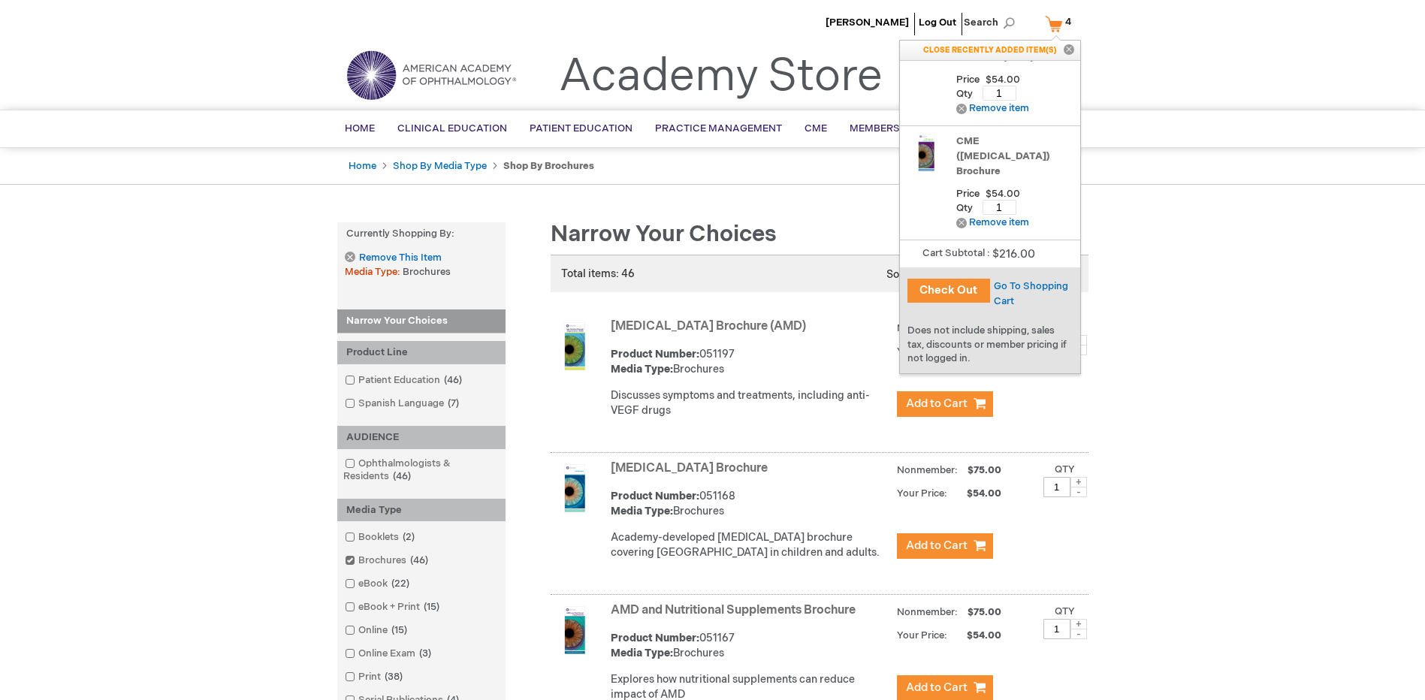
scroll to position [150, 0]
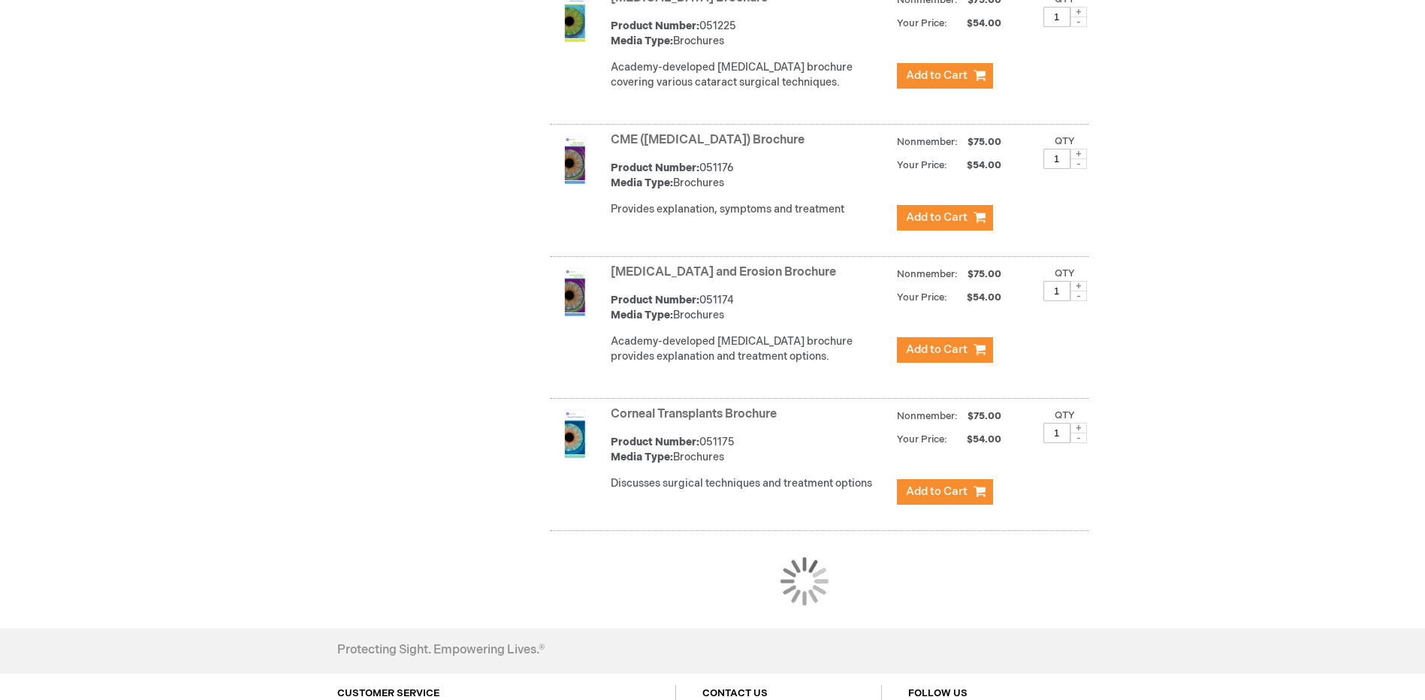
scroll to position [1378, 0]
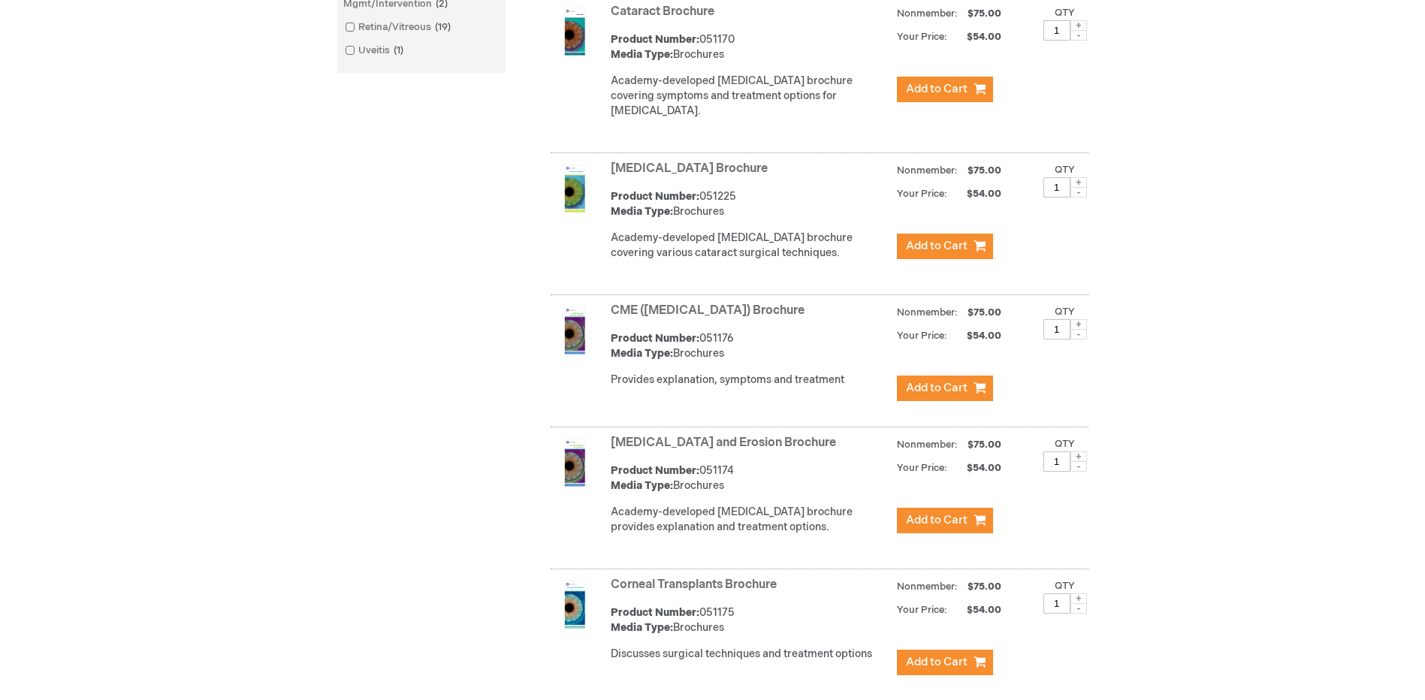
scroll to position [1202, 0]
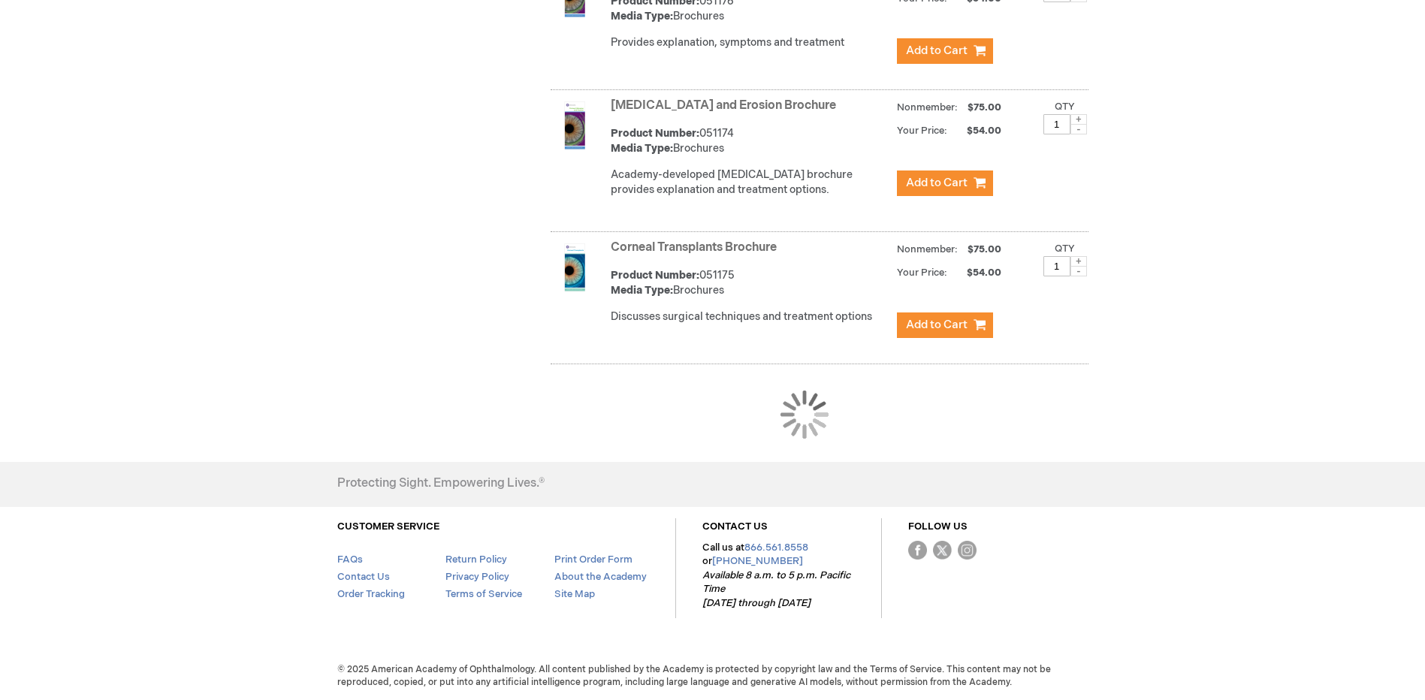
scroll to position [1378, 0]
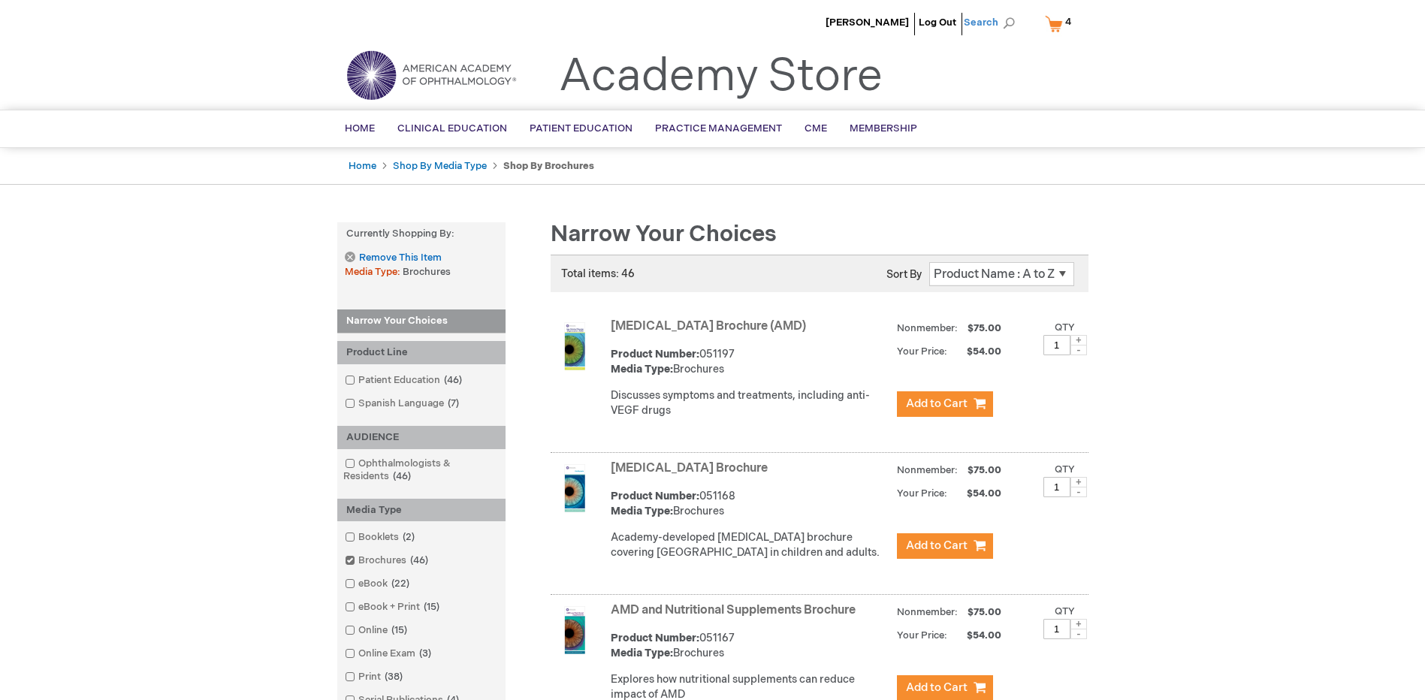
click at [976, 14] on span "Search" at bounding box center [992, 23] width 57 height 30
type input "laser"
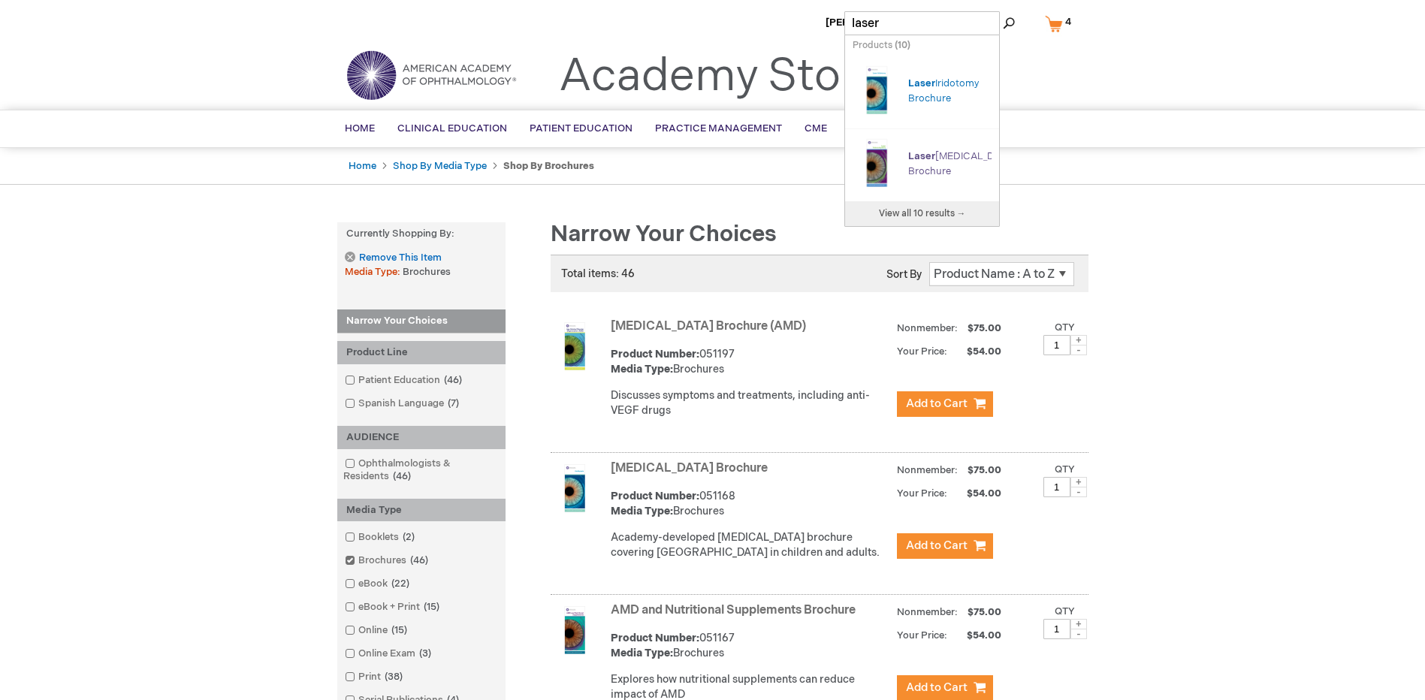
click at [917, 162] on link "Laser [MEDICAL_DATA] Brochure" at bounding box center [962, 163] width 108 height 27
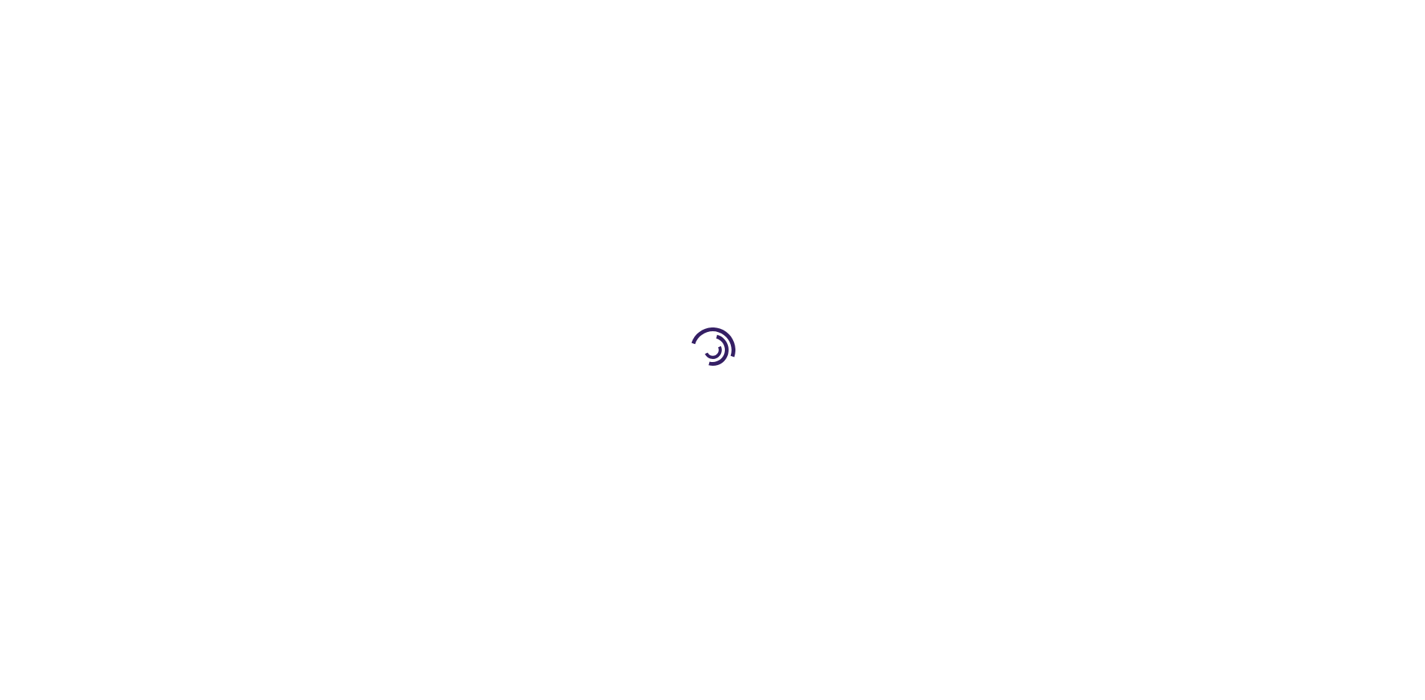
type input "1"
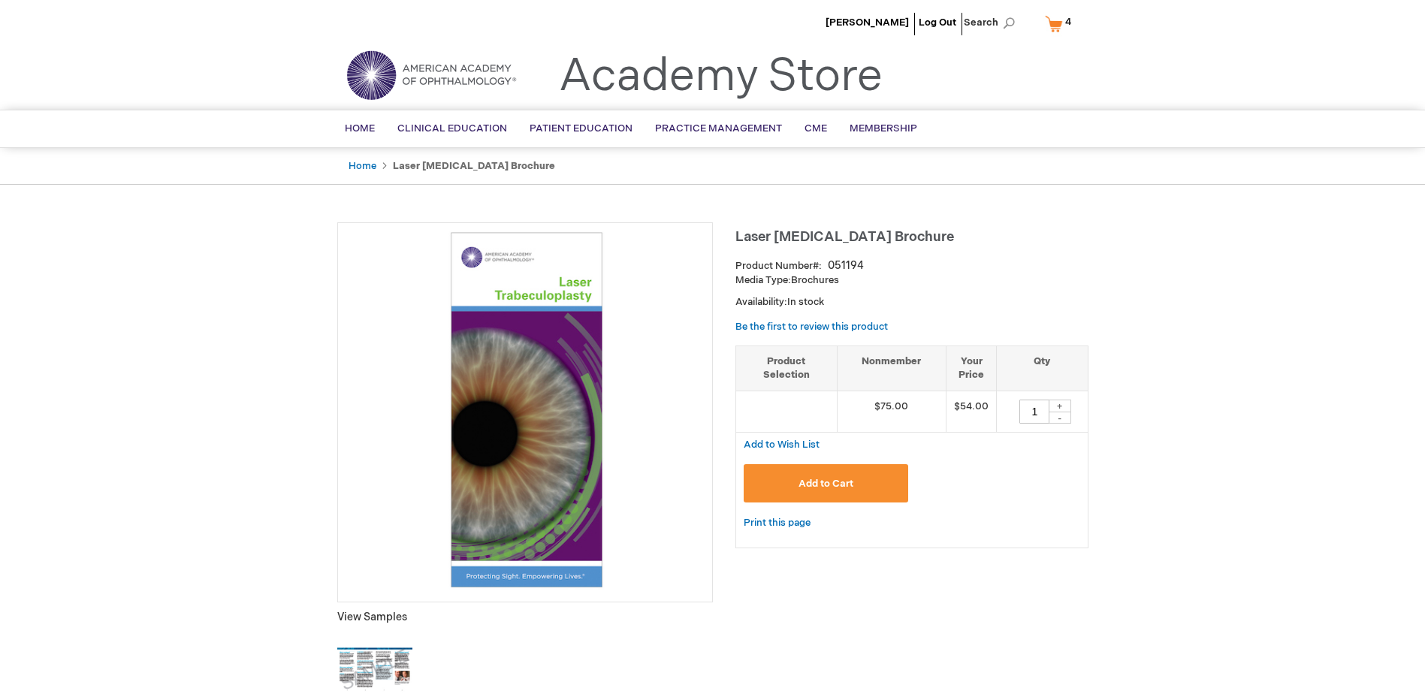
click at [837, 486] on span "Add to Cart" at bounding box center [825, 484] width 55 height 12
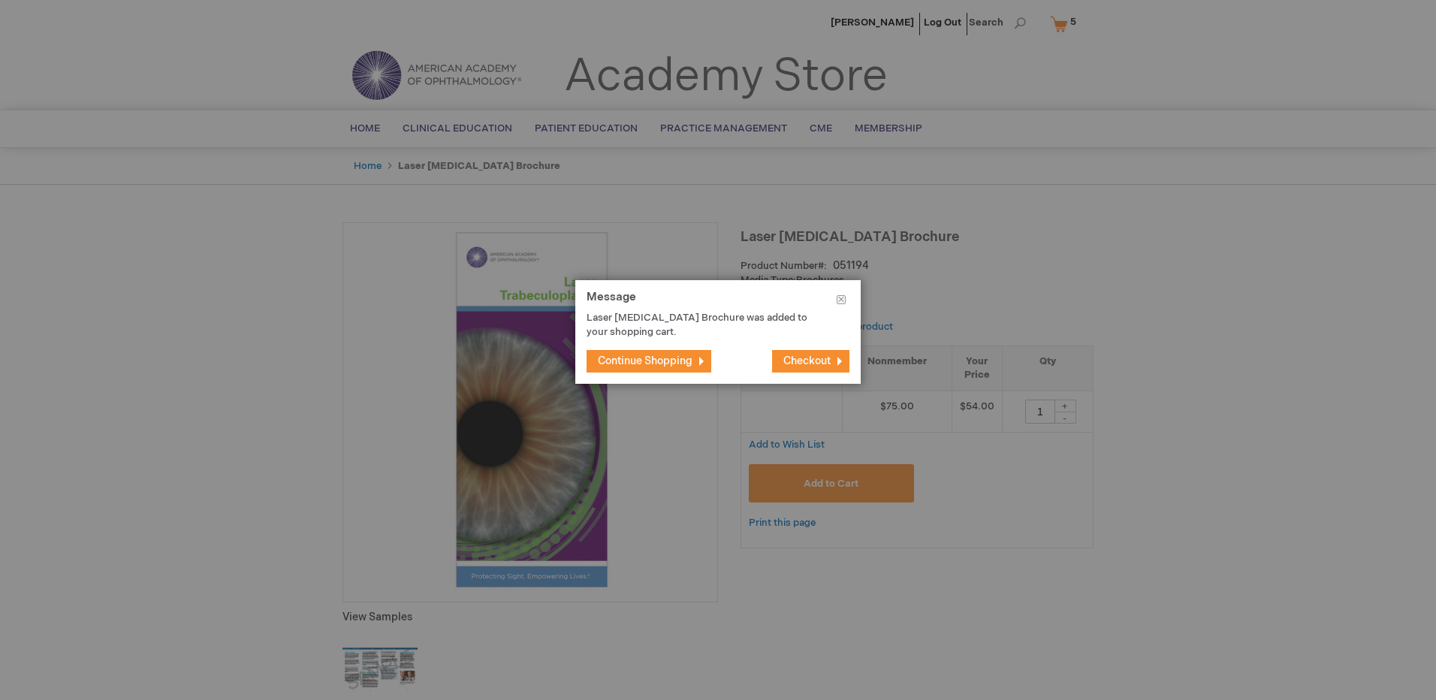
click at [991, 213] on div at bounding box center [718, 350] width 1436 height 700
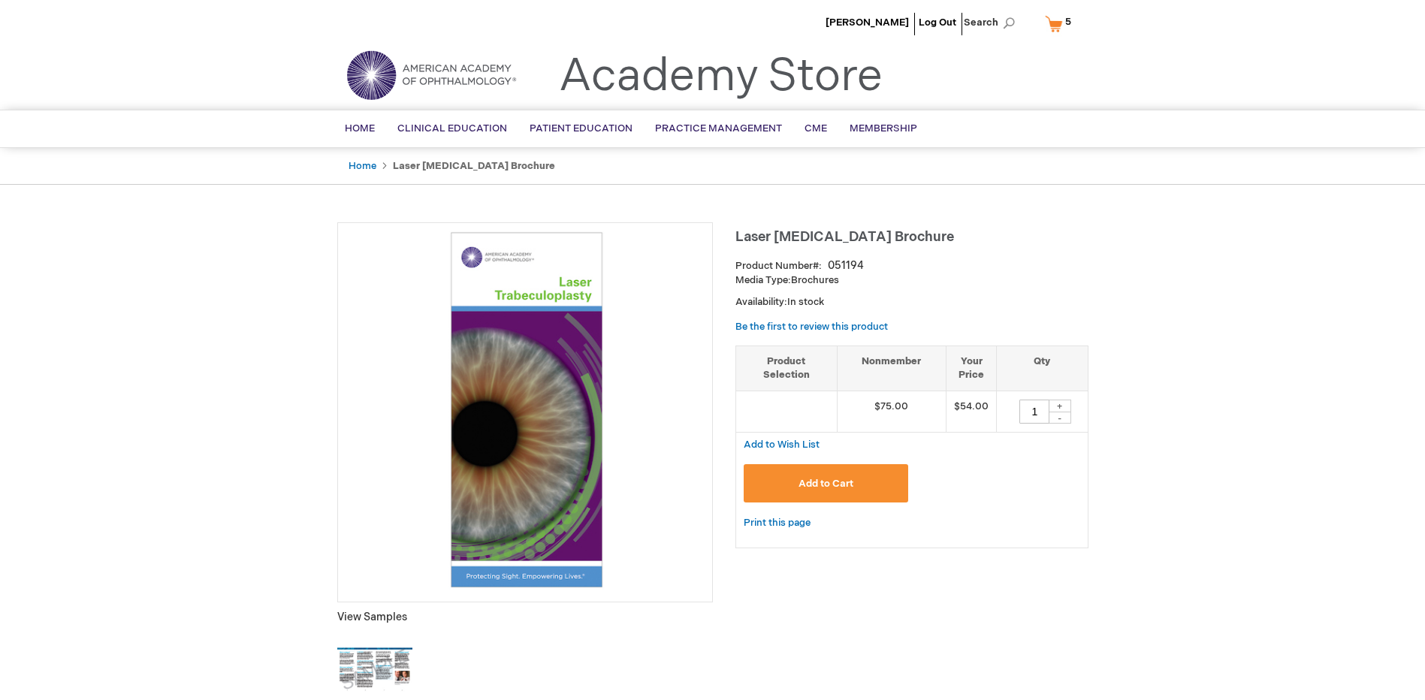
click at [1056, 20] on link "My Cart 5 5 items" at bounding box center [1061, 24] width 39 height 26
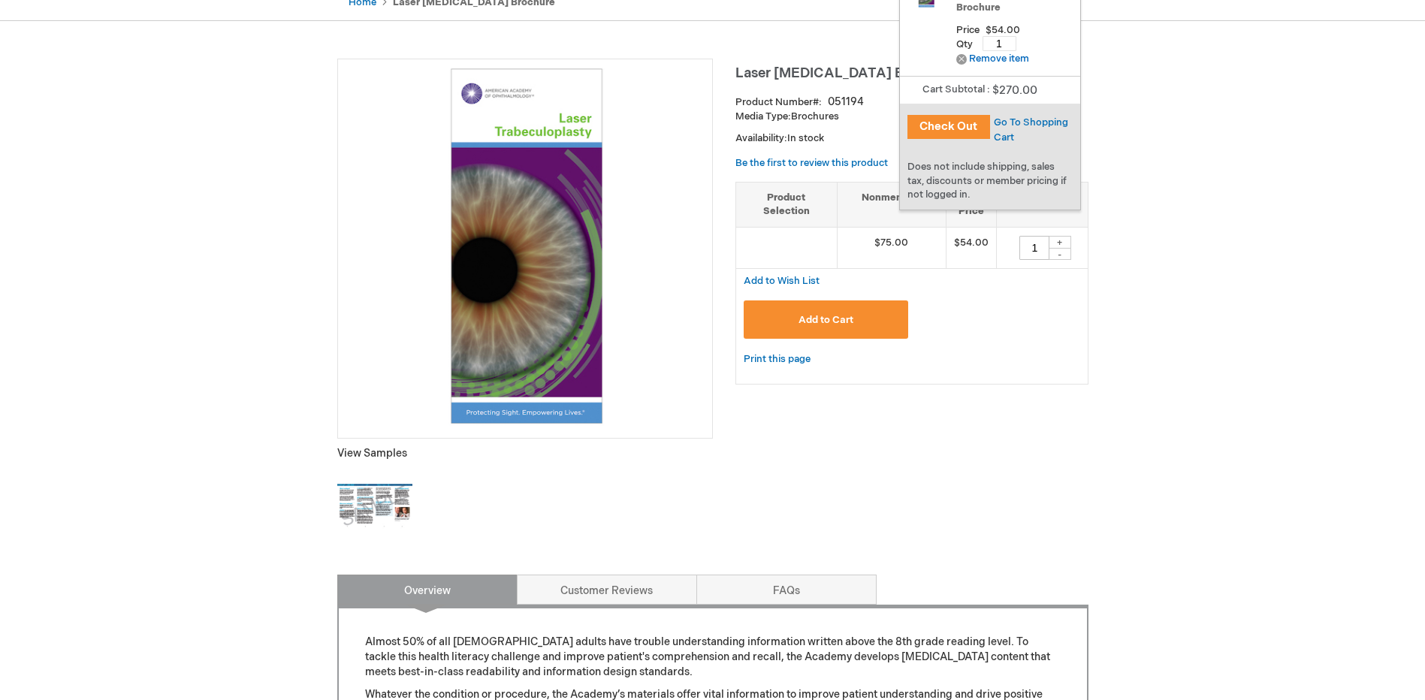
scroll to position [75, 0]
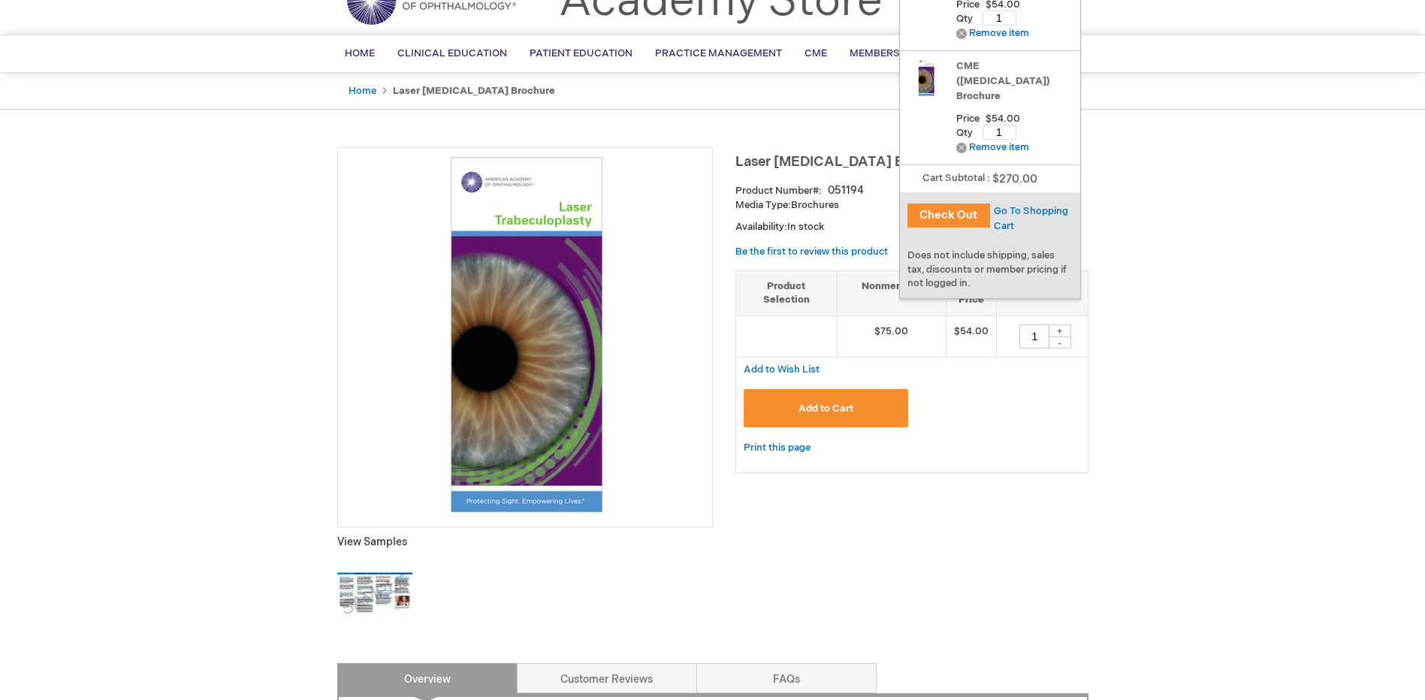
click at [964, 215] on button "Check Out" at bounding box center [948, 216] width 83 height 24
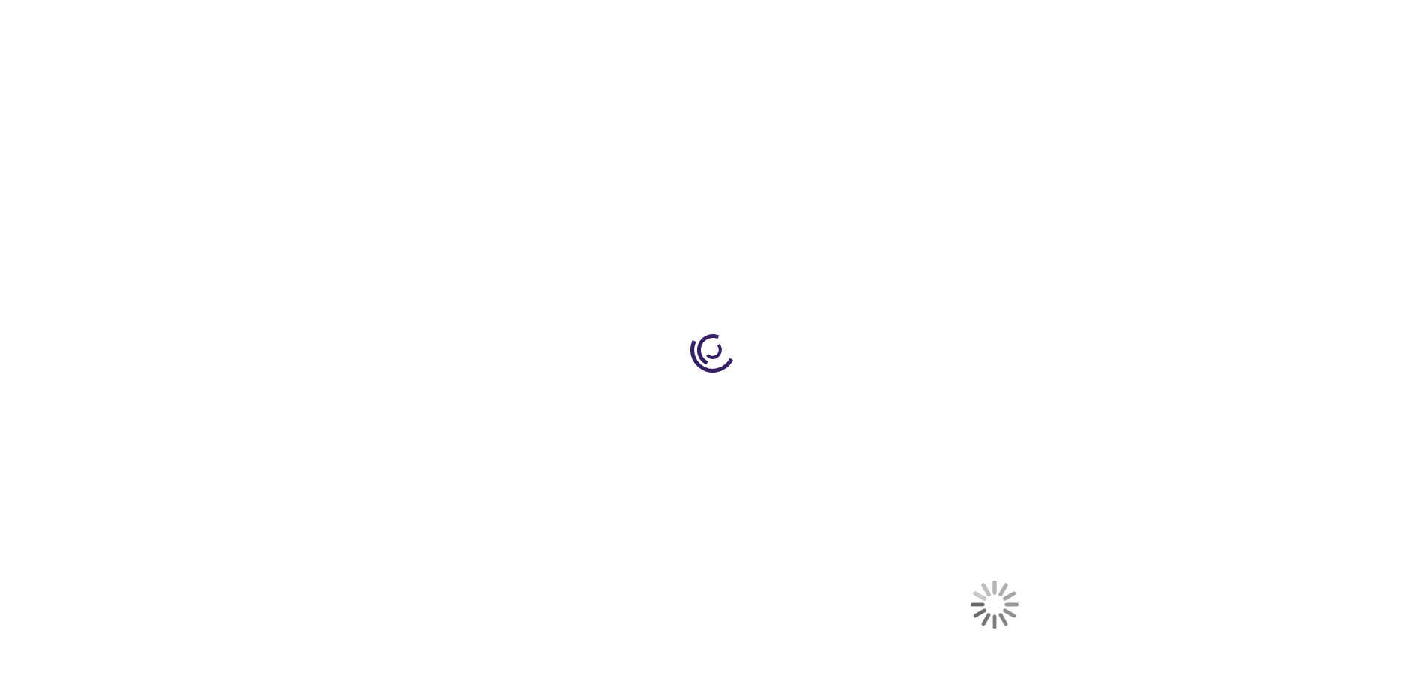
select select "US"
select select "23"
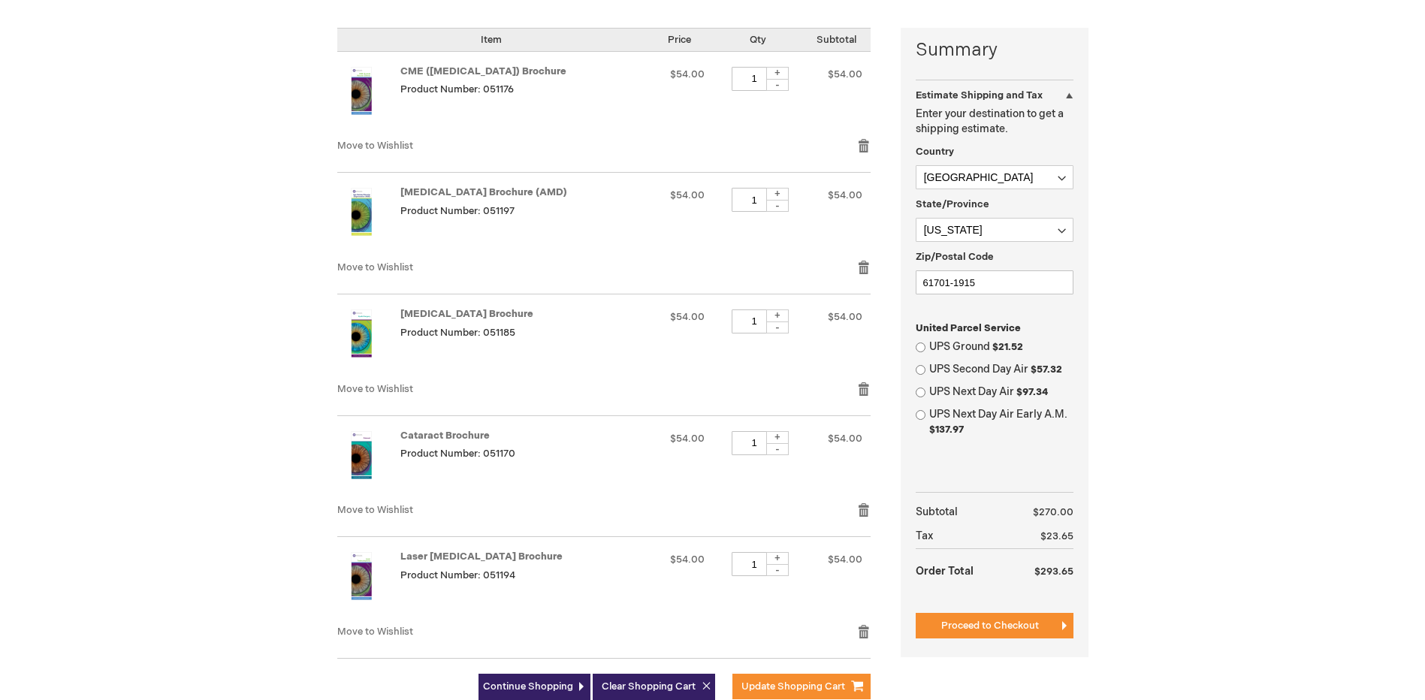
scroll to position [376, 0]
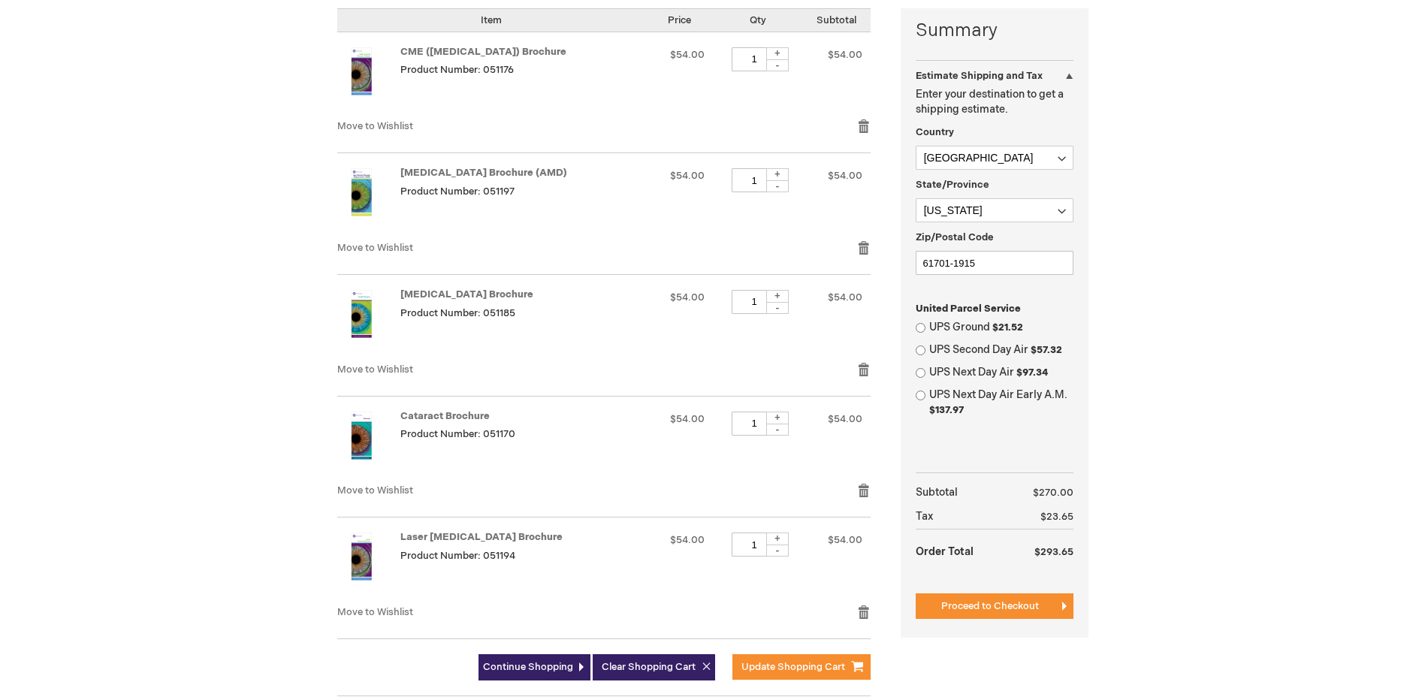
click at [995, 327] on span "$21.52" at bounding box center [1007, 327] width 31 height 12
click at [925, 327] on input "UPS Ground $21.52" at bounding box center [920, 328] width 10 height 10
radio input "true"
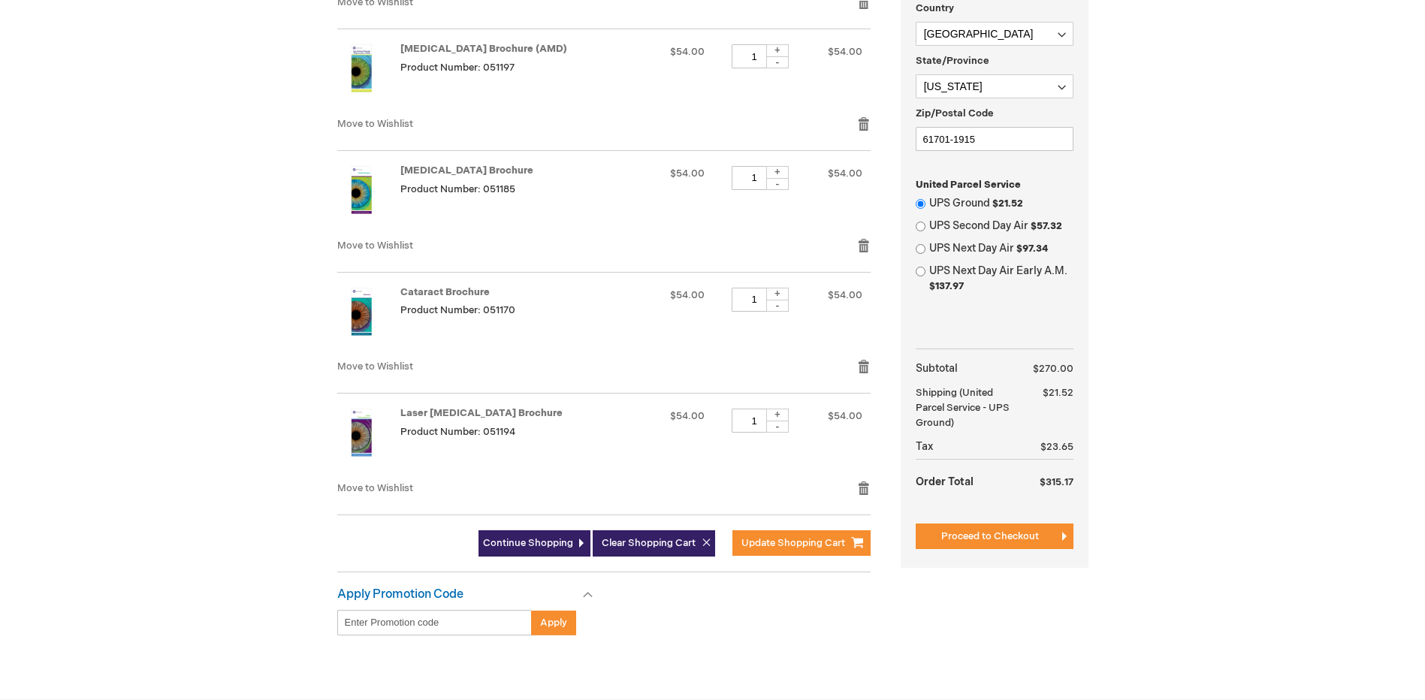
scroll to position [526, 0]
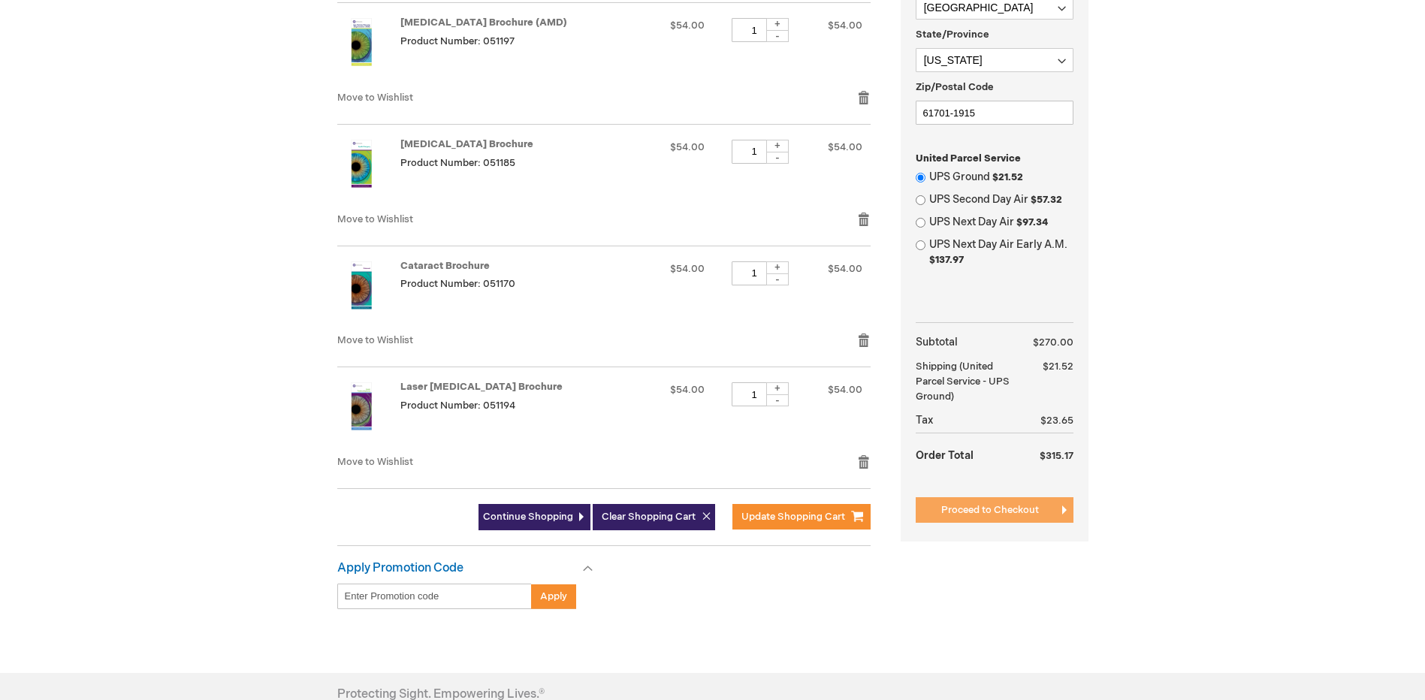
click at [1008, 504] on span "Proceed to Checkout" at bounding box center [990, 510] width 98 height 12
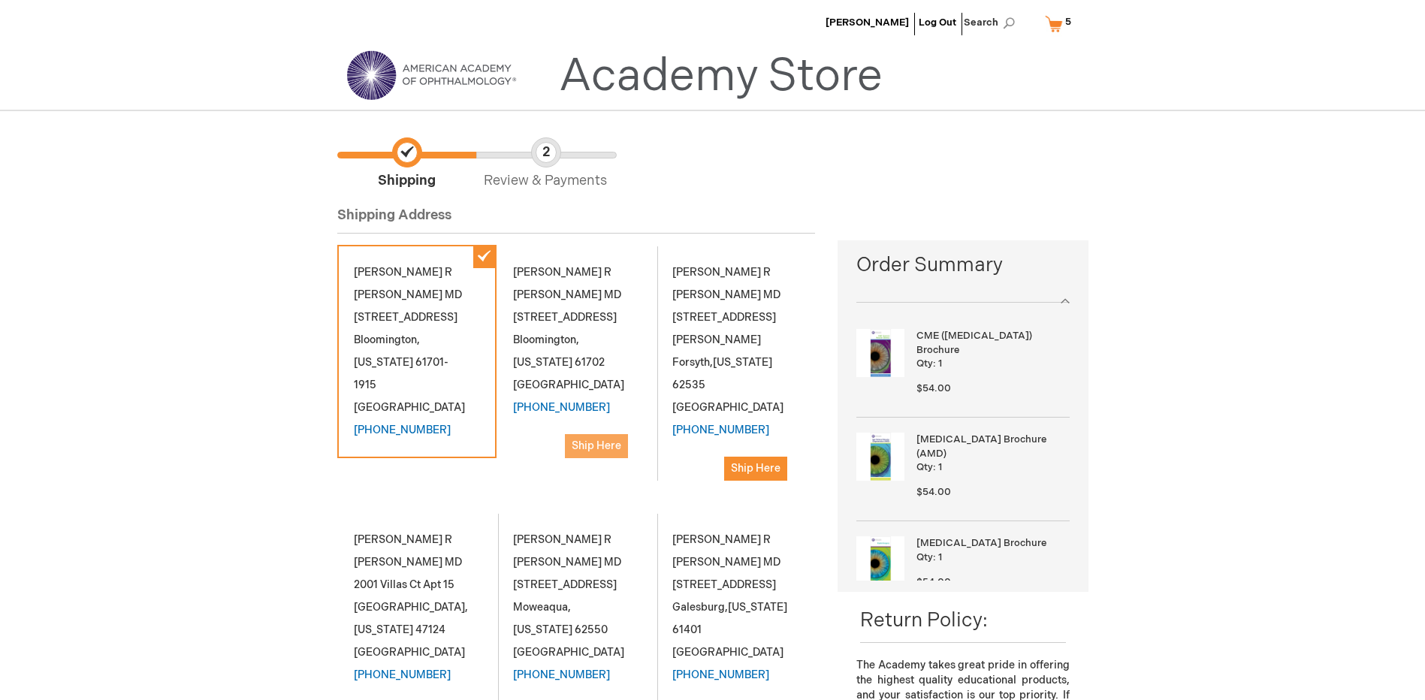
click at [593, 439] on span "Ship Here" at bounding box center [597, 445] width 50 height 13
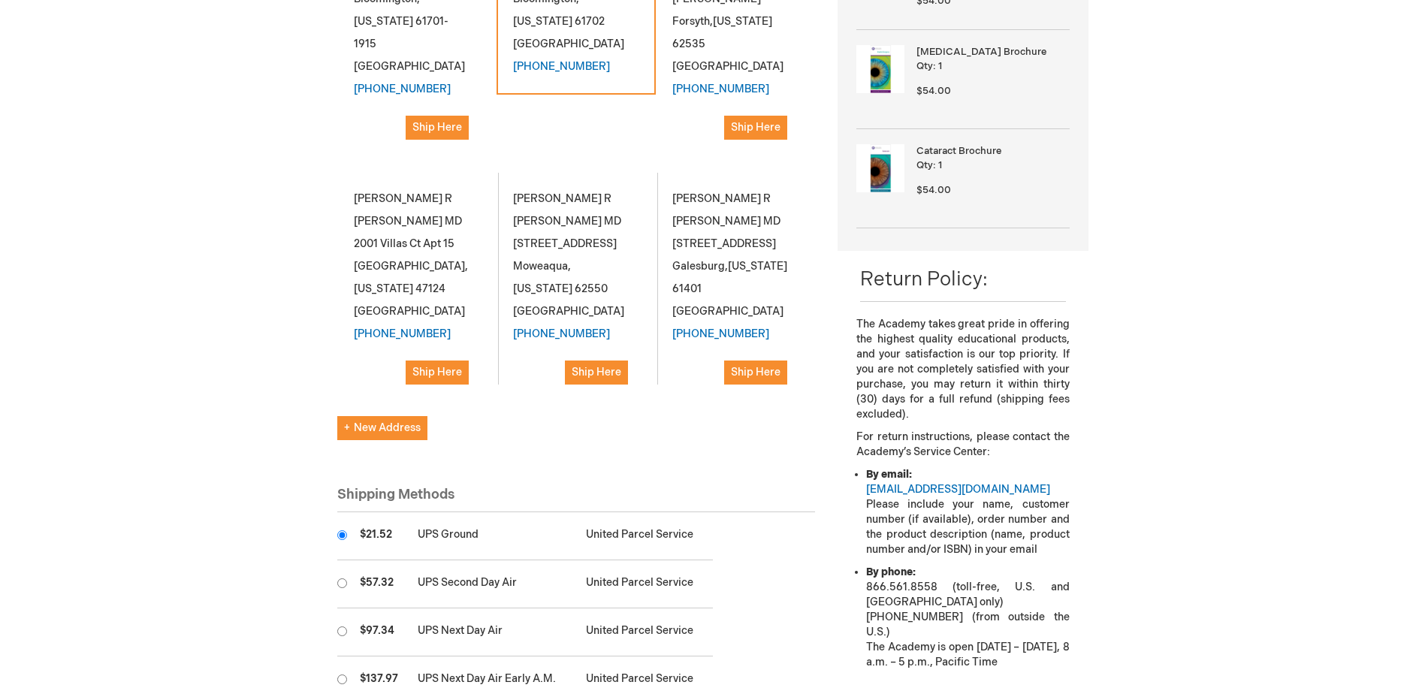
scroll to position [526, 0]
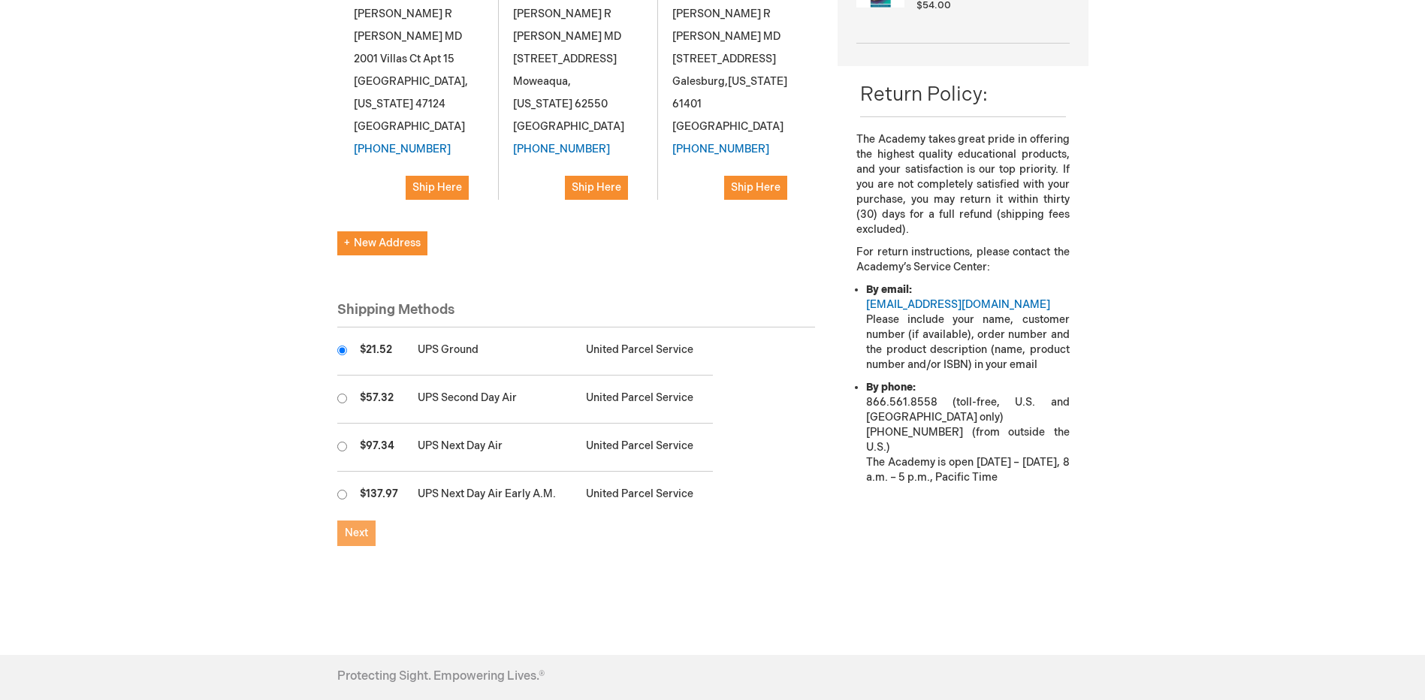
click at [351, 526] on span "Next" at bounding box center [356, 532] width 23 height 13
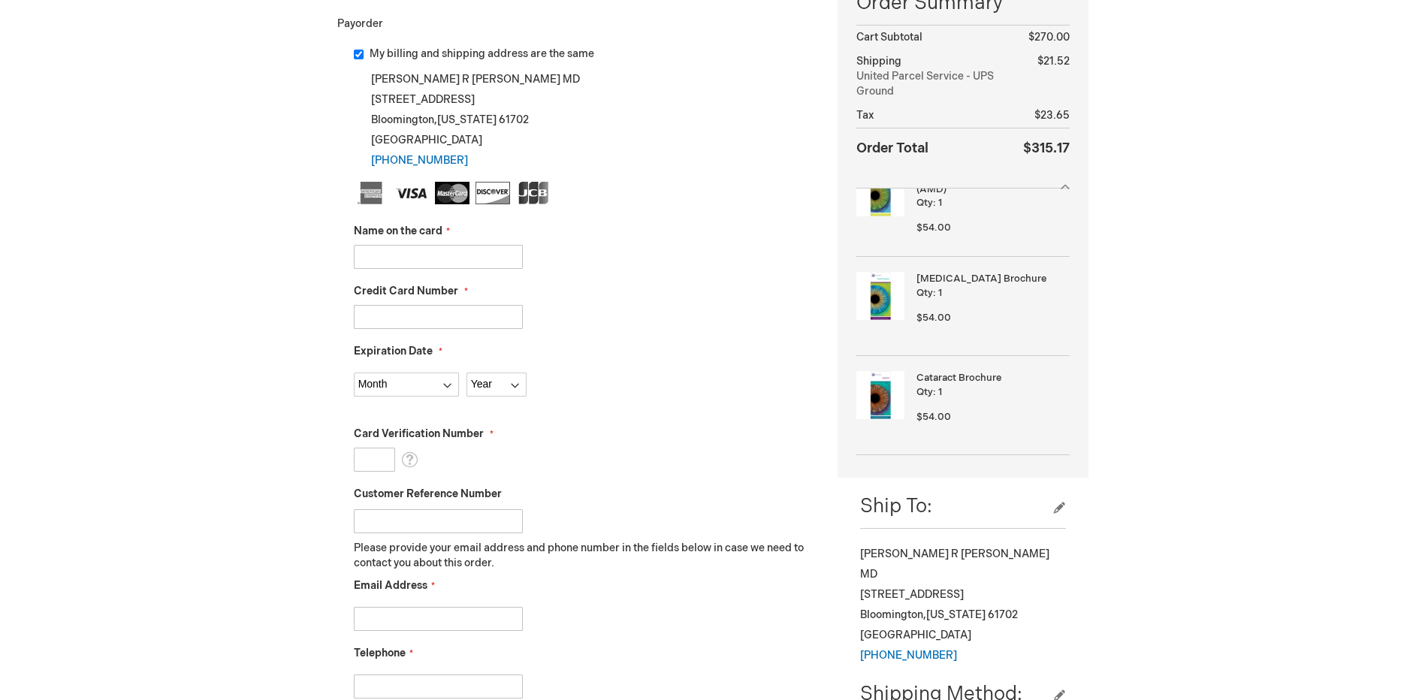
scroll to position [225, 0]
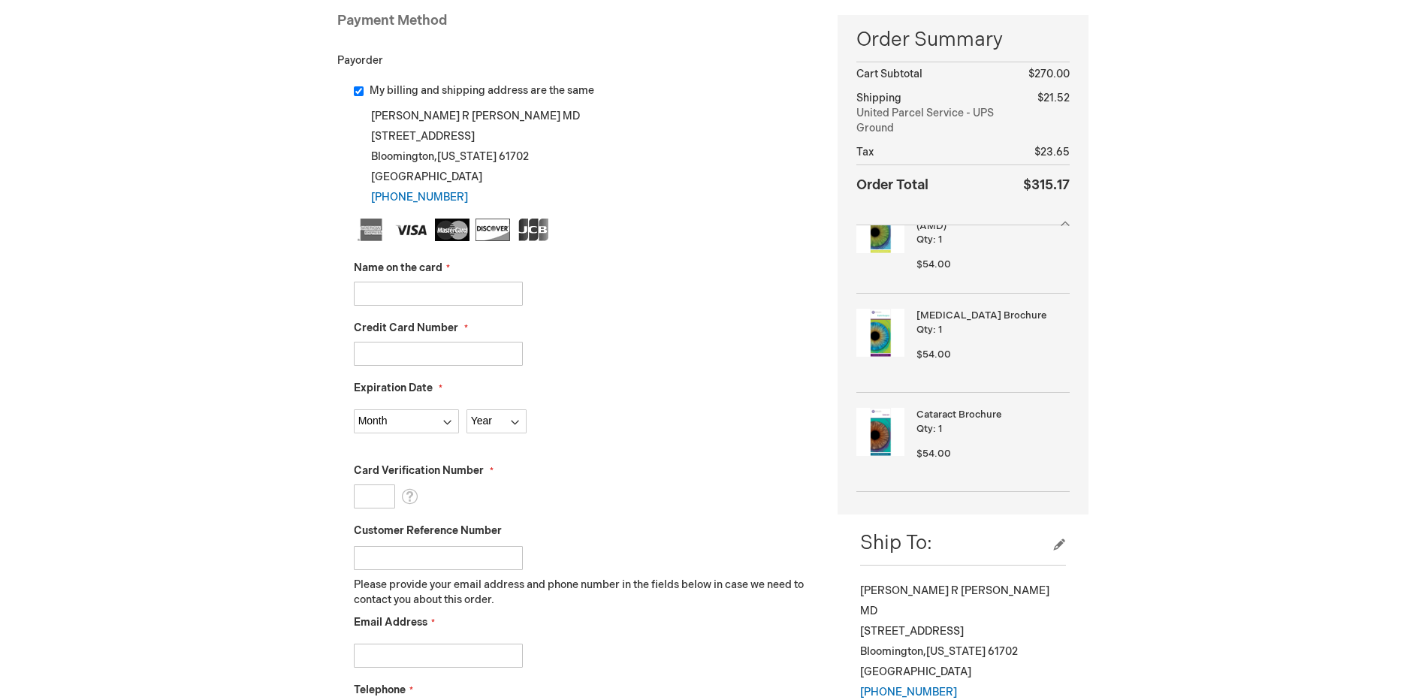
click at [419, 288] on input "Name on the card" at bounding box center [438, 294] width 169 height 24
type input "[PERSON_NAME]"
click at [415, 355] on input "Credit Card Number" at bounding box center [438, 354] width 169 height 24
type input "[CREDIT_CARD_NUMBER]"
click at [385, 424] on select "Month [DATE] - [DATE] - [DATE] - [DATE] - [DATE] - [DATE] - [DATE] - [DATE] - […" at bounding box center [406, 421] width 105 height 24
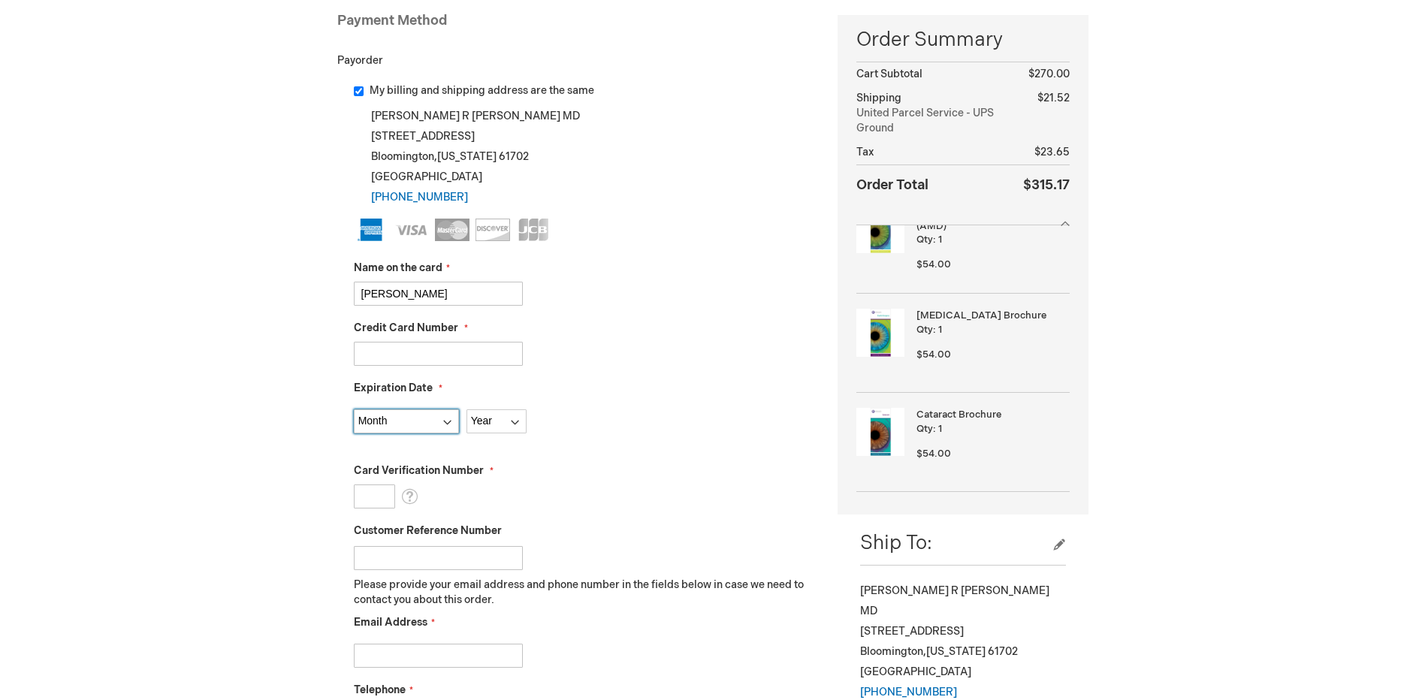
select select "6"
click at [354, 409] on select "Month [DATE] - [DATE] - [DATE] - [DATE] - [DATE] - [DATE] - [DATE] - [DATE] - […" at bounding box center [406, 421] width 105 height 24
click at [488, 421] on select "Year [DATE] 2026 2027 2028 2029 2030 2031 2032 2033 2034 2035" at bounding box center [496, 421] width 60 height 24
select select "2027"
click at [466, 409] on select "Year [DATE] 2026 2027 2028 2029 2030 2031 2032 2033 2034 2035" at bounding box center [496, 421] width 60 height 24
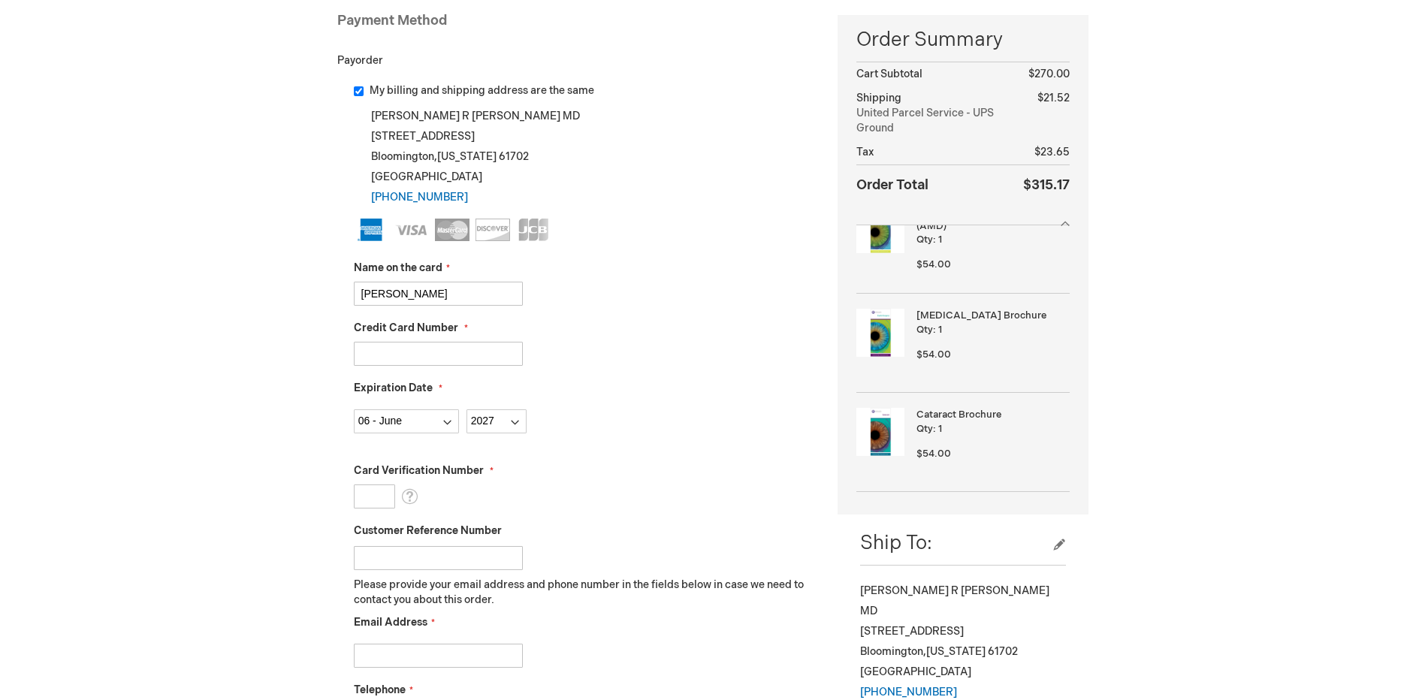
click at [364, 500] on input "Card Verification Number" at bounding box center [374, 496] width 41 height 24
type input "4963"
click at [431, 569] on input "Customer Reference Number" at bounding box center [438, 558] width 169 height 24
type input "BL [DATE]"
click at [597, 546] on div "BL [DATE]" at bounding box center [585, 554] width 462 height 32
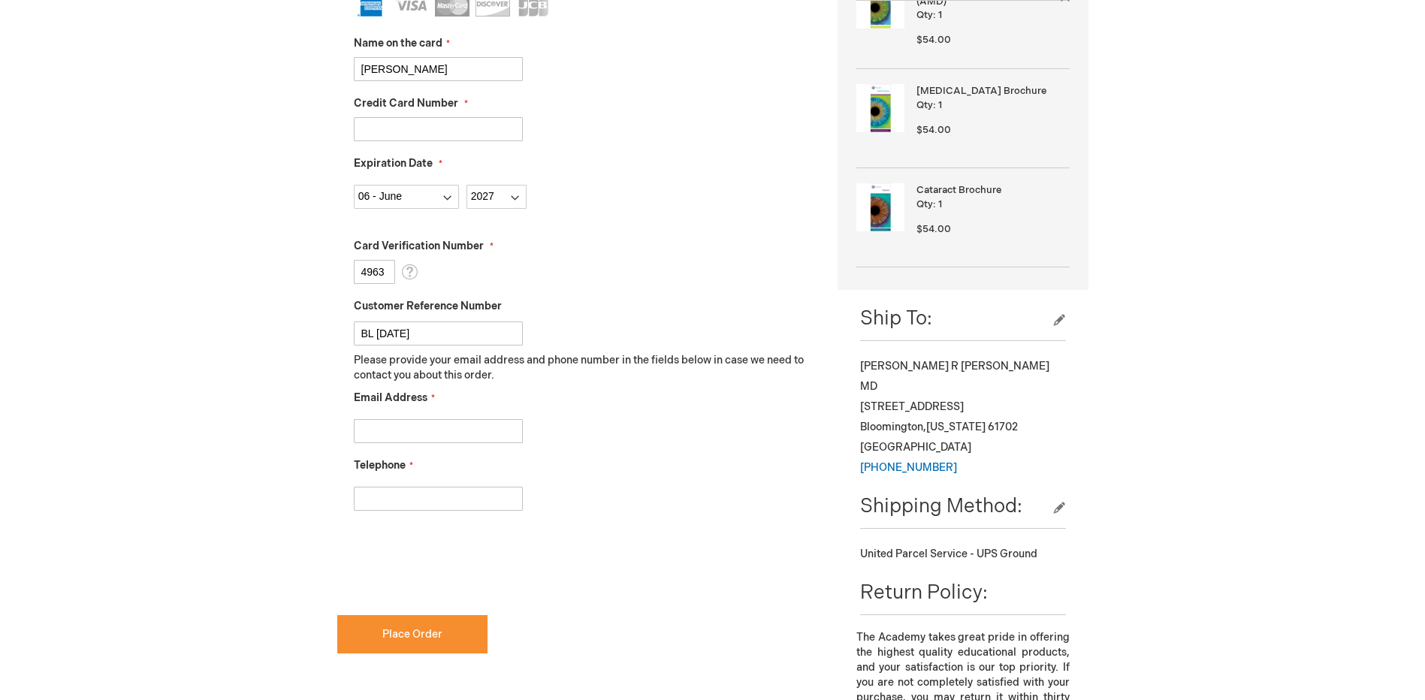
scroll to position [451, 0]
click at [465, 429] on input "Email Address" at bounding box center [438, 430] width 169 height 24
type input "[EMAIL_ADDRESS][DOMAIN_NAME]"
type input "3098295311"
checkbox input "true"
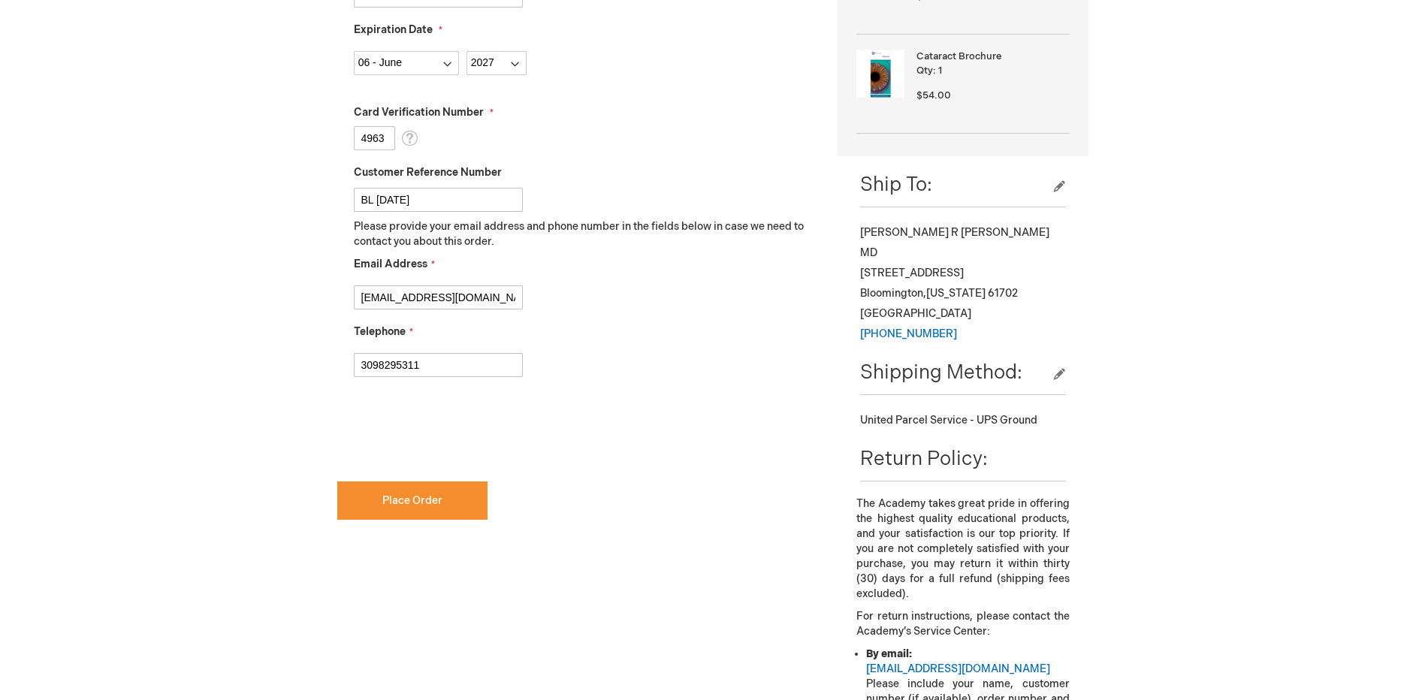
scroll to position [601, 0]
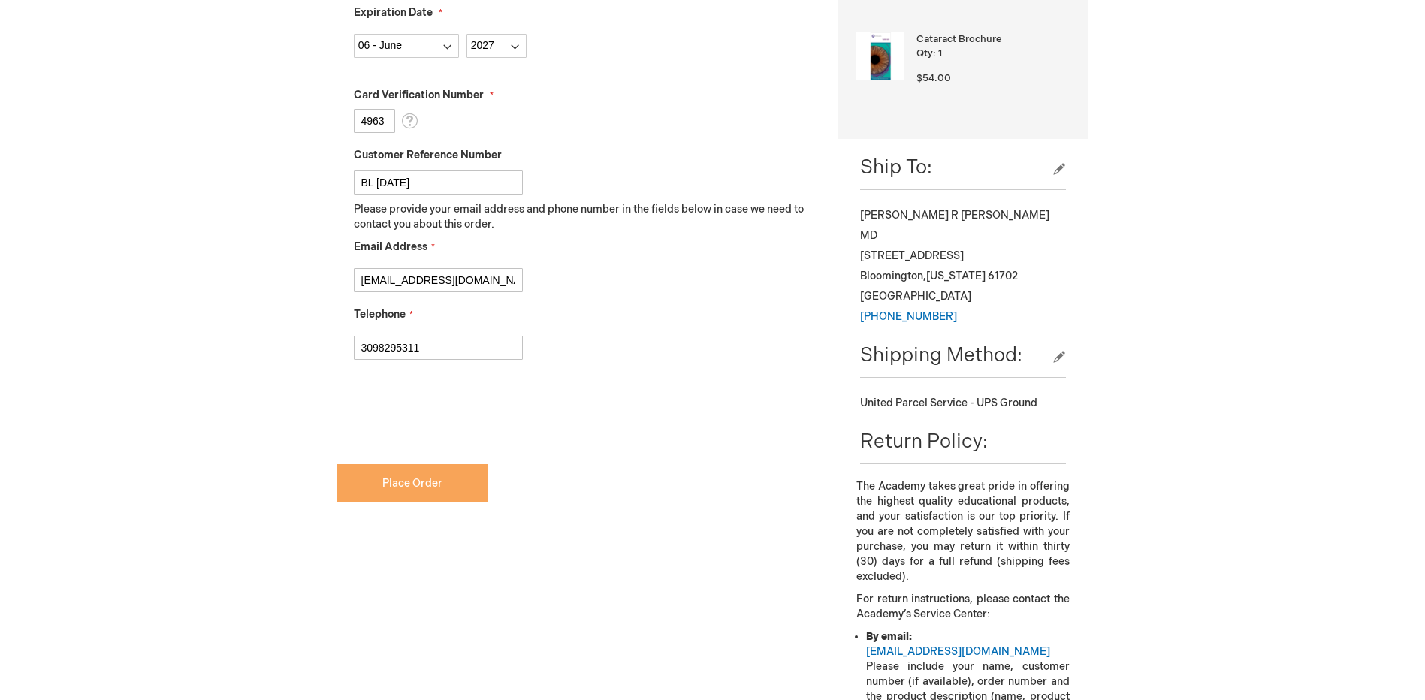
click at [427, 485] on span "Place Order" at bounding box center [412, 483] width 60 height 13
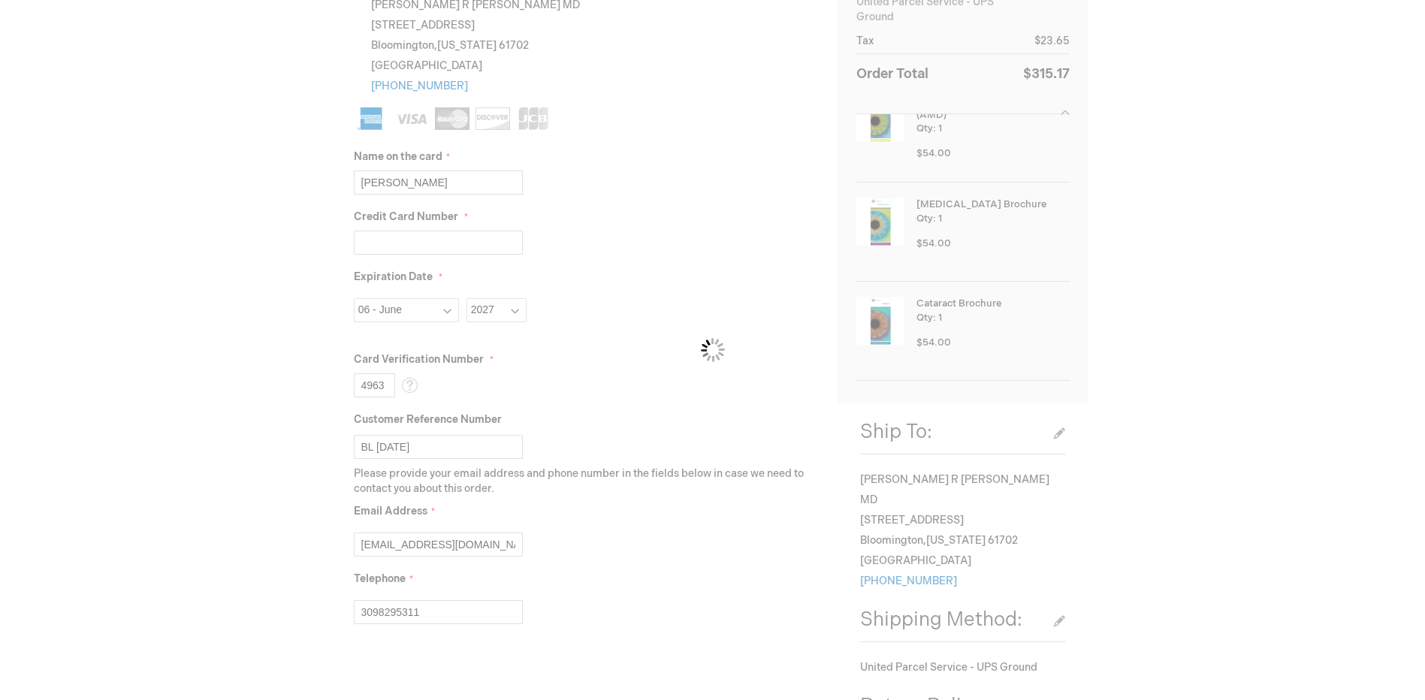
scroll to position [300, 0]
